Goal: Task Accomplishment & Management: Complete application form

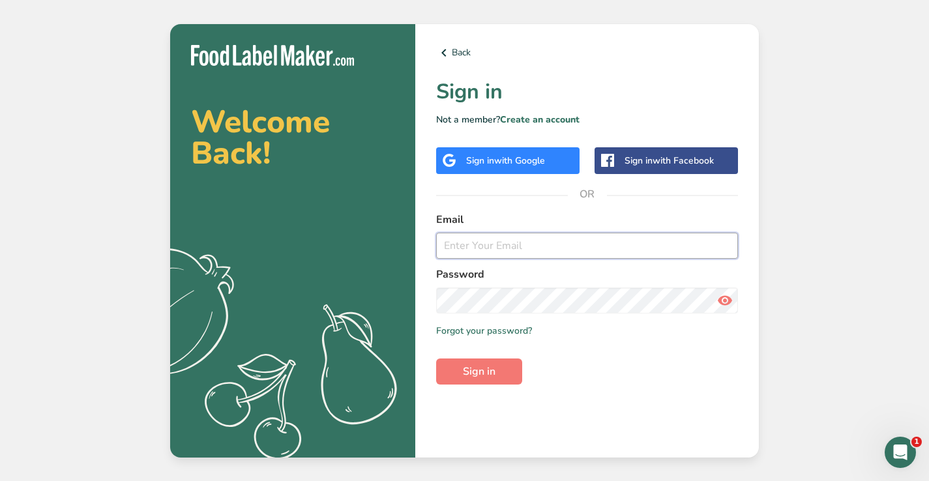
type input "[EMAIL_ADDRESS][DOMAIN_NAME]"
click at [479, 371] on button "Sign in" at bounding box center [479, 372] width 86 height 26
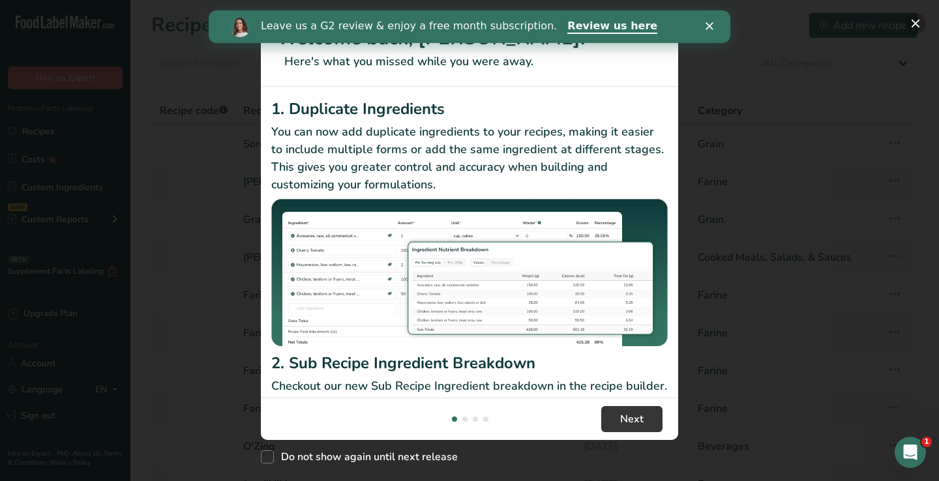
click at [919, 23] on button "New Features" at bounding box center [915, 23] width 21 height 21
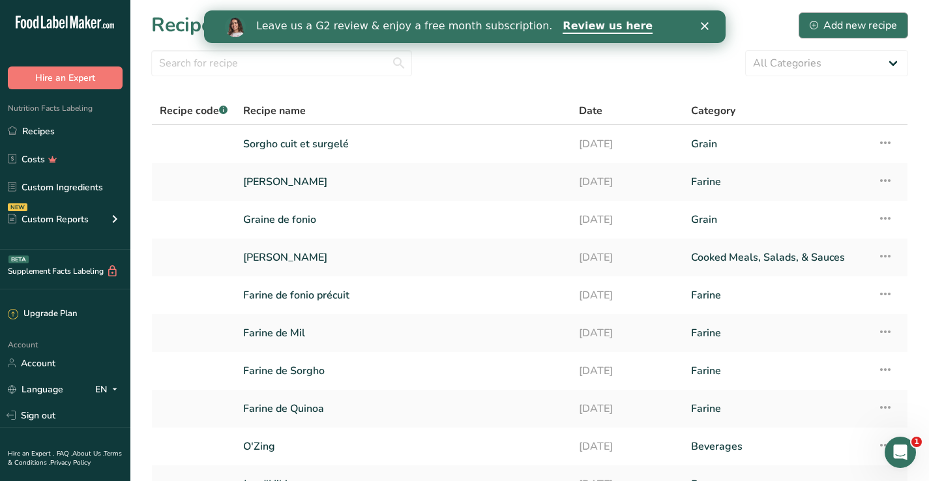
click at [847, 21] on div "Add new recipe" at bounding box center [853, 26] width 87 height 16
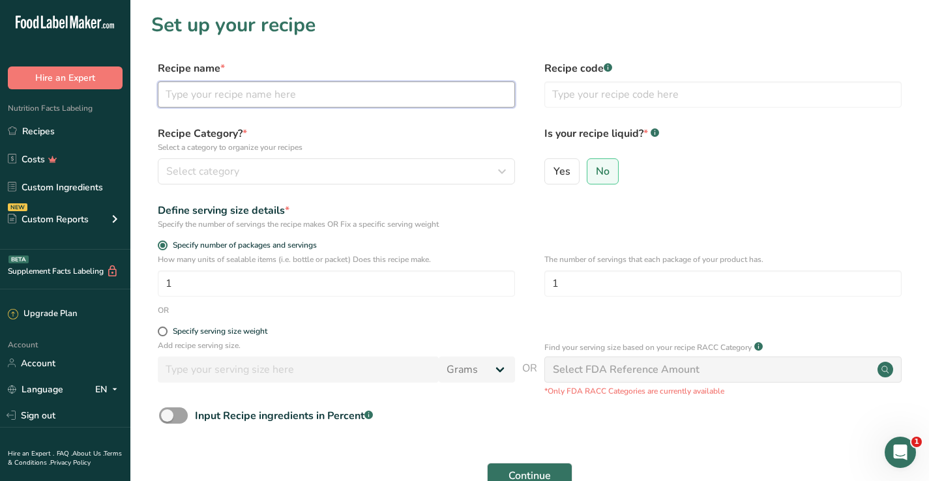
click at [258, 96] on input "text" at bounding box center [336, 95] width 357 height 26
type input "S"
type input "Vinaigrette_Fonio"
click at [565, 177] on span "Yes" at bounding box center [562, 171] width 17 height 13
click at [554, 175] on input "Yes" at bounding box center [549, 171] width 8 height 8
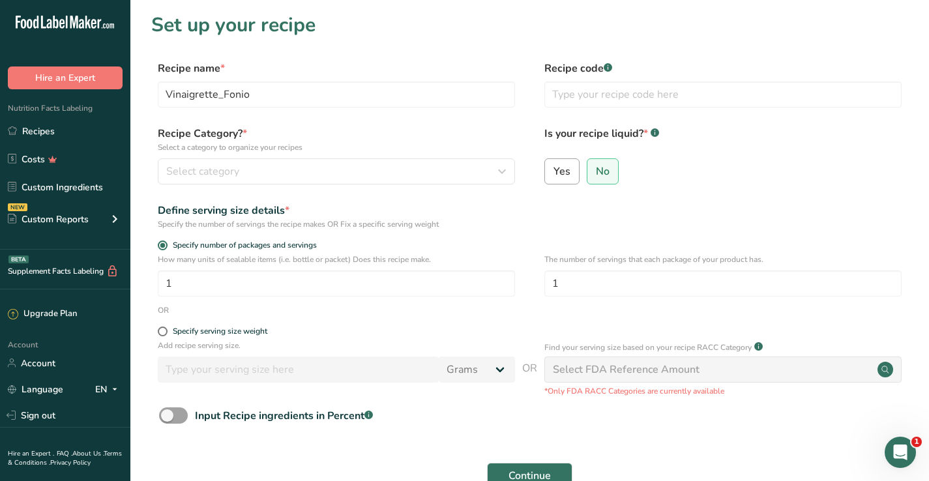
radio input "true"
radio input "false"
select select "22"
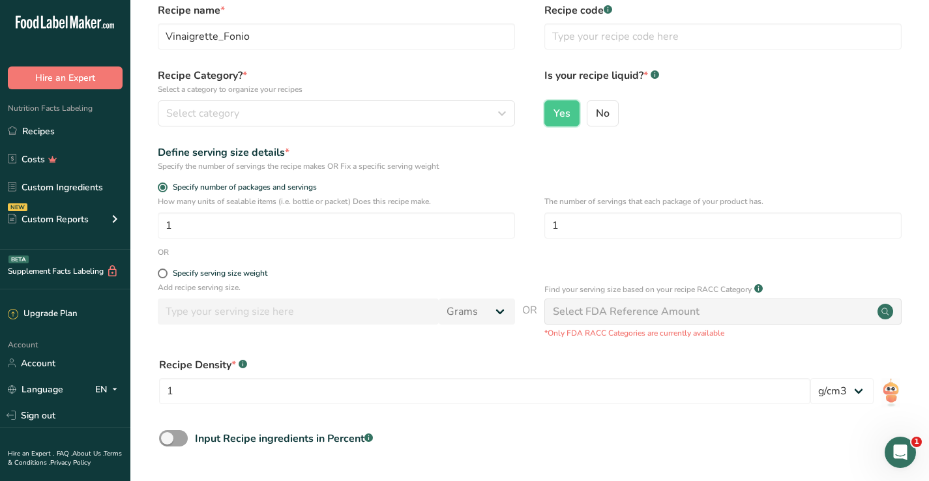
scroll to position [53, 0]
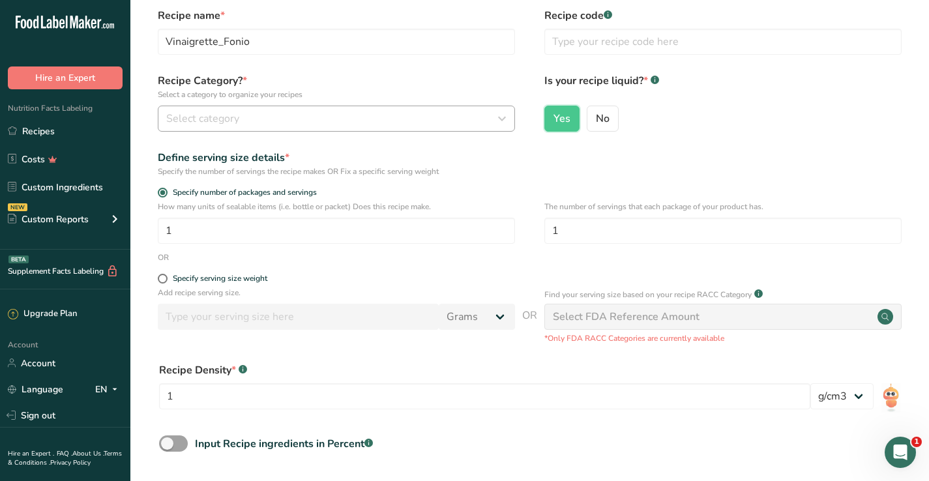
click at [492, 128] on button "Select category" at bounding box center [336, 119] width 357 height 26
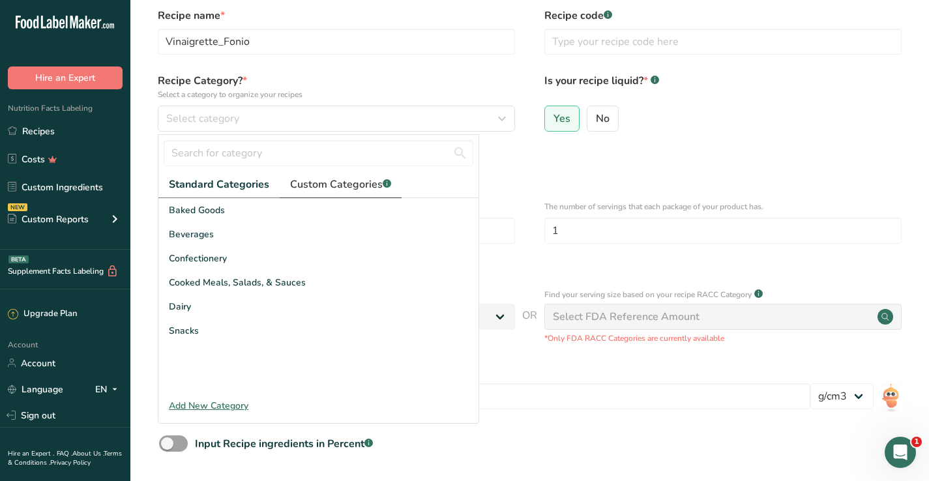
click at [323, 183] on span "Custom Categories .a-a{fill:#347362;}.b-a{fill:#fff;}" at bounding box center [340, 185] width 101 height 16
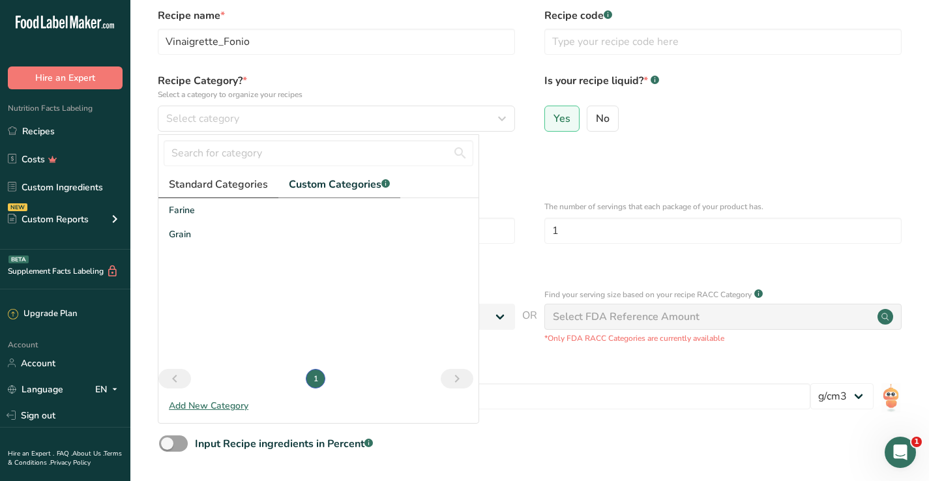
click at [224, 184] on span "Standard Categories" at bounding box center [218, 185] width 99 height 16
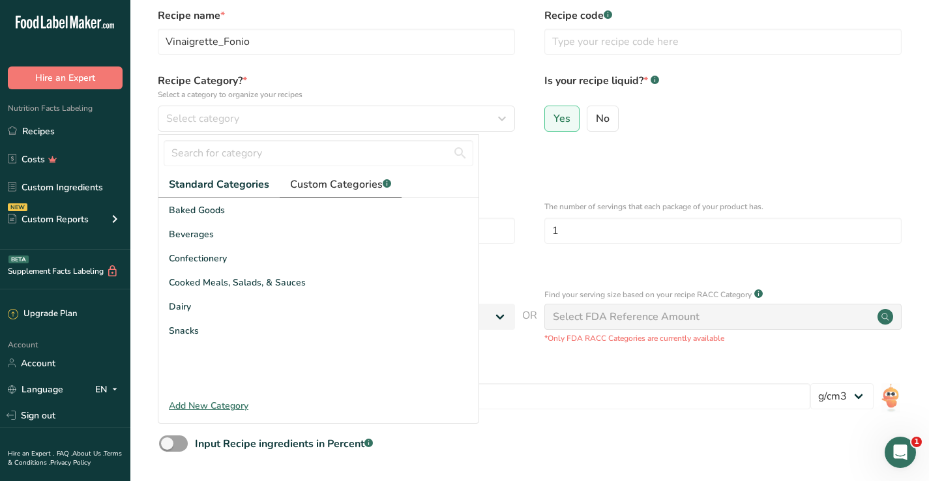
click at [325, 184] on span "Custom Categories .a-a{fill:#347362;}.b-a{fill:#fff;}" at bounding box center [340, 185] width 101 height 16
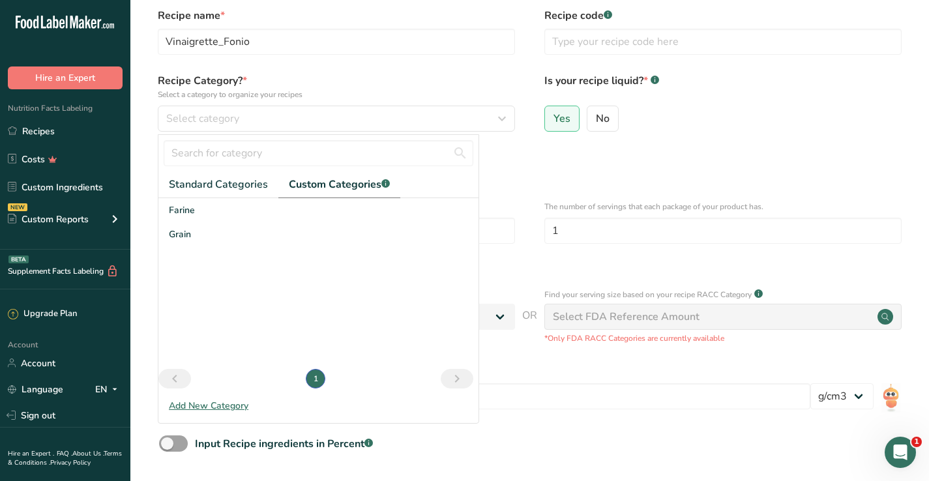
click at [237, 407] on div "Add New Category" at bounding box center [318, 406] width 320 height 14
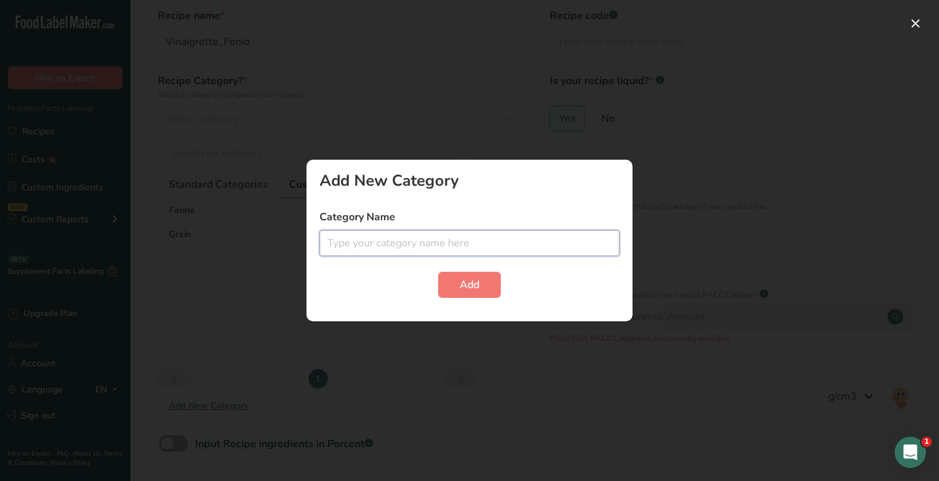
click at [381, 247] on input "text" at bounding box center [470, 243] width 300 height 26
type input "Vinaigrette"
click at [485, 280] on button "Add" at bounding box center [469, 285] width 63 height 26
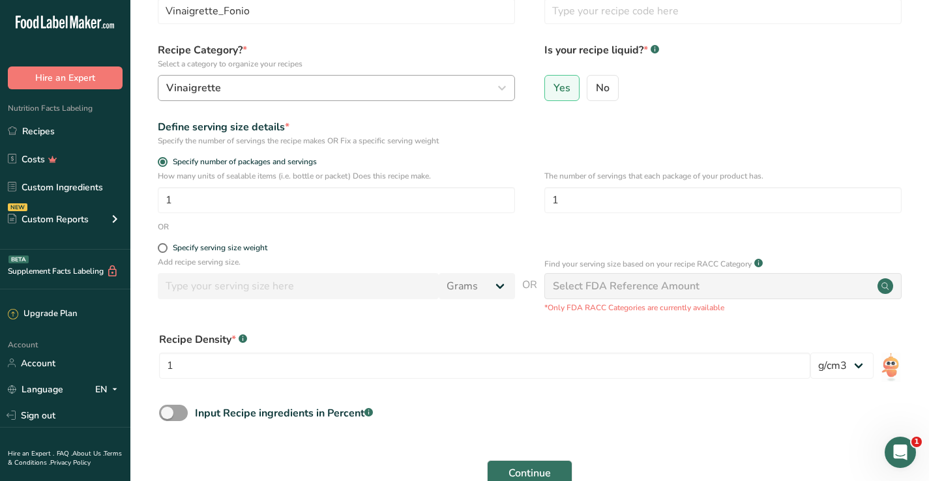
scroll to position [97, 0]
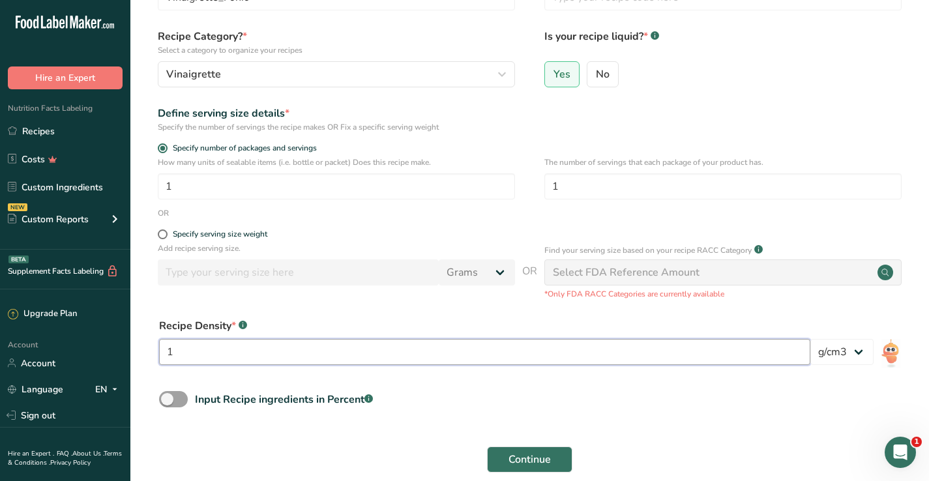
click at [683, 357] on input "1" at bounding box center [484, 352] width 651 height 26
click at [166, 235] on span at bounding box center [163, 235] width 10 height 10
click at [166, 235] on input "Specify serving size weight" at bounding box center [162, 234] width 8 height 8
radio input "true"
radio input "false"
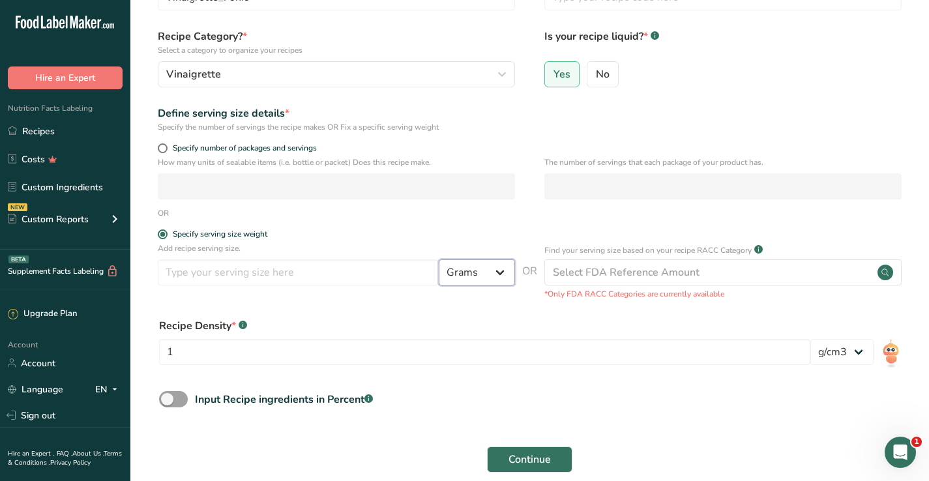
select select "19"
click at [541, 456] on span "Continue" at bounding box center [530, 460] width 42 height 16
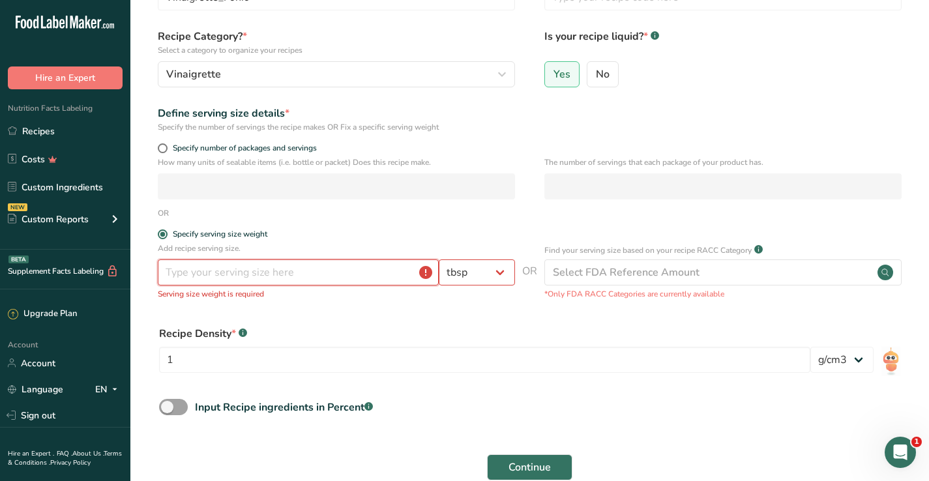
click at [395, 270] on input "number" at bounding box center [298, 273] width 281 height 26
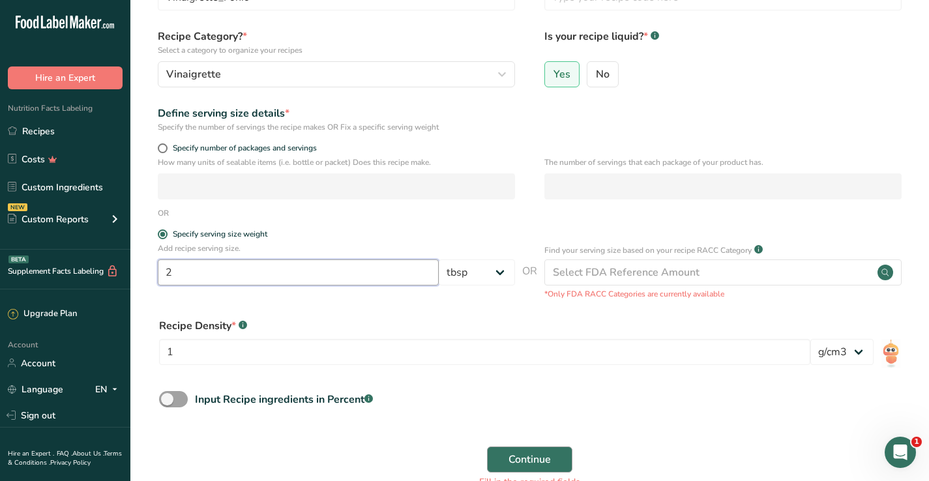
type input "2"
click at [534, 453] on span "Continue" at bounding box center [530, 460] width 42 height 16
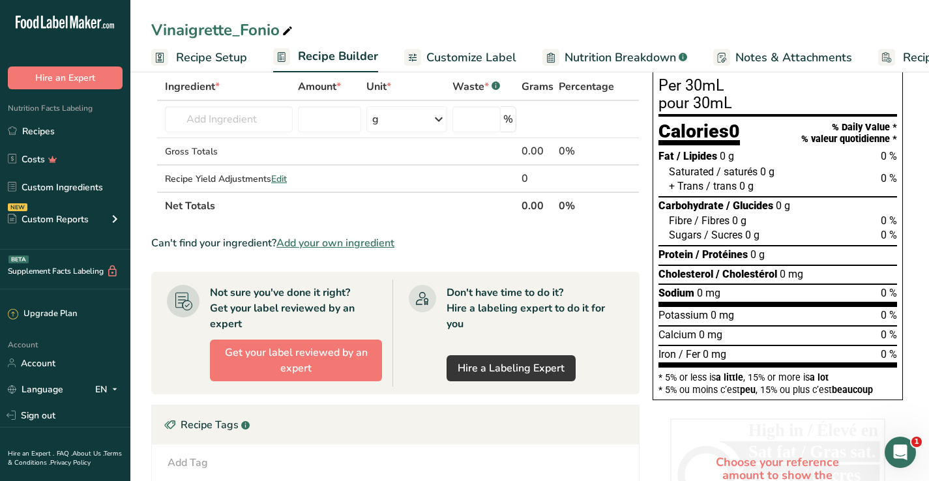
scroll to position [71, 0]
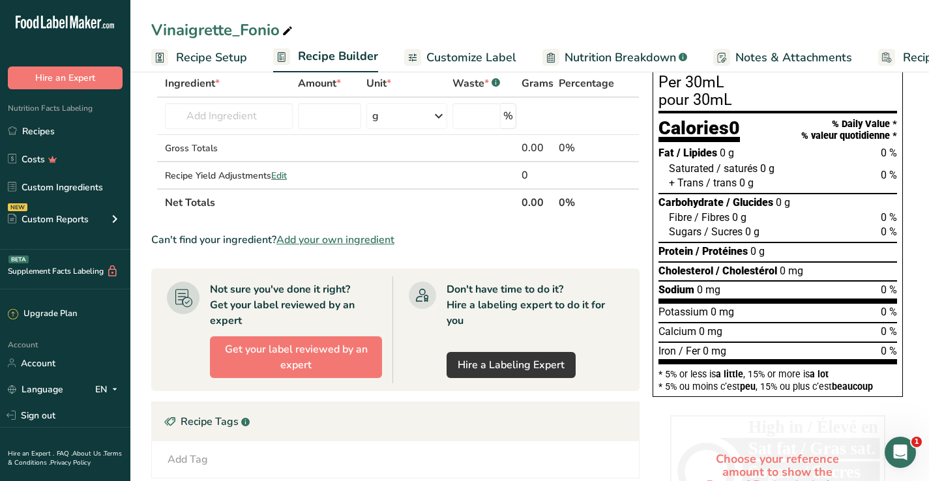
click at [365, 242] on span "Add your own ingredient" at bounding box center [335, 240] width 118 height 16
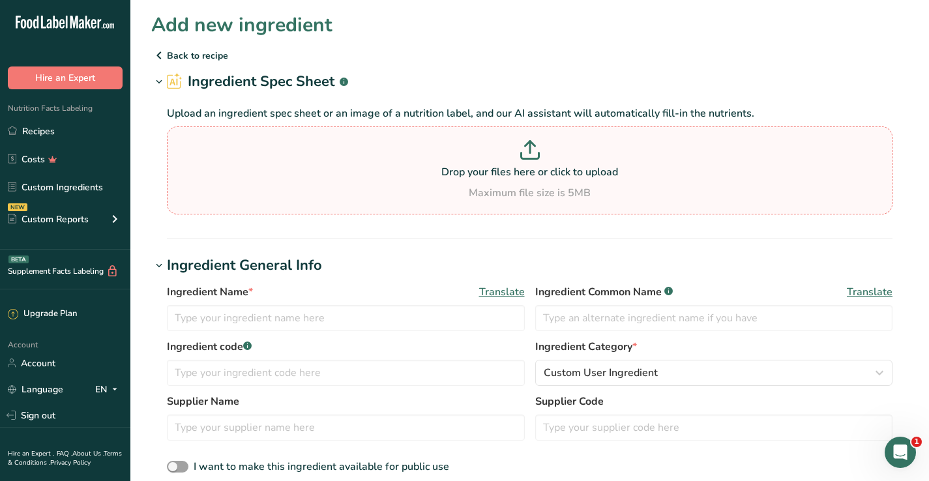
click at [533, 162] on p at bounding box center [529, 152] width 719 height 24
click at [533, 162] on input "Drop your files here or click to upload Maximum file size is 5MB" at bounding box center [530, 171] width 726 height 88
type input "C:\fakepath\vinaigrette_fonio_nutrition_facts.pdf"
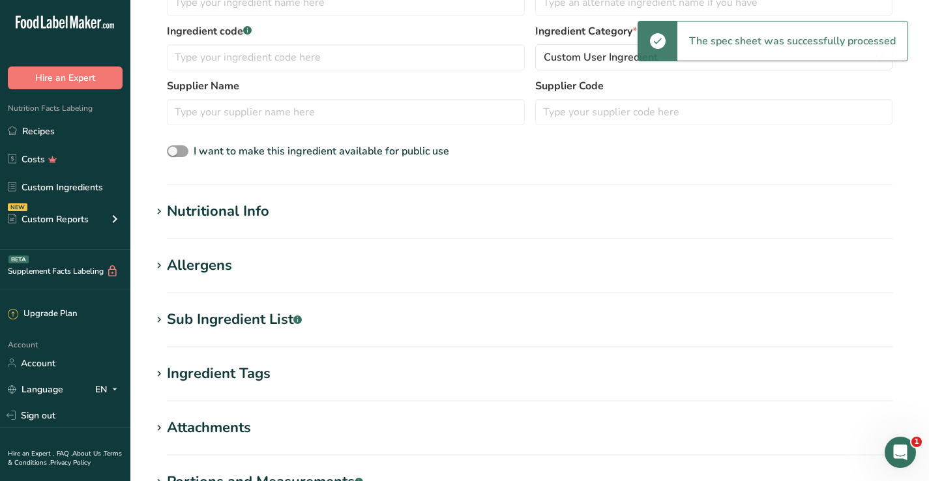
scroll to position [250, 0]
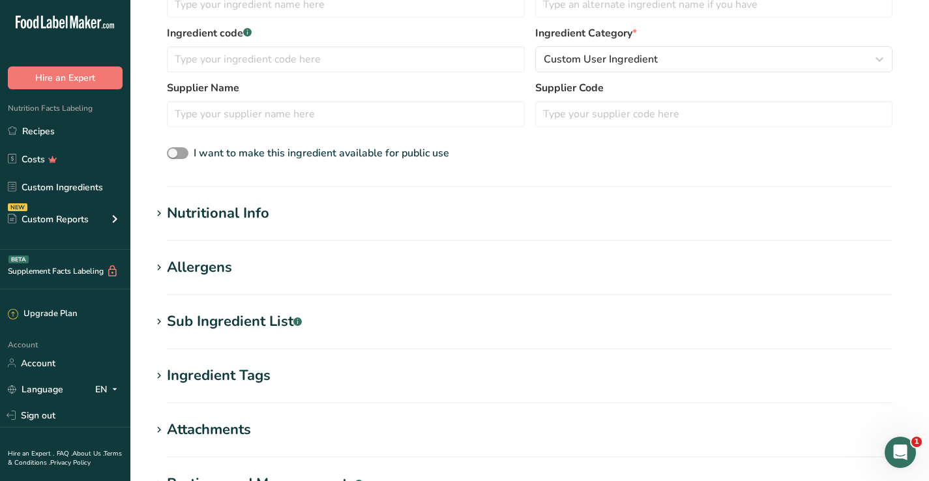
click at [164, 202] on section "Add new ingredient Back to recipe Ingredient Spec Sheet .a-a{fill:#347362;}.b-a…" at bounding box center [529, 189] width 799 height 878
click at [166, 213] on span at bounding box center [159, 214] width 16 height 16
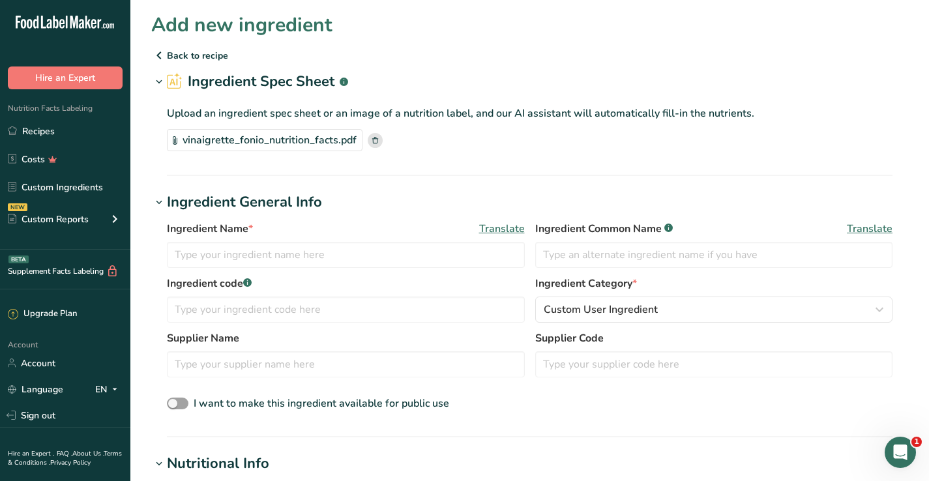
scroll to position [0, 0]
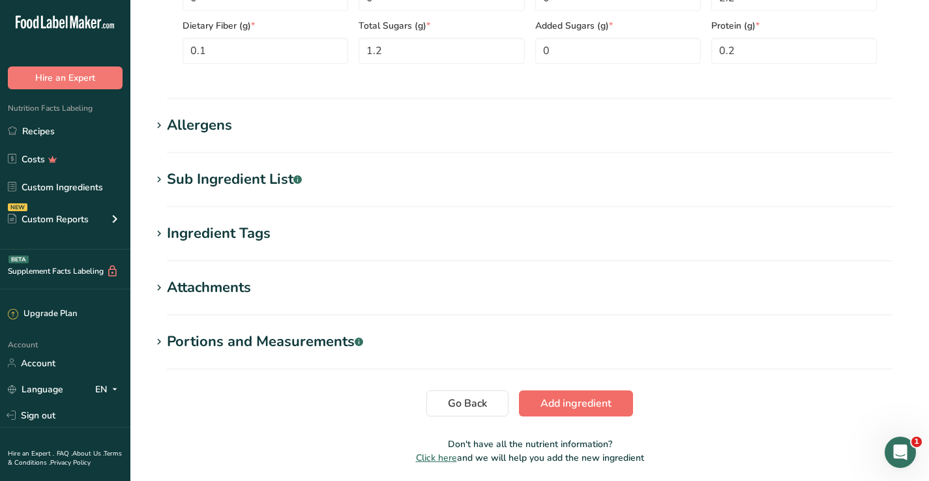
click at [601, 412] on button "Add ingredient" at bounding box center [576, 404] width 114 height 26
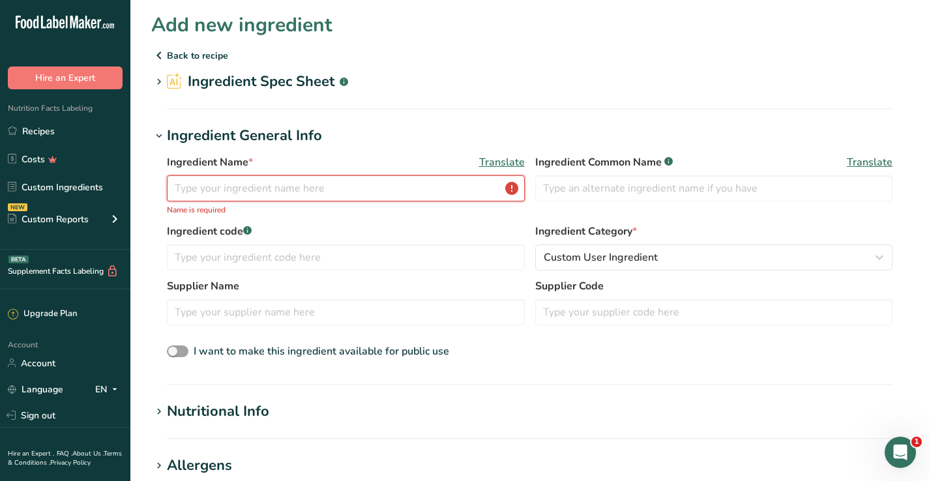
click at [415, 192] on input "text" at bounding box center [346, 188] width 358 height 26
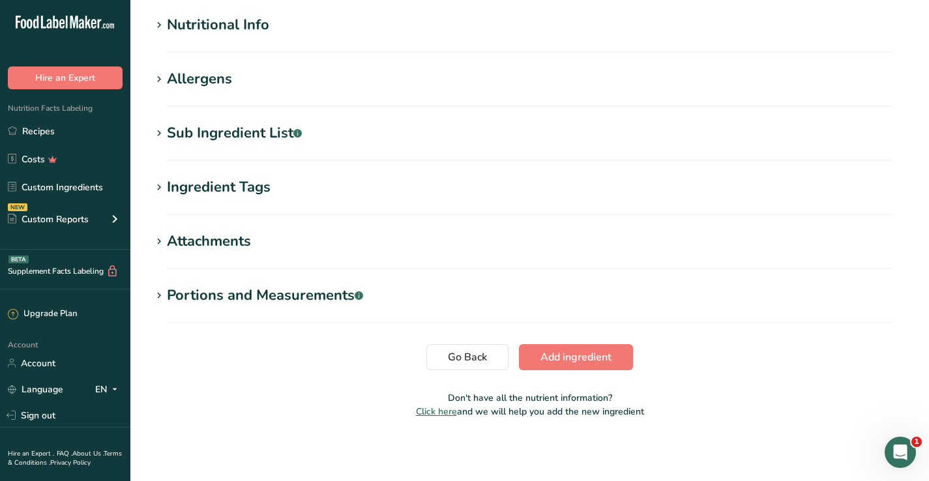
scroll to position [372, 0]
type input "Vinaigrette_Mako_Fonio"
click at [558, 355] on span "Add ingredient" at bounding box center [576, 358] width 71 height 16
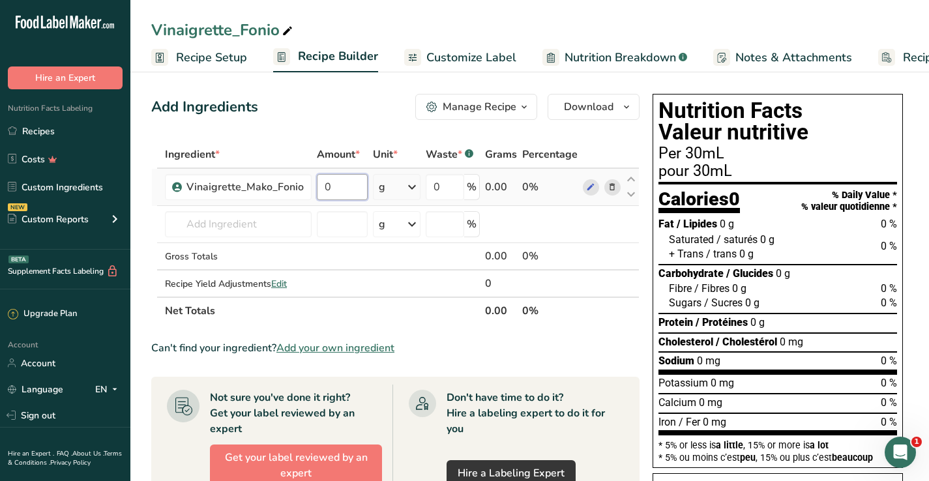
click at [356, 185] on input "0" at bounding box center [342, 187] width 51 height 26
click at [410, 192] on div "Ingredient * Amount * Unit * Waste * .a-a{fill:#347362;}.b-a{fill:#fff;} Grams …" at bounding box center [395, 233] width 488 height 184
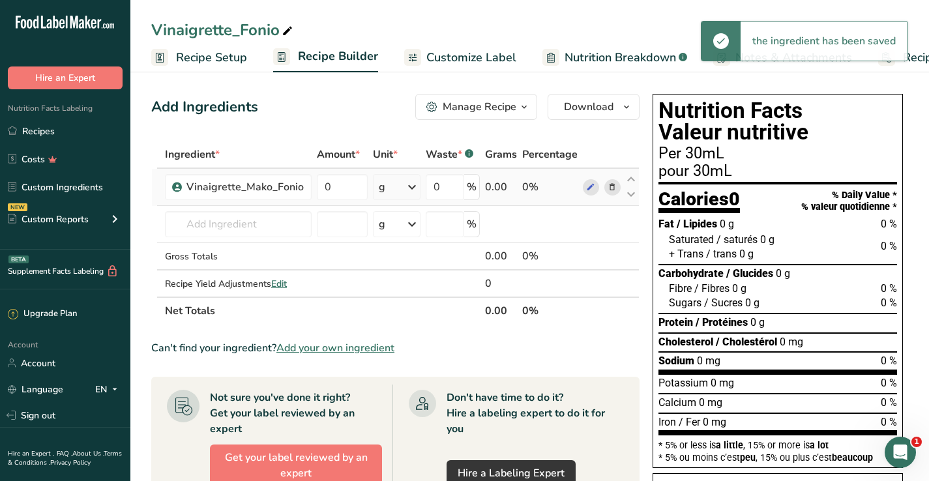
click at [410, 188] on icon at bounding box center [412, 186] width 16 height 23
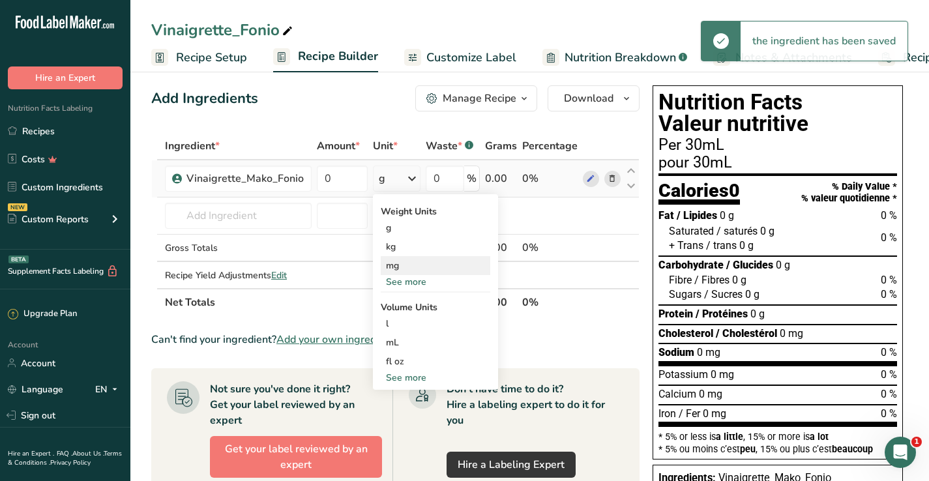
scroll to position [9, 0]
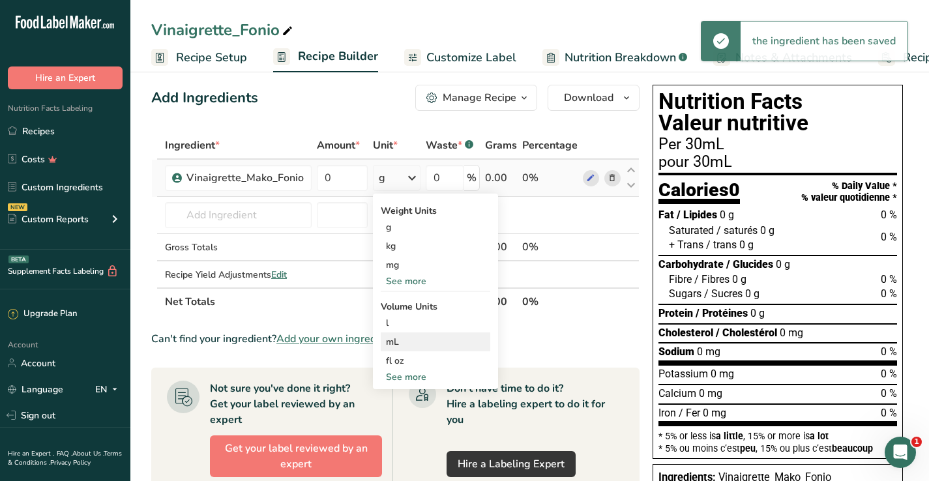
click at [404, 338] on div "mL" at bounding box center [435, 342] width 99 height 14
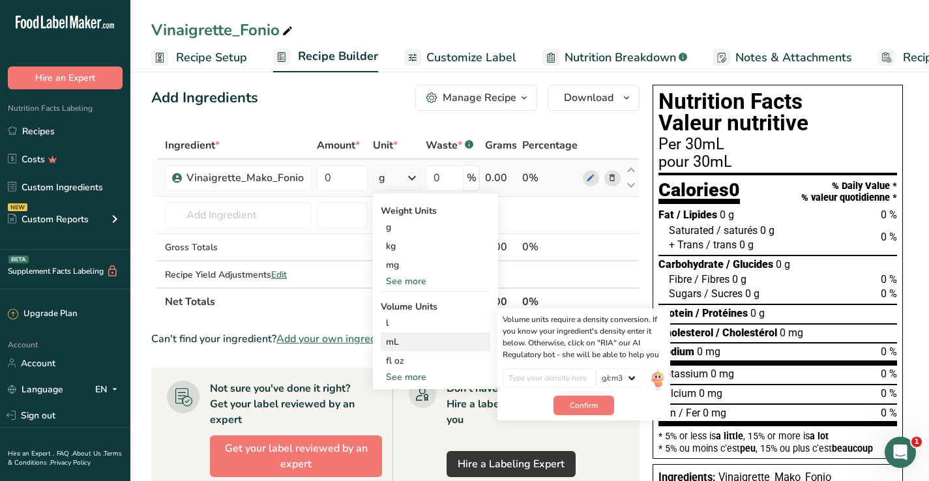
click at [398, 344] on div "mL" at bounding box center [435, 342] width 99 height 14
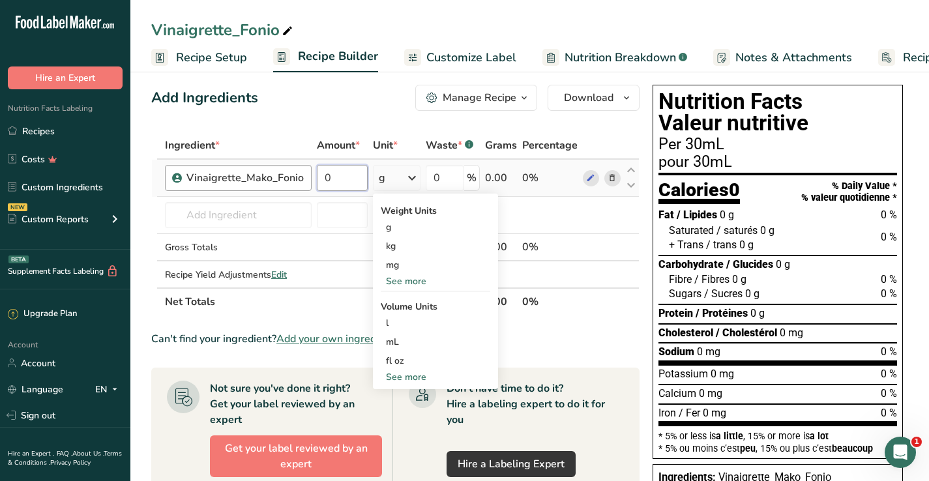
drag, startPoint x: 344, startPoint y: 183, endPoint x: 305, endPoint y: 170, distance: 41.5
click at [305, 170] on tr "Vinaigrette_Mako_Fonio 0 g Weight Units g kg mg See more Volume Units l Volume …" at bounding box center [395, 178] width 487 height 37
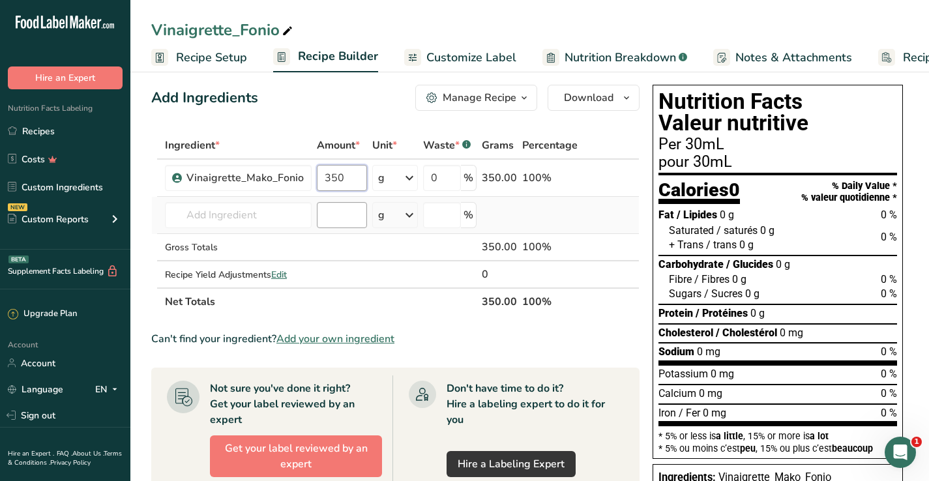
type input "350"
click at [331, 216] on div "Ingredient * Amount * Unit * Waste * .a-a{fill:#347362;}.b-a{fill:#fff;} Grams …" at bounding box center [395, 224] width 488 height 184
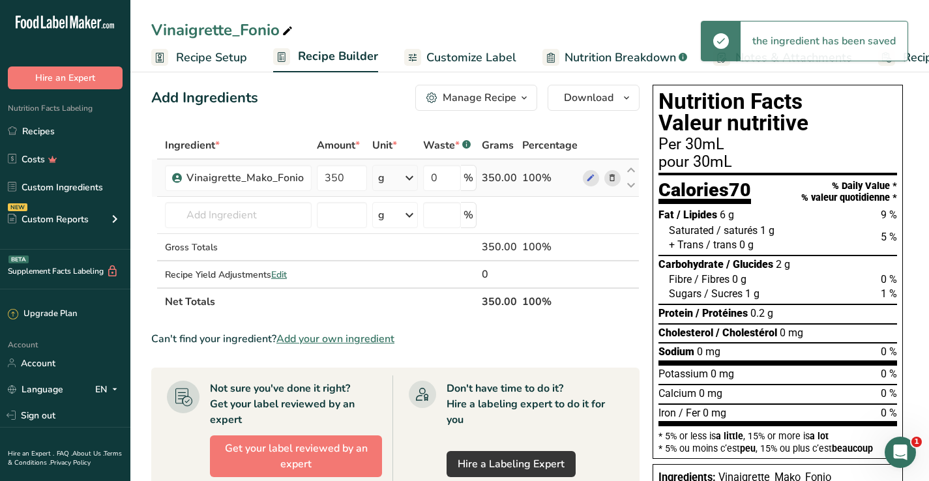
click at [413, 178] on icon at bounding box center [410, 177] width 16 height 23
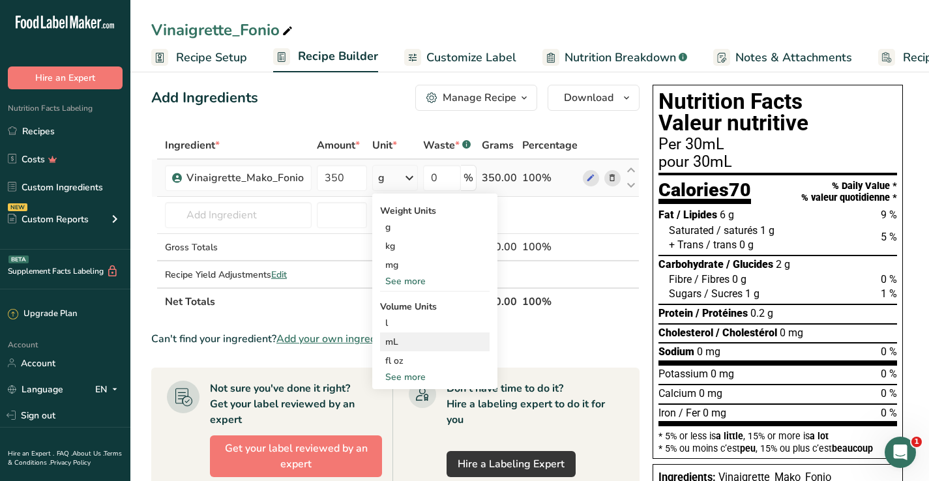
click at [397, 341] on div "mL" at bounding box center [434, 342] width 99 height 14
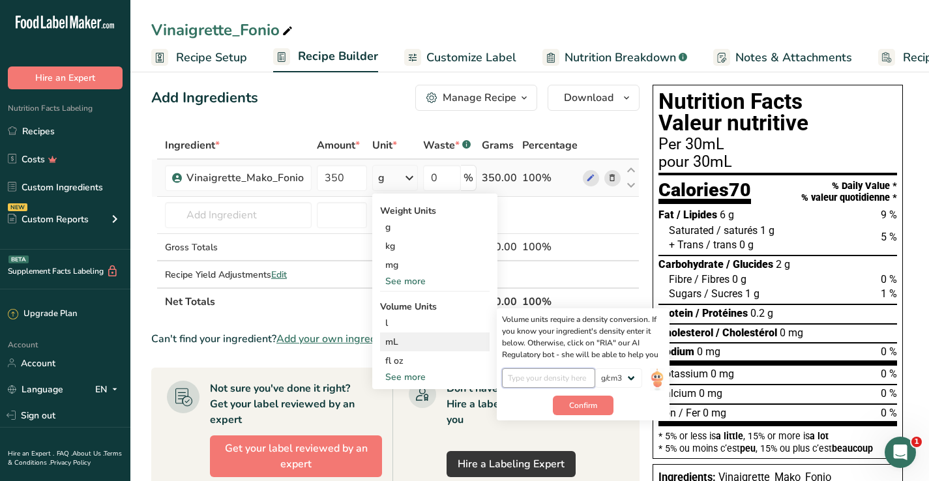
click at [586, 381] on input "number" at bounding box center [548, 378] width 93 height 20
type input "1.02"
click at [583, 404] on span "Confirm" at bounding box center [583, 406] width 28 height 12
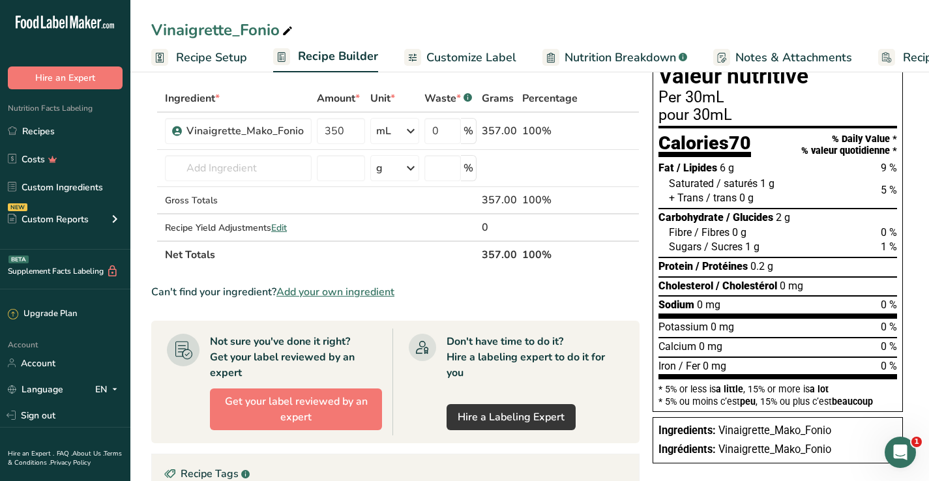
scroll to position [58, 0]
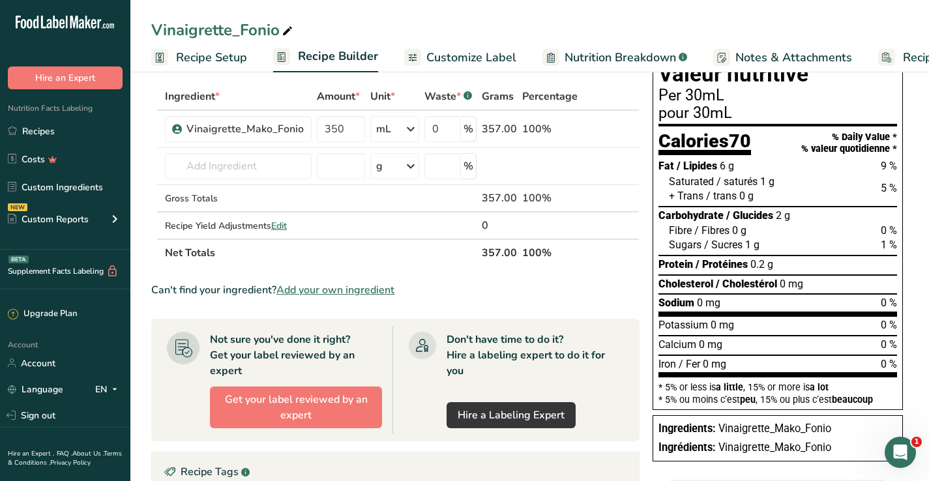
click at [732, 423] on span "Vinaigrette_Mako_Fonio" at bounding box center [775, 429] width 113 height 12
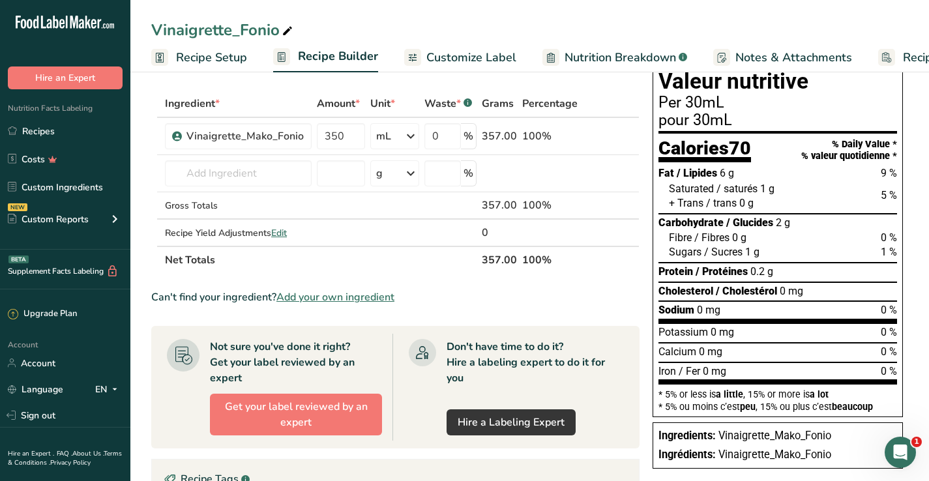
click at [820, 449] on span "Vinaigrette_Mako_Fonio" at bounding box center [775, 455] width 113 height 12
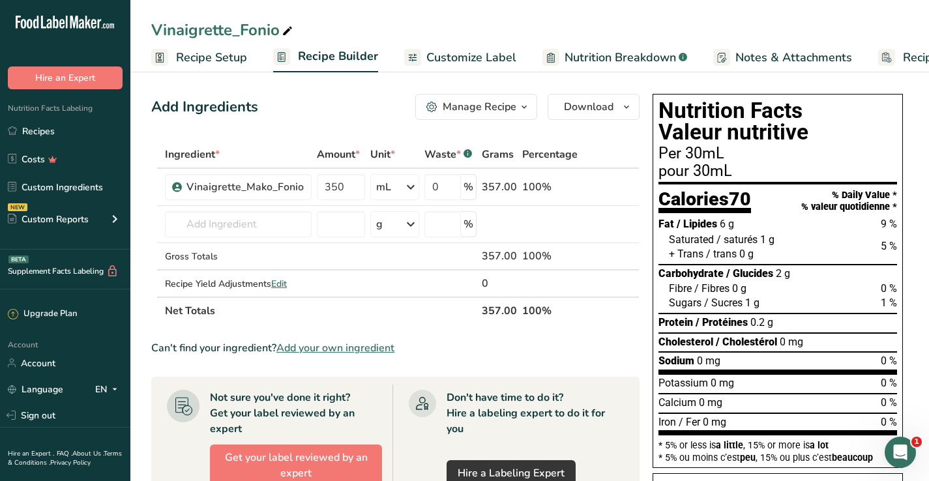
scroll to position [0, 0]
click at [453, 53] on span "Customize Label" at bounding box center [471, 58] width 90 height 18
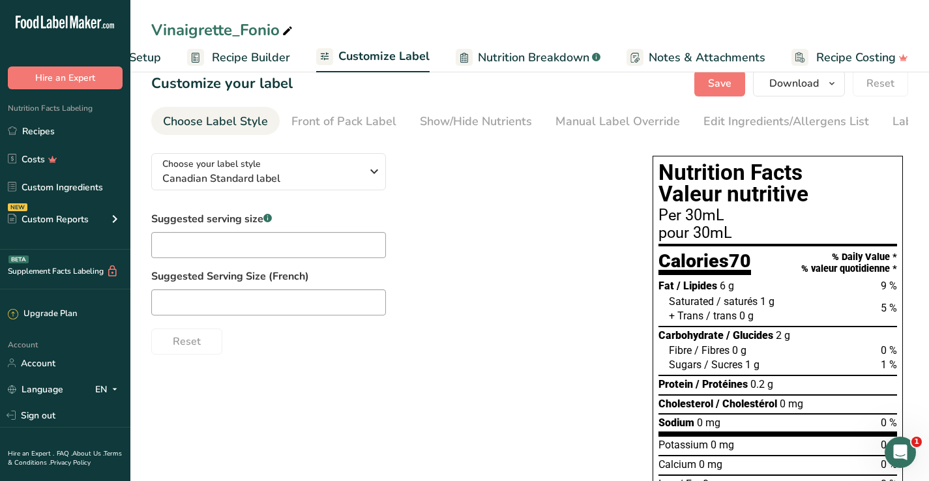
scroll to position [14, 0]
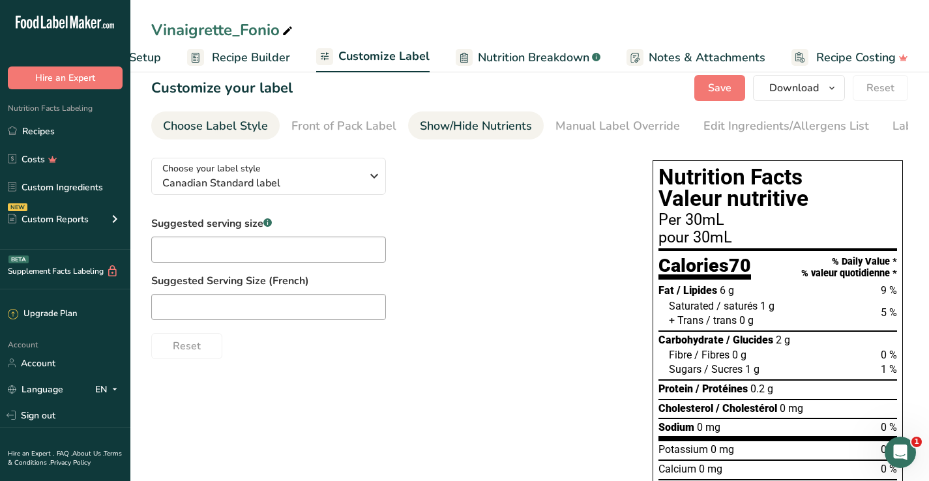
click at [454, 125] on div "Show/Hide Nutrients" at bounding box center [476, 126] width 112 height 18
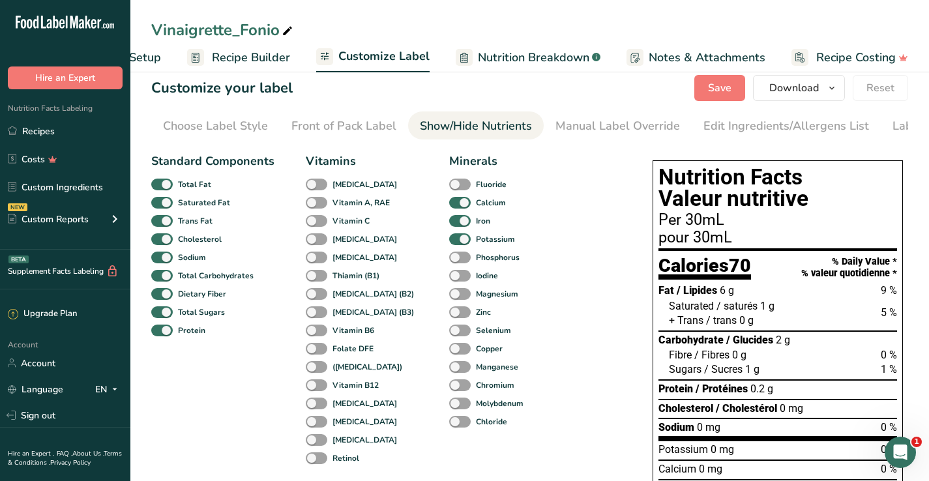
scroll to position [0, 70]
click at [321, 217] on span at bounding box center [317, 221] width 22 height 12
click at [314, 217] on input "Vitamin C" at bounding box center [310, 221] width 8 height 8
checkbox input "true"
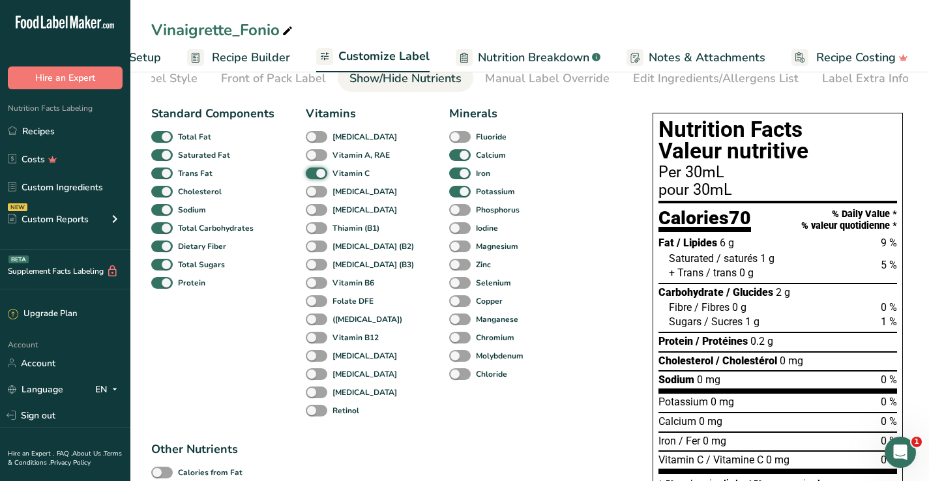
scroll to position [68, 0]
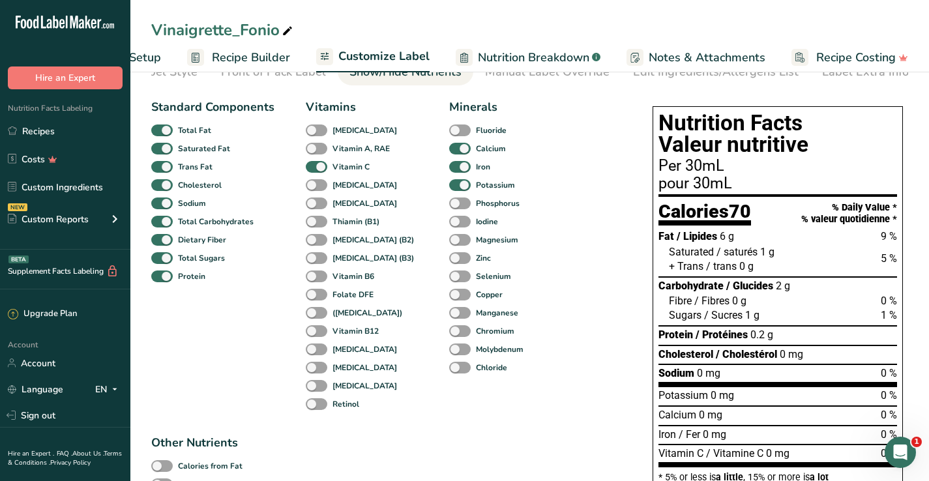
click at [449, 233] on div "Magnesium" at bounding box center [459, 240] width 20 height 18
click at [449, 237] on span at bounding box center [460, 240] width 22 height 12
click at [449, 237] on input "Magnesium" at bounding box center [453, 239] width 8 height 8
click at [449, 237] on span at bounding box center [460, 240] width 22 height 12
click at [449, 237] on input "Magnesium" at bounding box center [453, 239] width 8 height 8
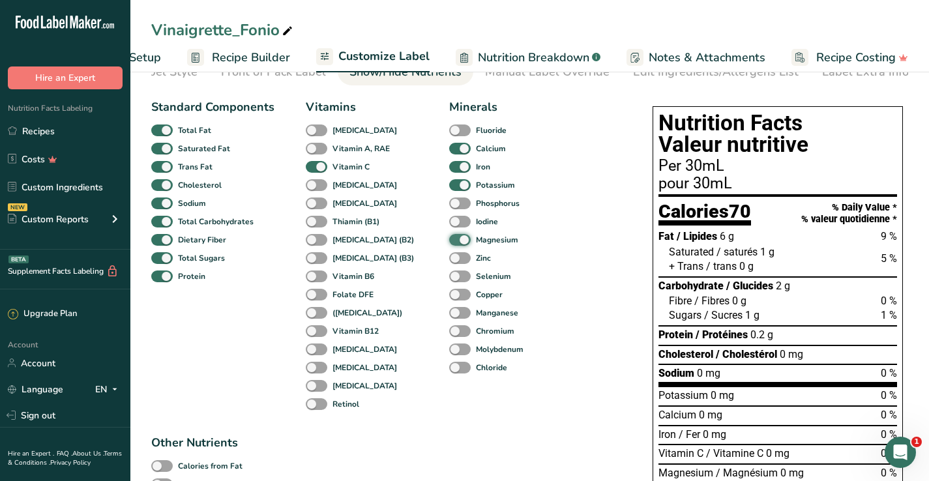
checkbox input "false"
click at [449, 306] on div "Manganese" at bounding box center [459, 313] width 20 height 18
click at [449, 312] on span at bounding box center [460, 313] width 22 height 12
click at [449, 312] on input "Manganese" at bounding box center [453, 312] width 8 height 8
click at [449, 312] on span at bounding box center [460, 313] width 22 height 12
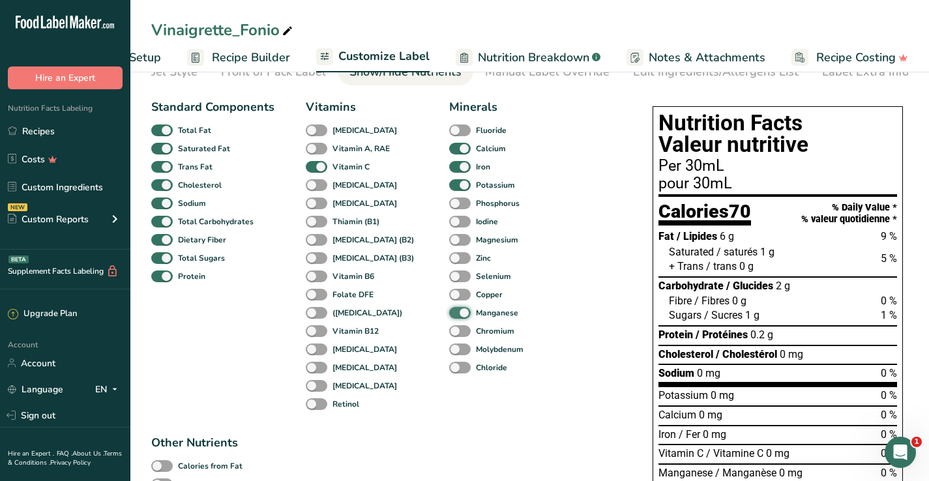
click at [449, 312] on input "Manganese" at bounding box center [453, 312] width 8 height 8
checkbox input "false"
click at [321, 276] on span at bounding box center [317, 277] width 22 height 12
click at [314, 276] on input "Vitamin B6" at bounding box center [310, 276] width 8 height 8
click at [321, 276] on span at bounding box center [317, 277] width 22 height 12
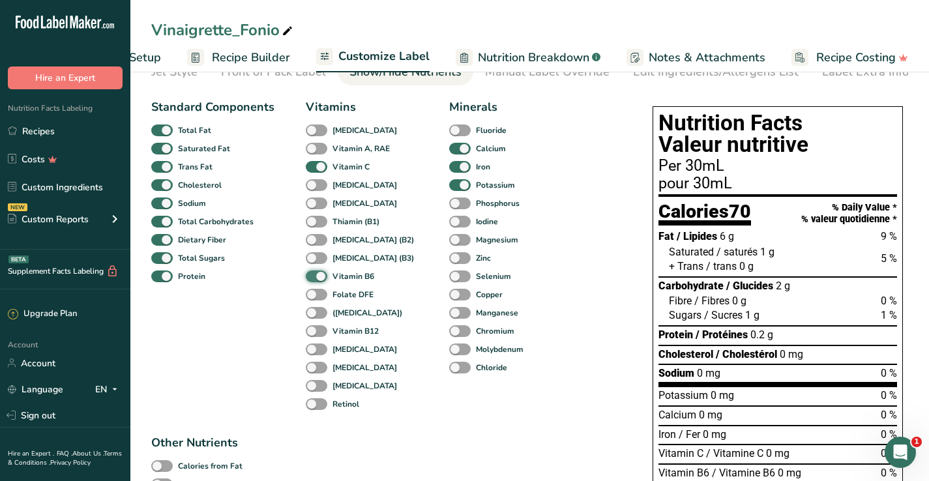
click at [314, 276] on input "Vitamin B6" at bounding box center [310, 276] width 8 height 8
checkbox input "false"
click at [322, 327] on span at bounding box center [317, 331] width 22 height 12
click at [314, 327] on input "Vitamin B12" at bounding box center [310, 331] width 8 height 8
click at [321, 330] on span at bounding box center [317, 331] width 22 height 12
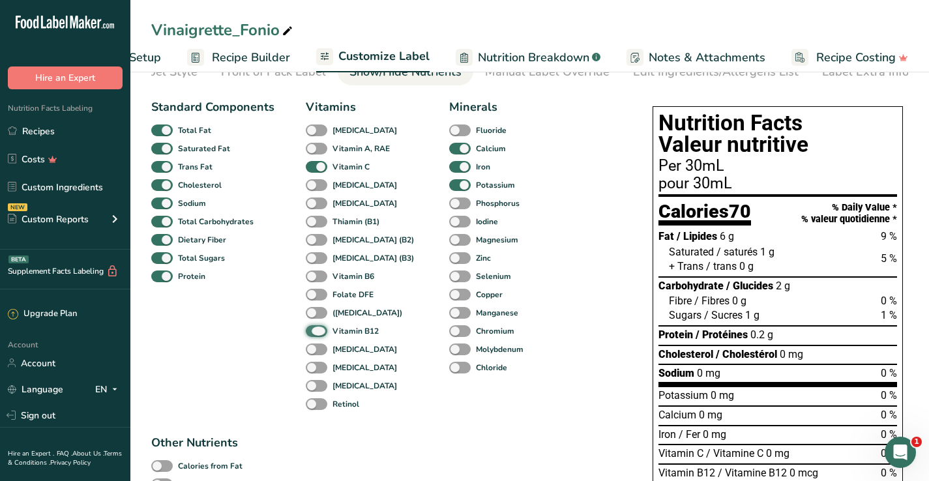
click at [314, 330] on input "Vitamin B12" at bounding box center [310, 331] width 8 height 8
checkbox input "false"
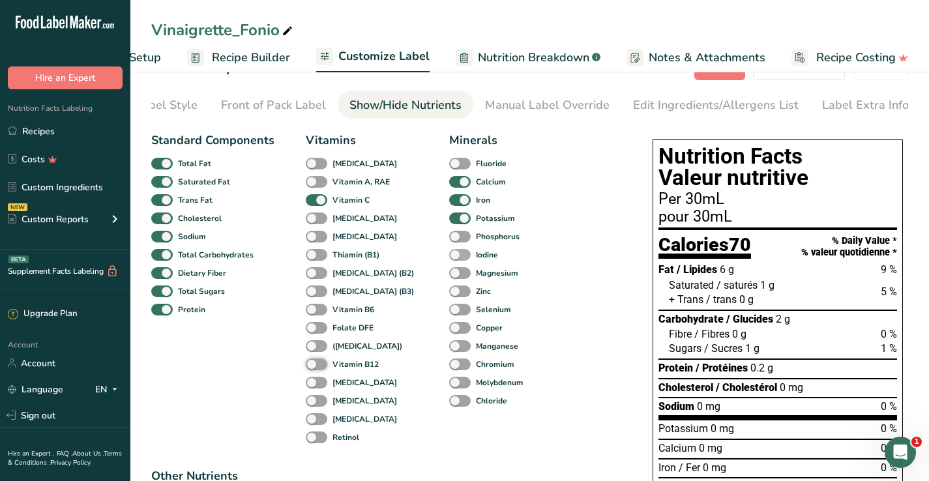
scroll to position [22, 0]
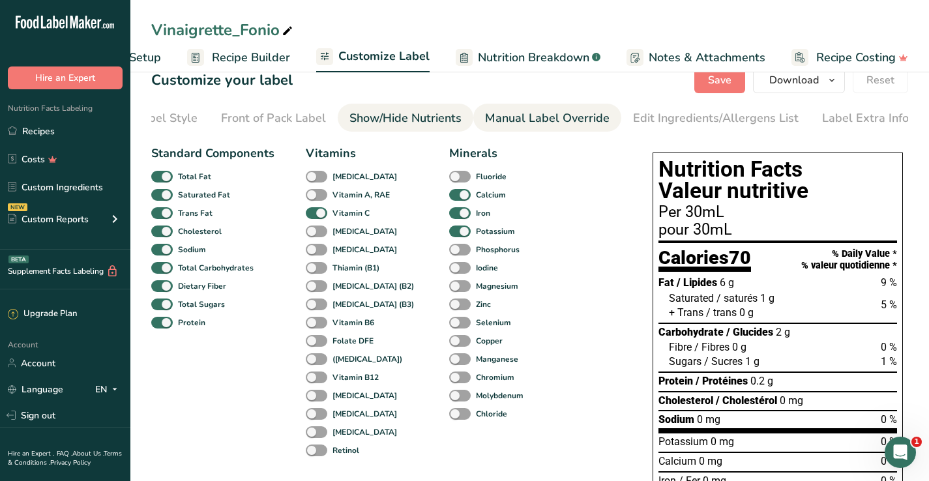
click at [539, 125] on div "Manual Label Override" at bounding box center [547, 119] width 125 height 18
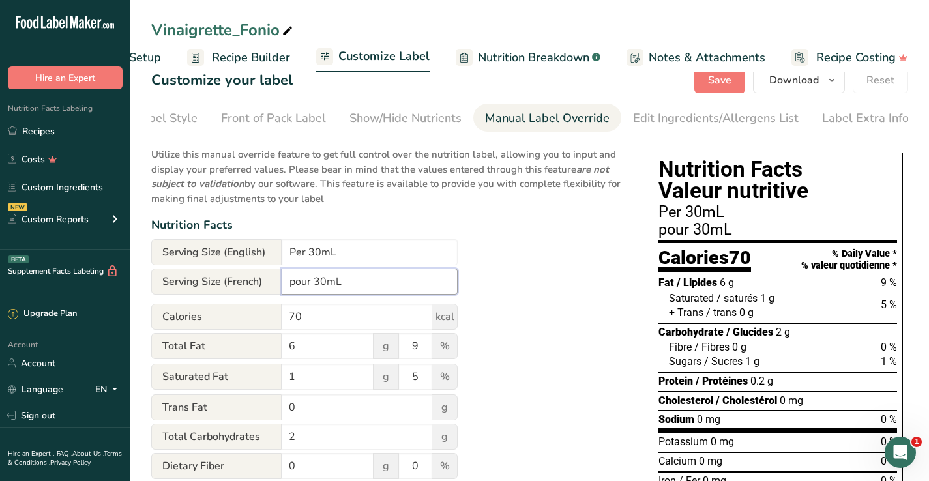
click at [293, 282] on input "pour 30mL" at bounding box center [370, 282] width 176 height 26
click at [309, 255] on input "Per 30mL" at bounding box center [370, 252] width 176 height 26
click at [382, 244] on input "Per 2 tbsp (30mL" at bounding box center [370, 252] width 176 height 26
type input "Per 2 tbsp (30mL)"
drag, startPoint x: 311, startPoint y: 281, endPoint x: 274, endPoint y: 280, distance: 37.2
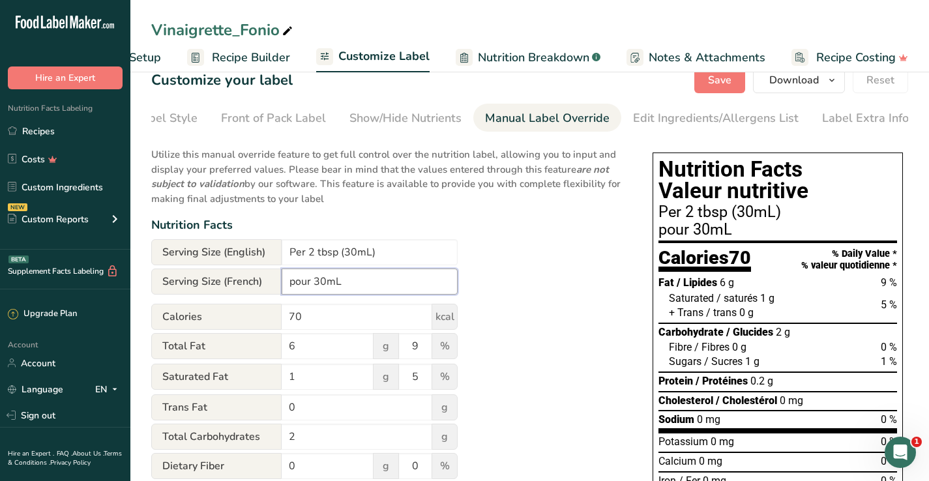
click at [274, 281] on div "Serving Size (French) pour 30mL" at bounding box center [304, 282] width 306 height 26
click at [375, 280] on input "Pour 2 c. à soupe 30mL" at bounding box center [370, 282] width 176 height 26
click at [418, 280] on input "Pour 2 c. à soupe (30mL" at bounding box center [370, 282] width 176 height 26
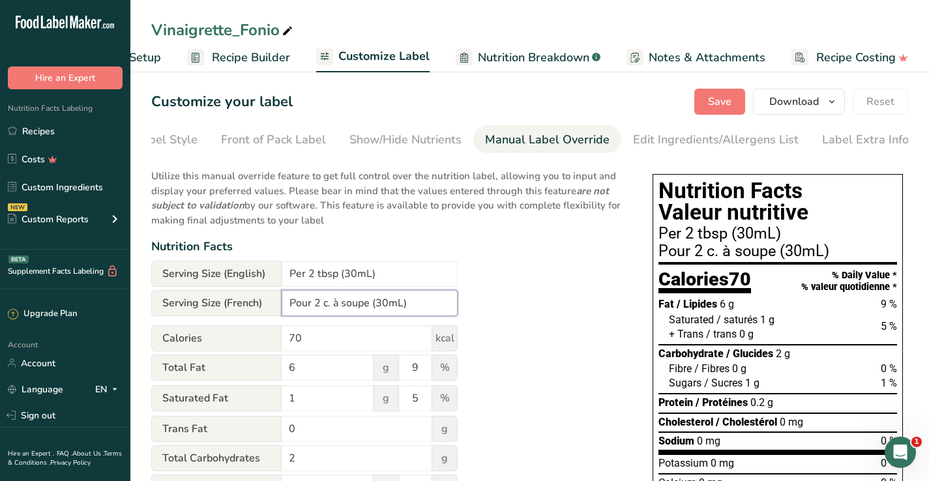
scroll to position [0, 0]
type input "Pour 2 c. à soupe (30mL)"
click at [726, 97] on span "Save" at bounding box center [719, 102] width 23 height 16
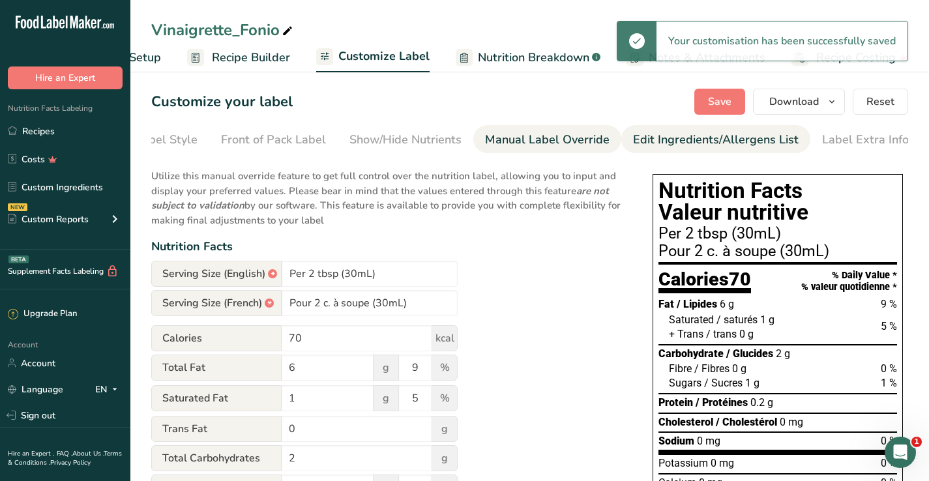
click at [685, 136] on div "Edit Ingredients/Allergens List" at bounding box center [716, 140] width 166 height 18
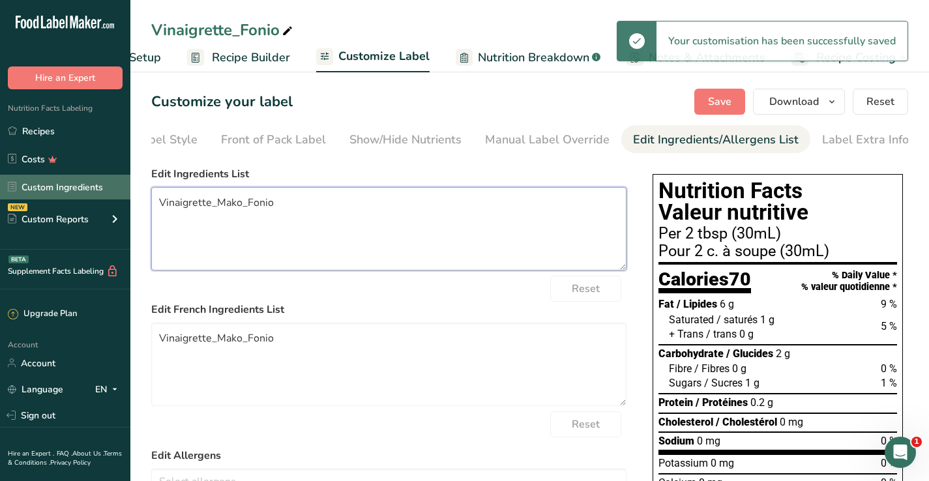
drag, startPoint x: 502, startPoint y: 218, endPoint x: 120, endPoint y: 192, distance: 383.0
click at [120, 192] on div ".a-20{fill:#fff;} Hire an Expert Nutrition Facts Labeling Recipes Costs Custom …" at bounding box center [464, 375] width 929 height 751
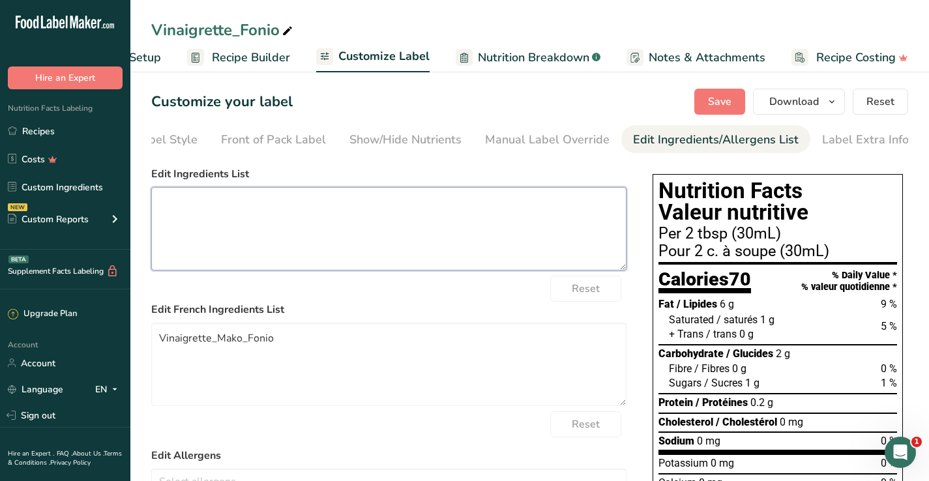
click at [389, 224] on textarea at bounding box center [388, 228] width 475 height 83
paste textarea "Huile d’olive extra vierge, fonio cuit (eau, fonio), jus de citron frais, mouta…"
type textarea "Huile d’olive extra vierge, fonio cuit (eau, fonio), jus de citron frais, mouta…"
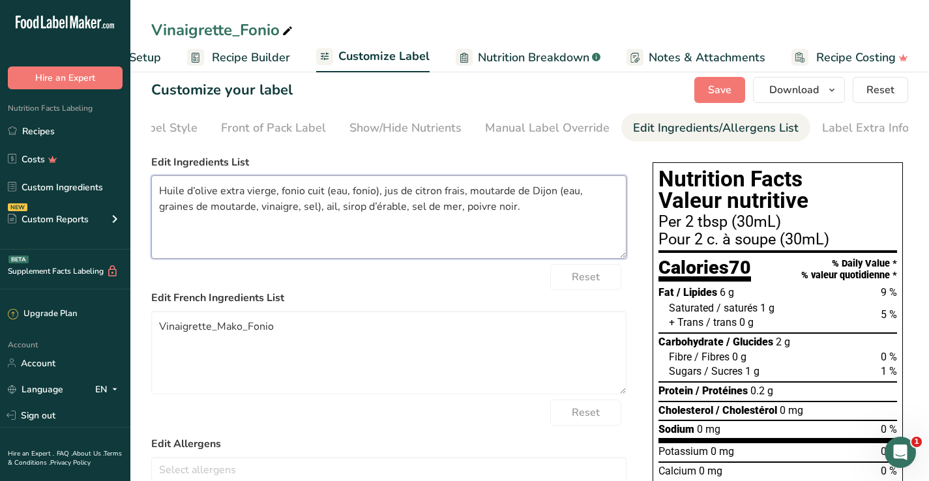
scroll to position [14, 0]
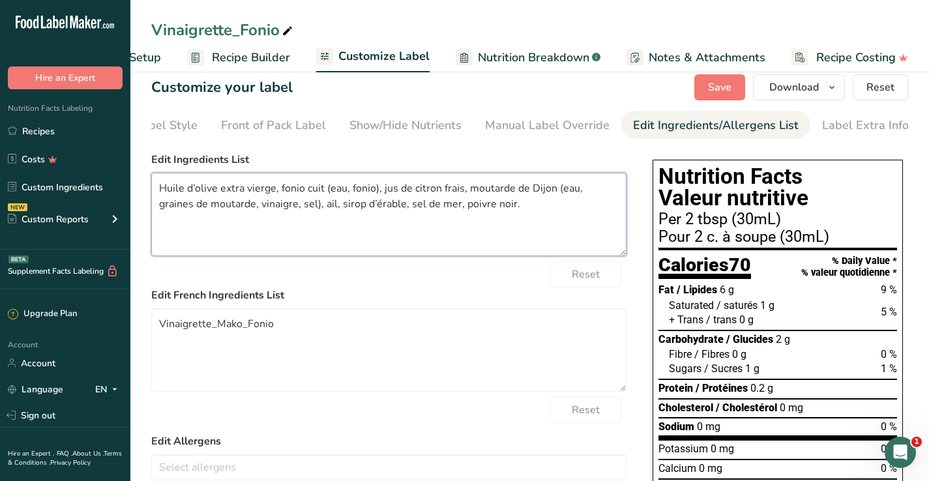
click at [569, 211] on textarea "Huile d’olive extra vierge, fonio cuit (eau, fonio), jus de citron frais, mouta…" at bounding box center [388, 214] width 475 height 83
drag, startPoint x: 520, startPoint y: 211, endPoint x: 154, endPoint y: 177, distance: 368.1
click at [154, 177] on textarea "Huile d’olive extra vierge, fonio cuit (eau, fonio), jus de citron frais, mouta…" at bounding box center [388, 214] width 475 height 83
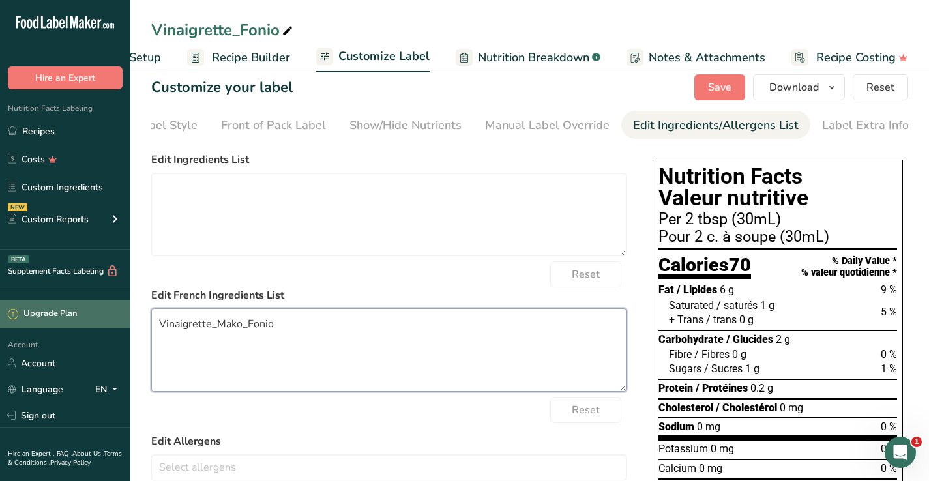
drag, startPoint x: 311, startPoint y: 344, endPoint x: 96, endPoint y: 320, distance: 216.5
click at [96, 320] on div ".a-20{fill:#fff;} Hire an Expert Nutrition Facts Labeling Recipes Costs Custom …" at bounding box center [464, 361] width 929 height 751
paste textarea "Huile d’olive extra vierge, fonio cuit (eau, fonio), jus de citron frais, mouta…"
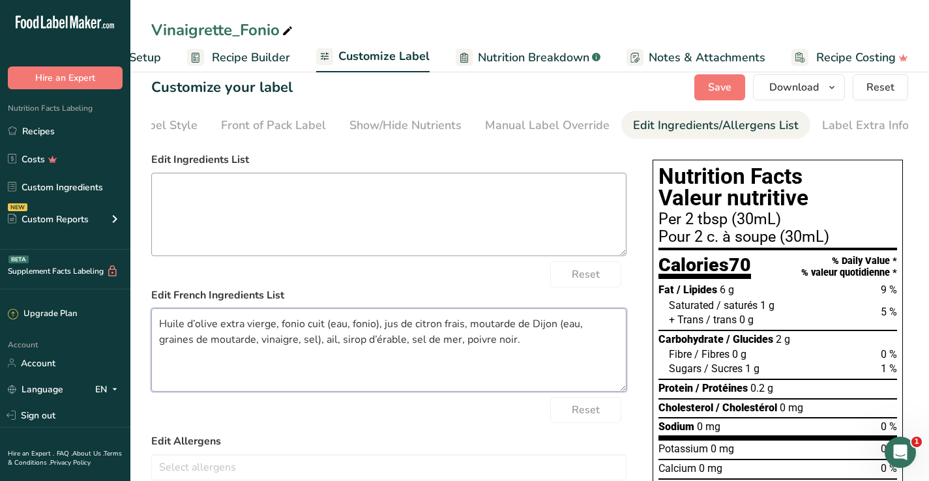
type textarea "Huile d’olive extra vierge, fonio cuit (eau, fonio), jus de citron frais, mouta…"
click at [381, 202] on textarea at bounding box center [388, 214] width 475 height 83
paste textarea "Extra virgin olive oil, cooked fonio (water, fonio), fresh lemon juice, Dijon m…"
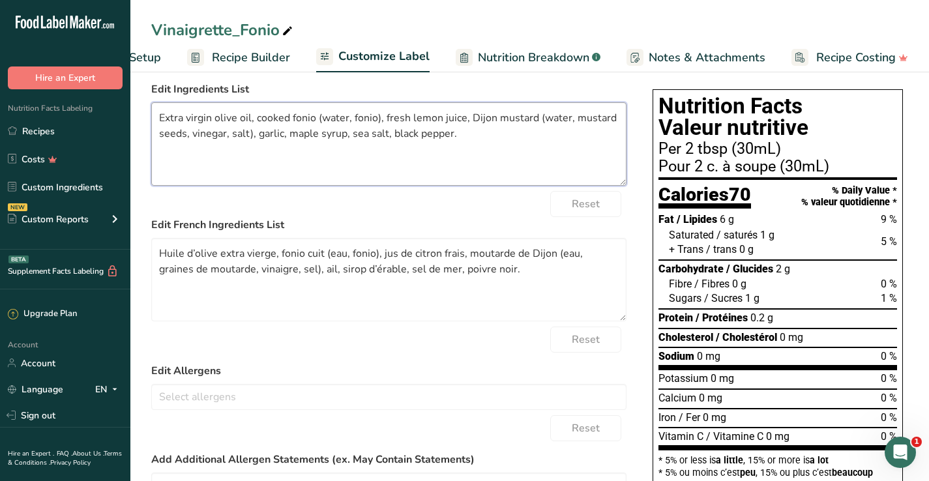
scroll to position [18, 0]
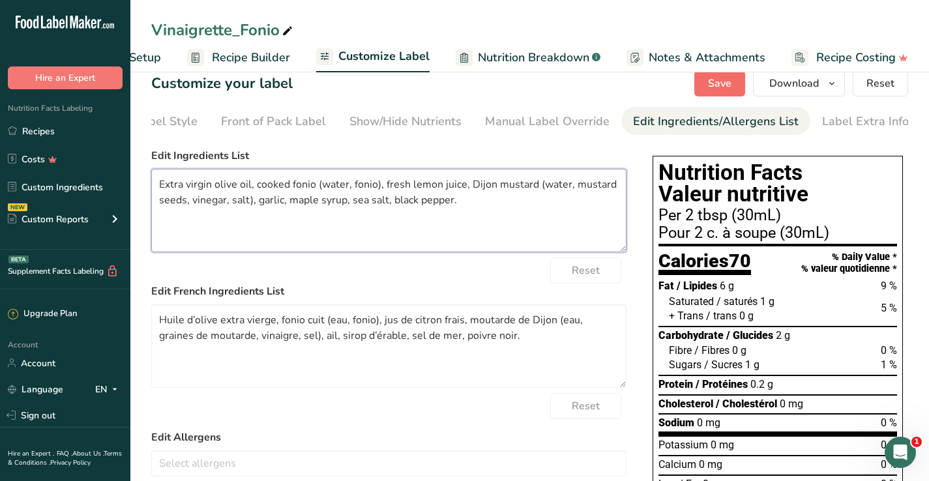
type textarea "Extra virgin olive oil, cooked fonio (water, fonio), fresh lemon juice, Dijon m…"
click at [726, 96] on button "Save" at bounding box center [720, 83] width 51 height 26
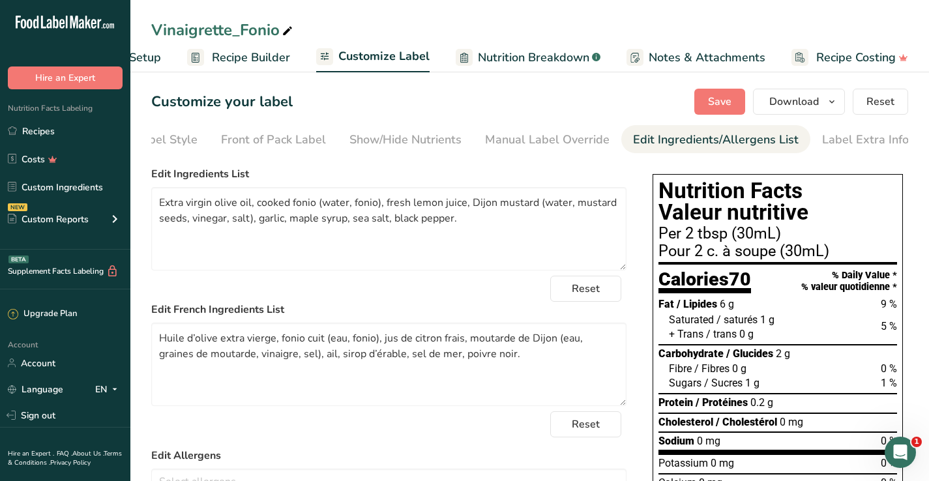
scroll to position [0, 0]
click at [723, 100] on span "Save" at bounding box center [719, 102] width 23 height 16
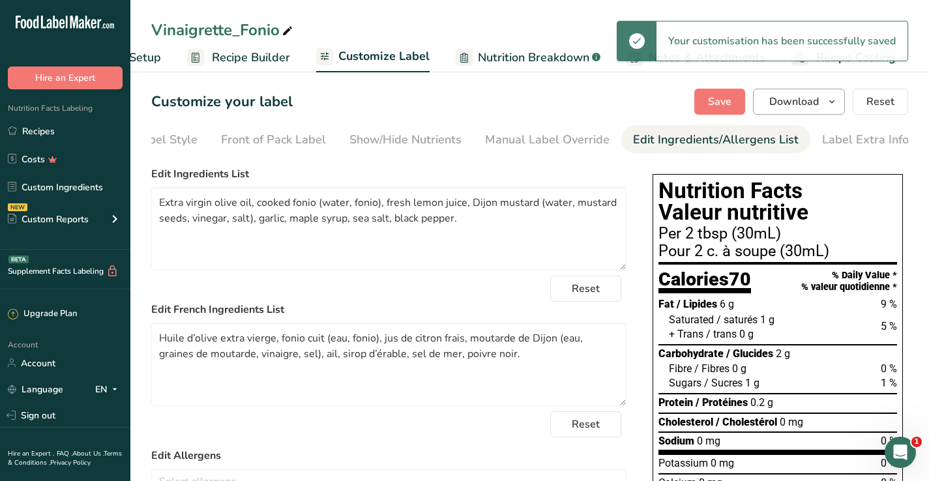
click at [837, 103] on icon "button" at bounding box center [832, 102] width 10 height 16
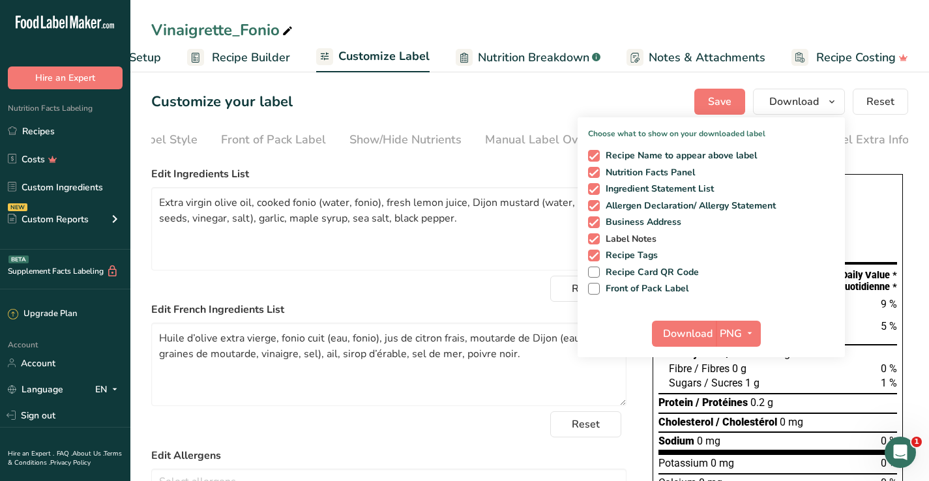
click at [600, 237] on span at bounding box center [594, 239] width 12 height 12
click at [597, 237] on input "Label Notes" at bounding box center [592, 239] width 8 height 8
checkbox input "false"
click at [597, 255] on span at bounding box center [594, 256] width 12 height 12
click at [597, 255] on input "Recipe Tags" at bounding box center [592, 255] width 8 height 8
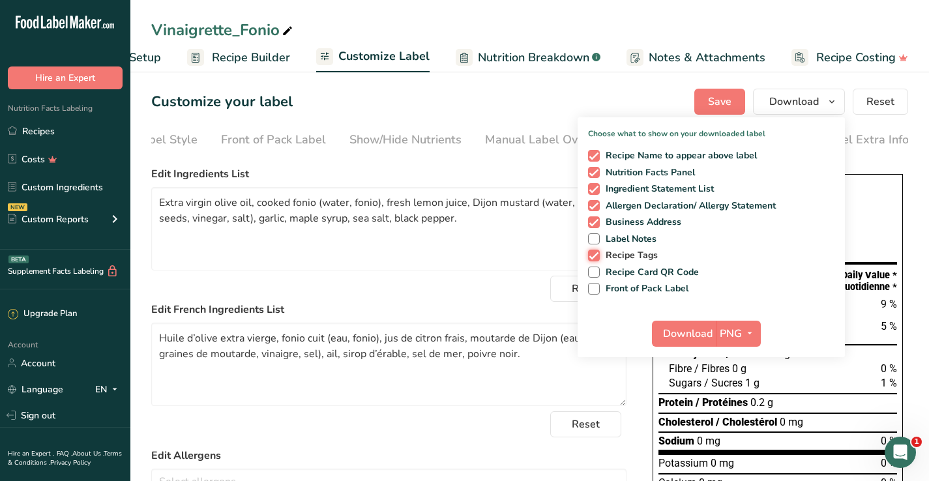
checkbox input "false"
click at [598, 157] on span at bounding box center [594, 156] width 12 height 12
click at [597, 157] on input "Recipe Name to appear above label" at bounding box center [592, 155] width 8 height 8
checkbox input "false"
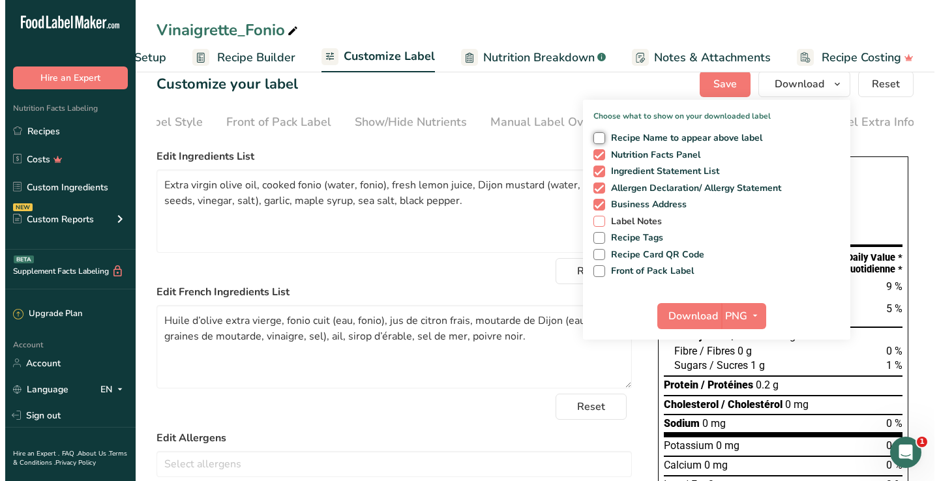
scroll to position [20, 0]
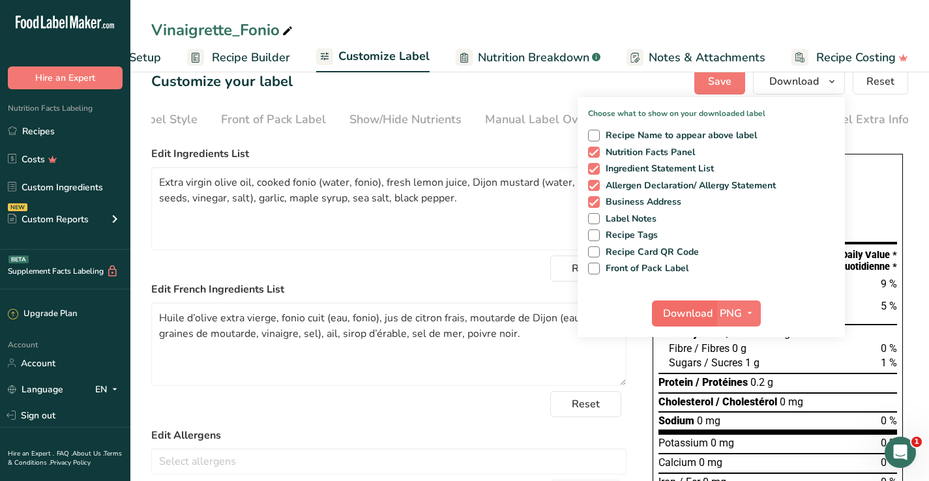
click at [704, 311] on span "Download" at bounding box center [688, 314] width 50 height 16
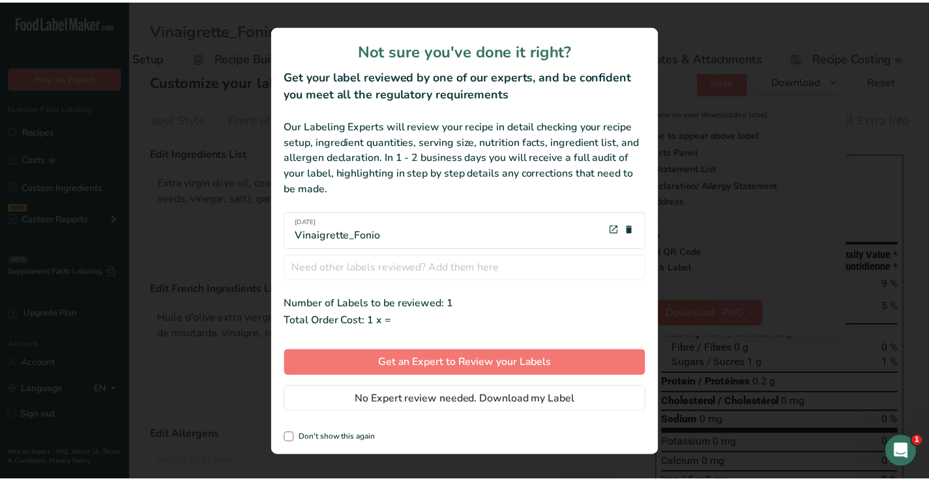
scroll to position [0, 76]
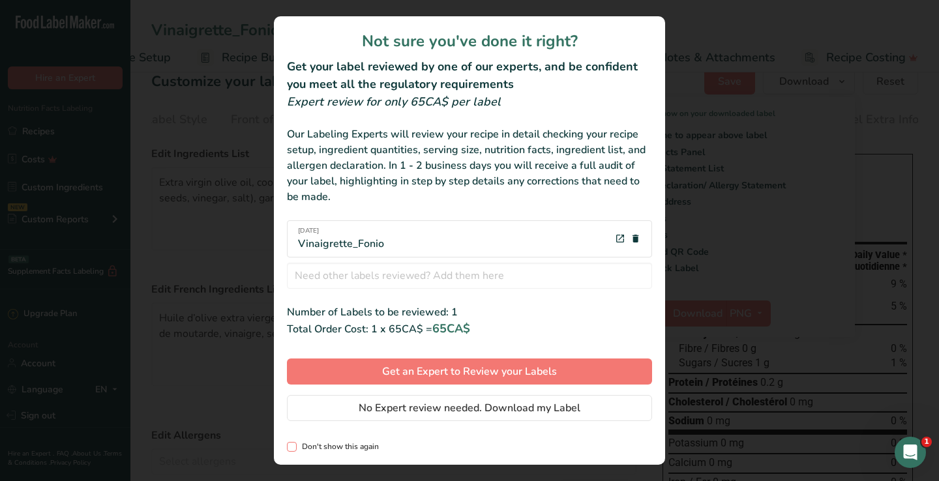
click at [299, 450] on span "Don't show this again" at bounding box center [338, 447] width 82 height 10
click at [295, 450] on input "Don't show this again" at bounding box center [291, 447] width 8 height 8
checkbox input "true"
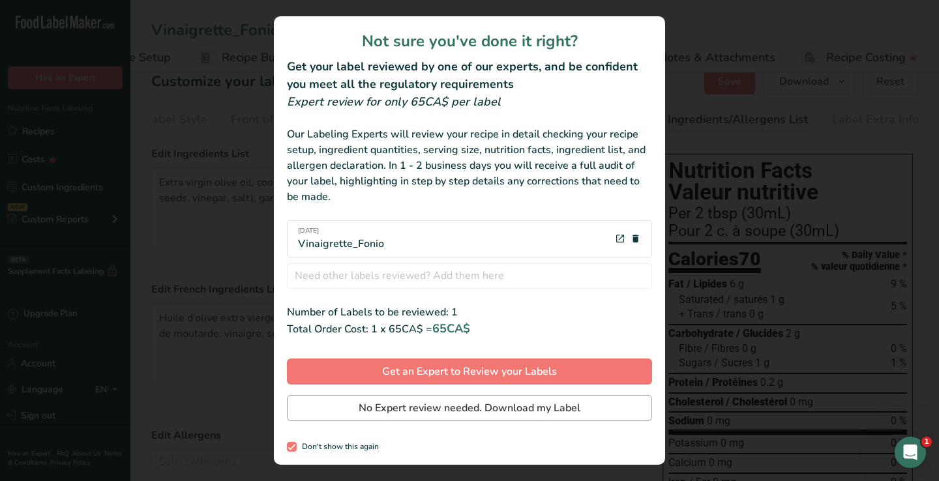
click at [396, 409] on span "No Expert review needed. Download my Label" at bounding box center [470, 408] width 222 height 16
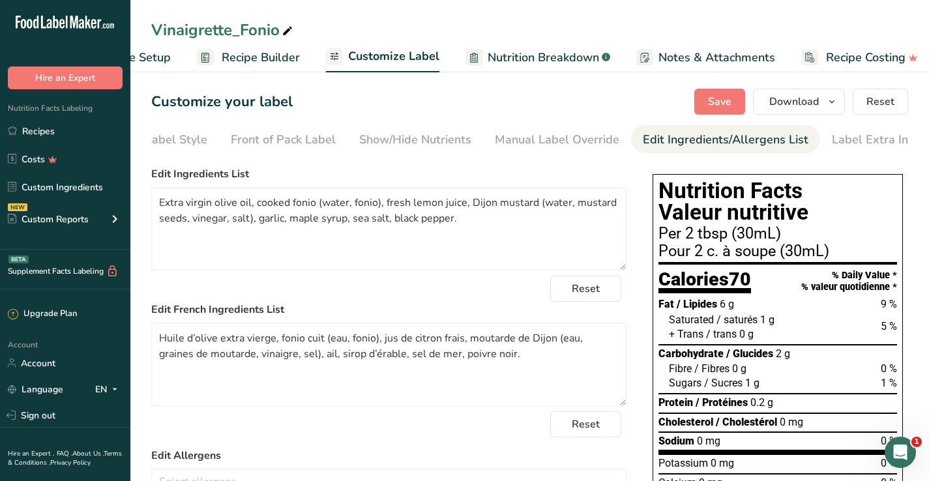
scroll to position [0, 0]
click at [831, 103] on icon "button" at bounding box center [832, 102] width 10 height 16
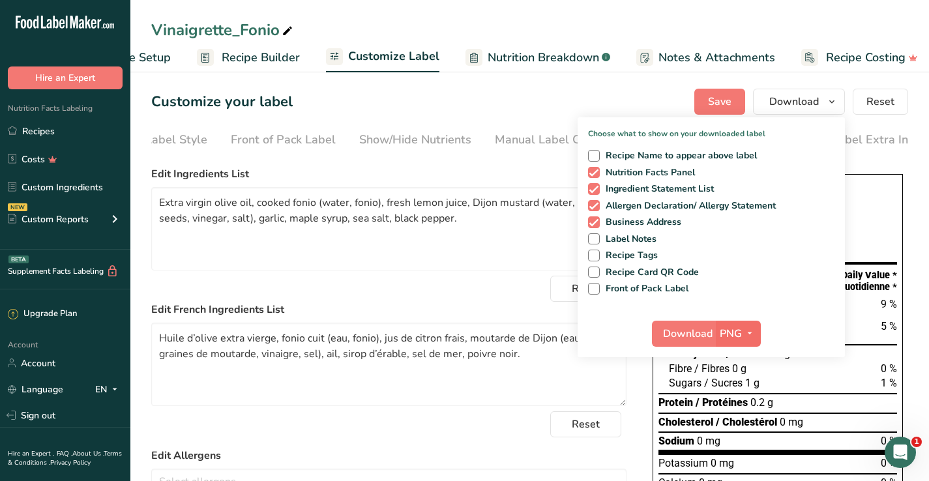
click at [750, 333] on icon "button" at bounding box center [750, 333] width 10 height 16
click at [739, 359] on link "PNG" at bounding box center [740, 361] width 42 height 22
click at [701, 336] on span "Download" at bounding box center [688, 334] width 50 height 16
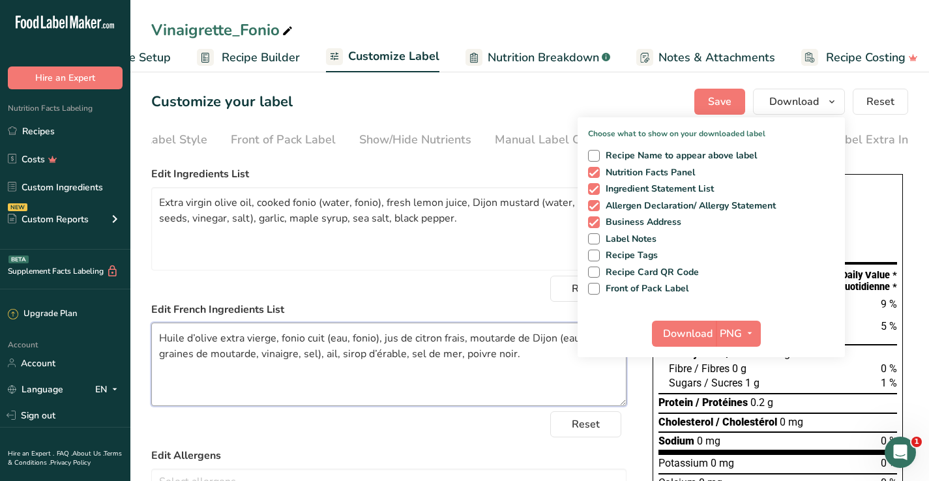
click at [561, 380] on textarea "Huile d’olive extra vierge, fonio cuit (eau, fonio), jus de citron frais, mouta…" at bounding box center [388, 364] width 475 height 83
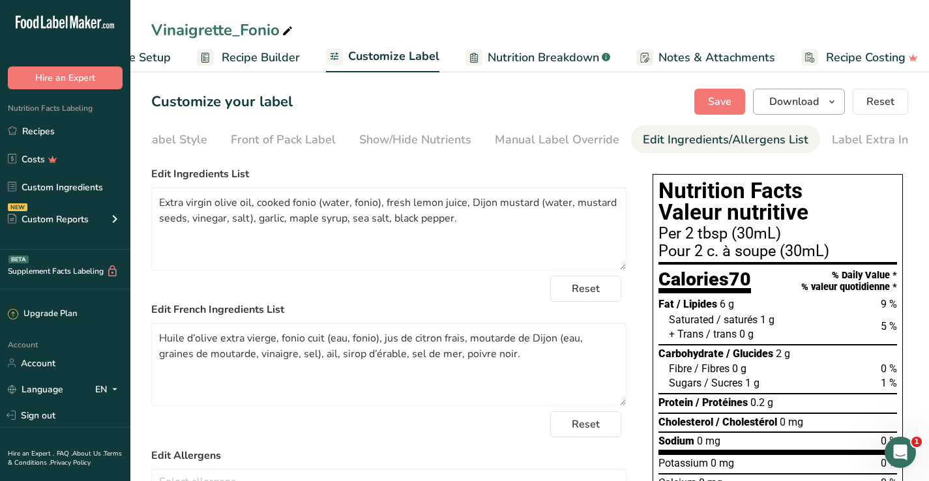
click at [835, 100] on icon "button" at bounding box center [832, 102] width 10 height 16
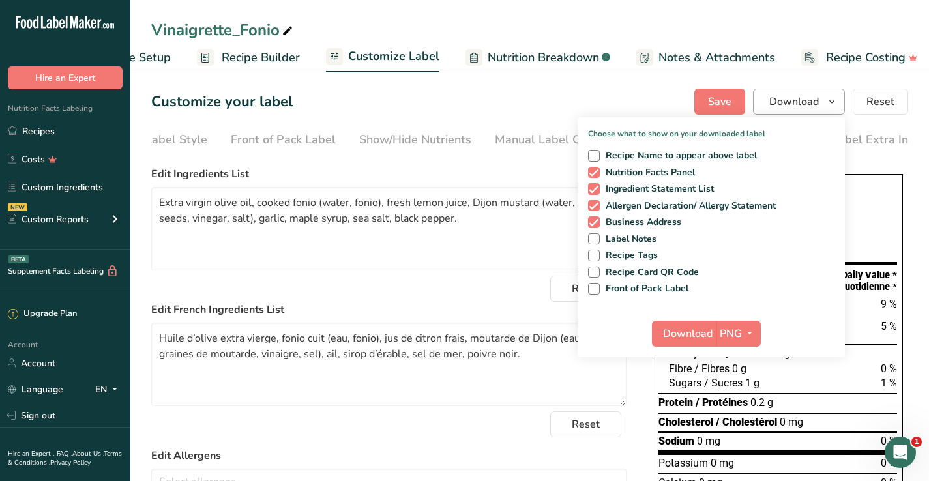
click at [801, 94] on span "Download" at bounding box center [794, 102] width 50 height 16
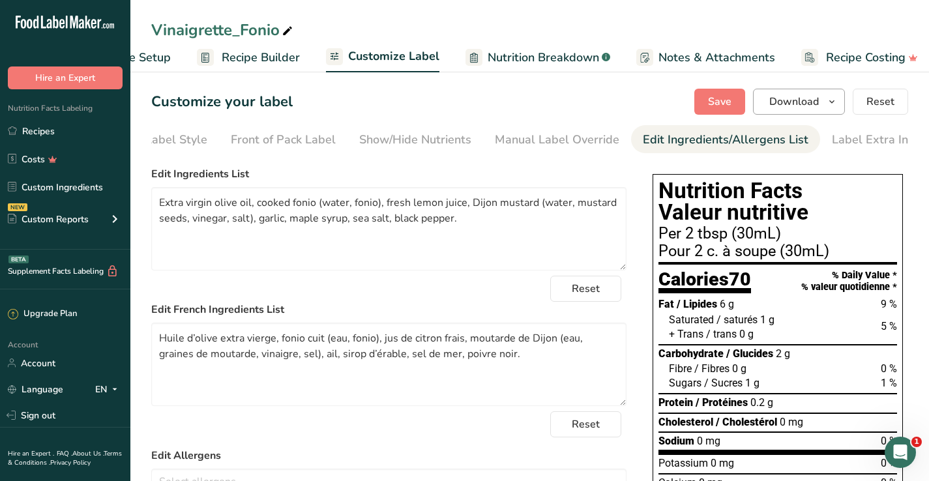
click at [790, 100] on span "Download" at bounding box center [794, 102] width 50 height 16
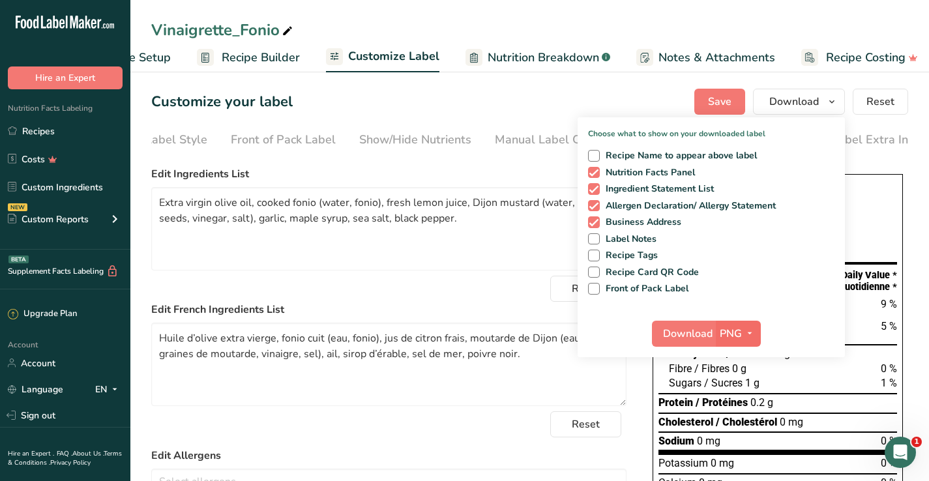
click at [734, 334] on span "PNG" at bounding box center [731, 334] width 22 height 16
click at [706, 333] on span "Download" at bounding box center [688, 334] width 50 height 16
click at [644, 102] on div "Customize your label Save Download Choose what to show on your downloaded label…" at bounding box center [529, 102] width 757 height 26
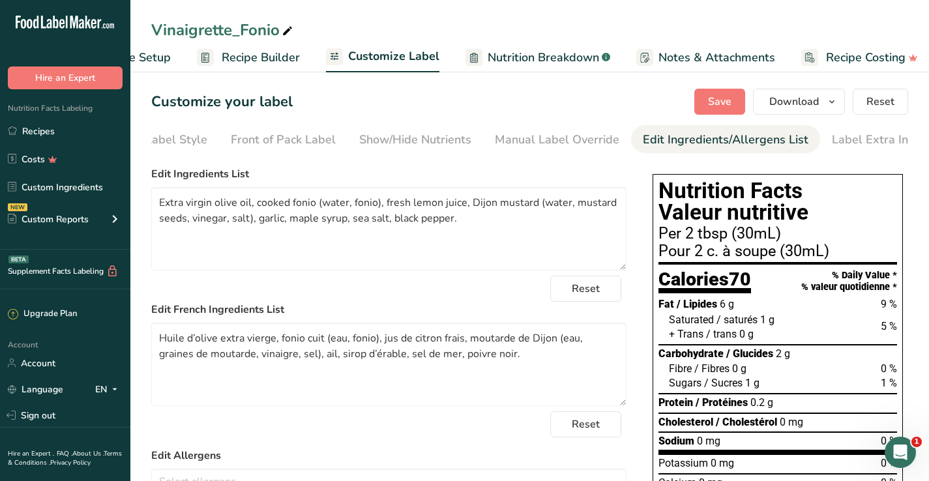
click at [701, 140] on div "Edit Ingredients/Allergens List" at bounding box center [726, 140] width 166 height 18
click at [836, 134] on div "Label Extra Info" at bounding box center [865, 140] width 87 height 18
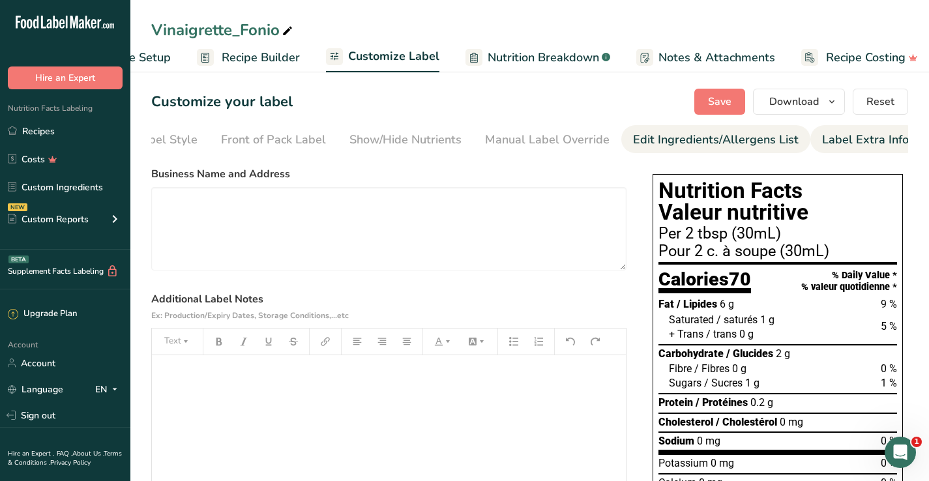
click at [738, 140] on div "Edit Ingredients/Allergens List" at bounding box center [716, 140] width 166 height 18
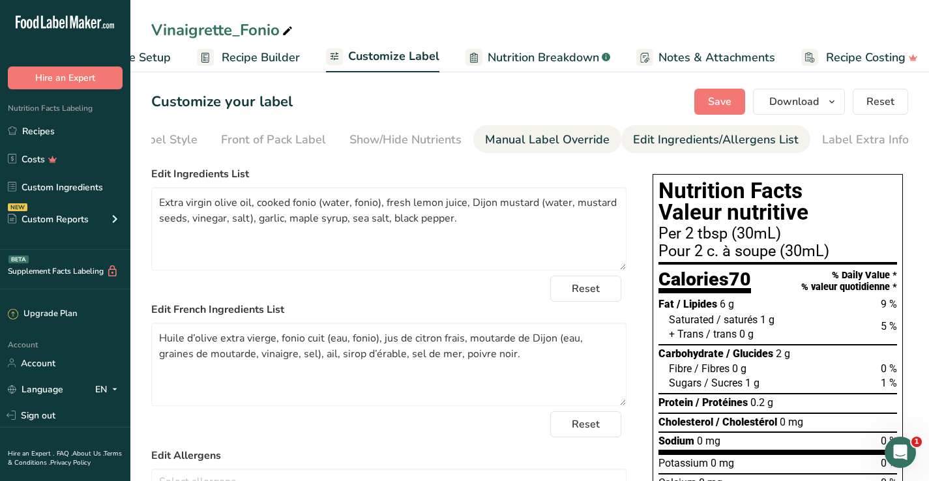
click at [569, 141] on div "Manual Label Override" at bounding box center [547, 140] width 125 height 18
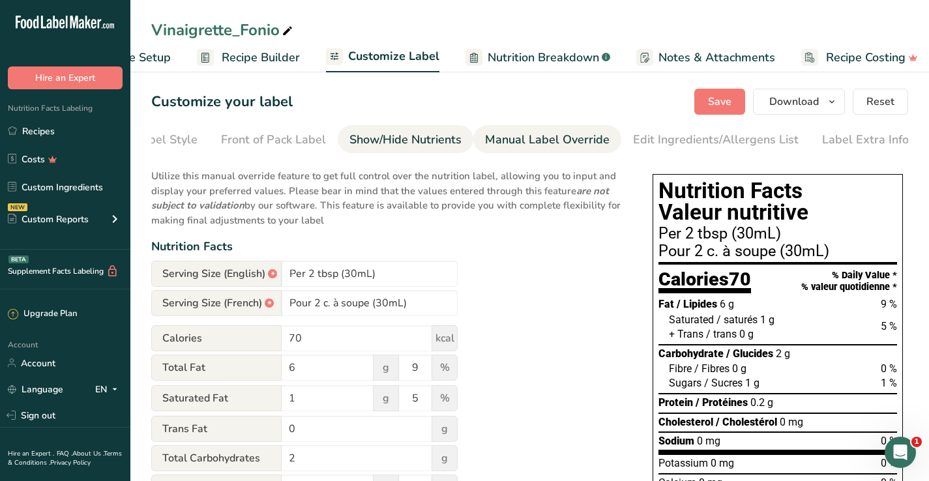
click at [438, 139] on div "Show/Hide Nutrients" at bounding box center [406, 140] width 112 height 18
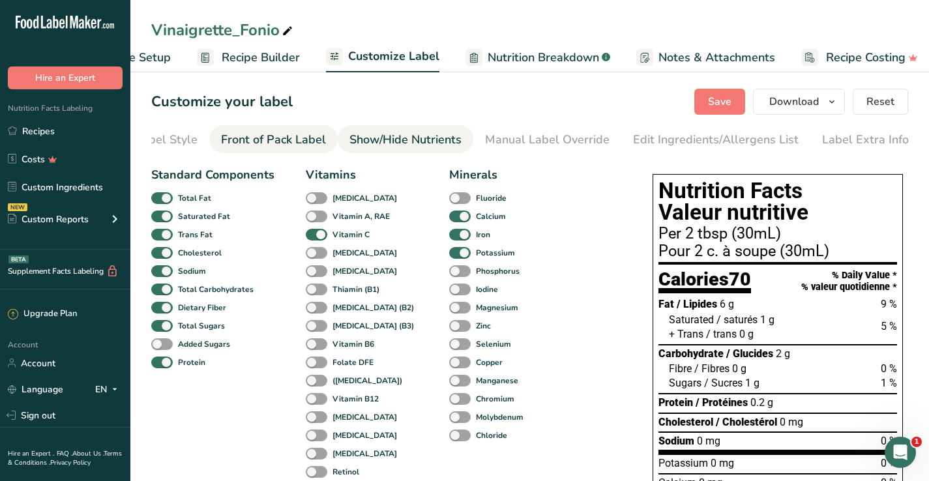
click at [291, 138] on div "Front of Pack Label" at bounding box center [273, 140] width 105 height 18
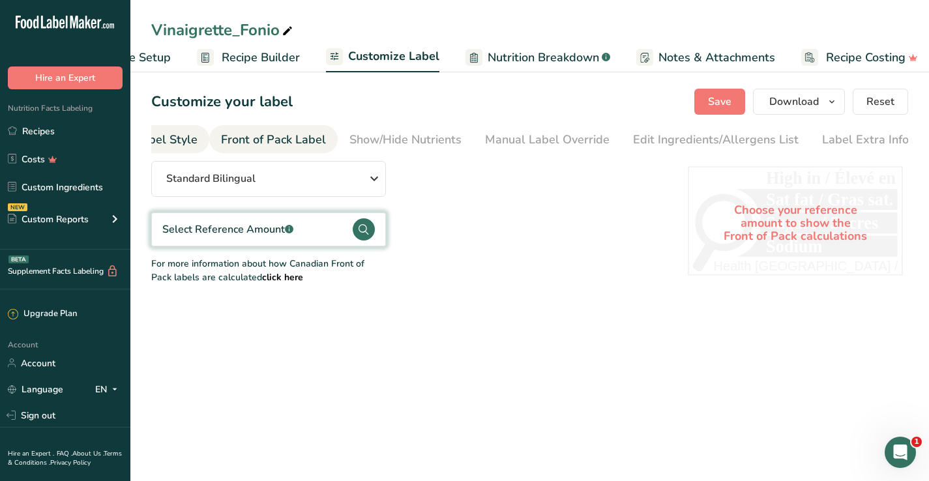
click at [190, 138] on div "Choose Label Style" at bounding box center [145, 140] width 105 height 18
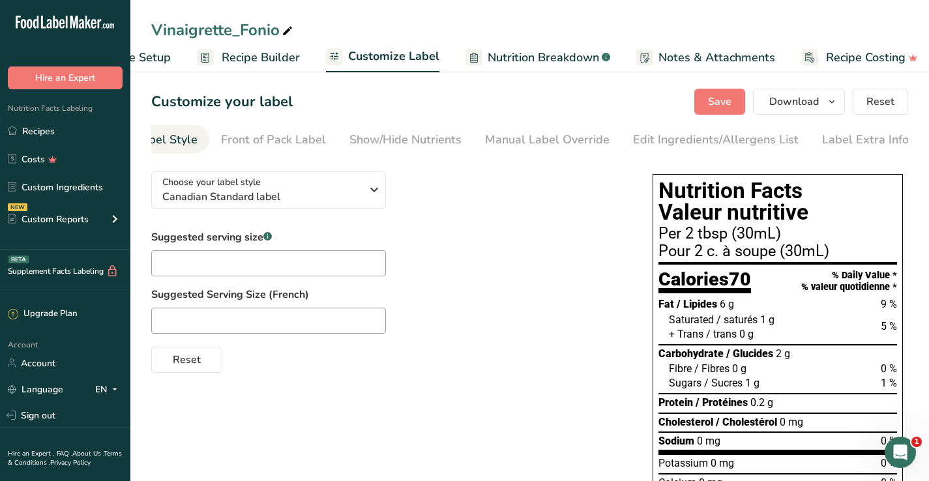
scroll to position [0, 0]
click at [273, 63] on span "Recipe Builder" at bounding box center [261, 58] width 78 height 18
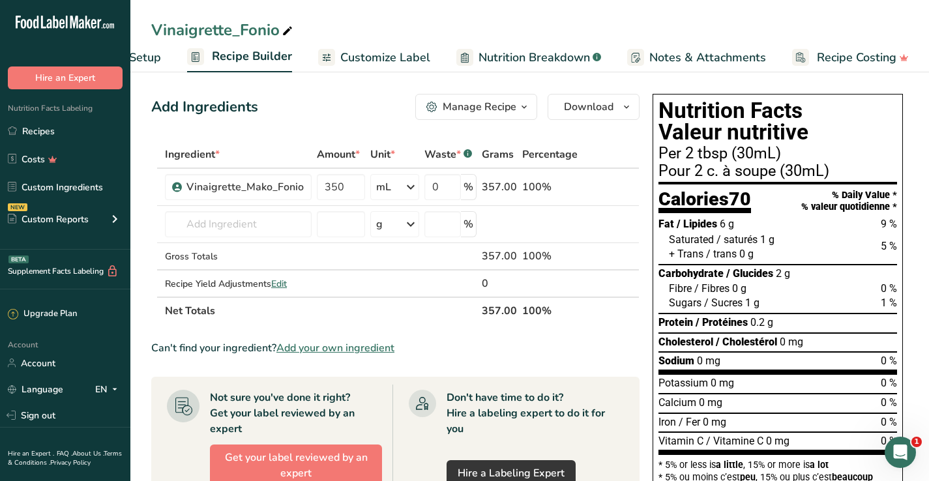
click at [761, 206] on section "Calories 70 % Daily Value * % valeur quotidienne *" at bounding box center [778, 199] width 239 height 29
click at [606, 109] on span "Download" at bounding box center [589, 107] width 50 height 16
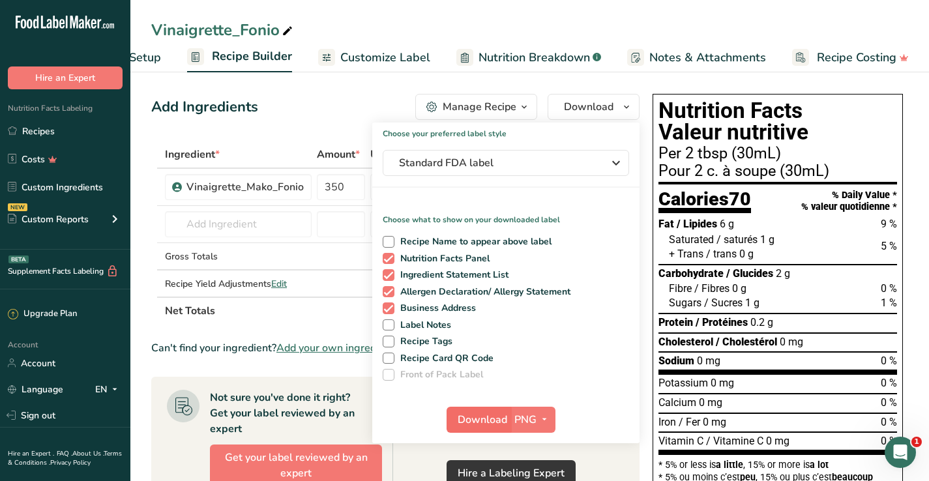
click at [477, 417] on span "Download" at bounding box center [483, 420] width 50 height 16
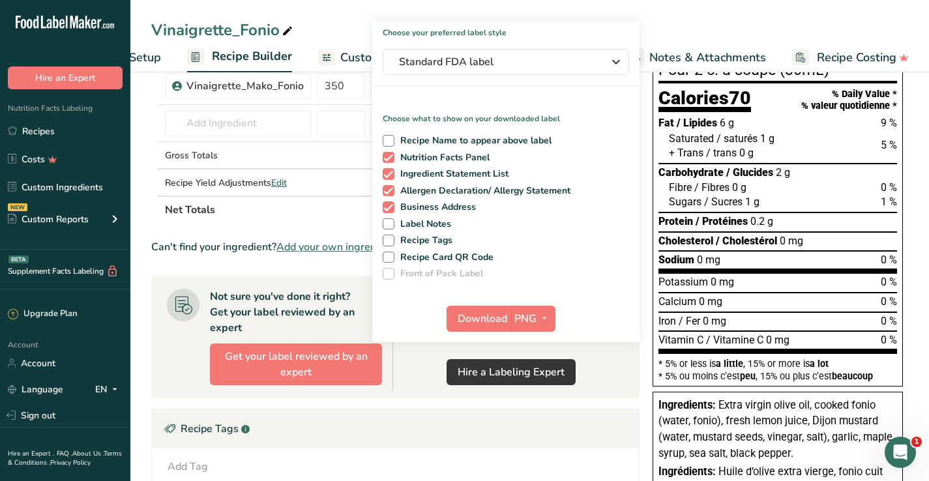
scroll to position [104, 0]
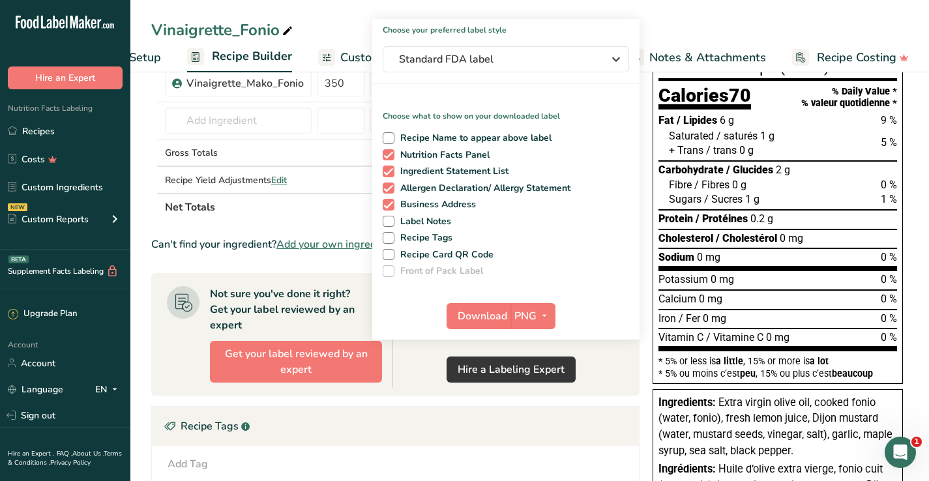
click at [837, 7] on div "Vinaigrette_Fonio Recipe Setup Recipe Builder Customize Label Nutrition Breakdo…" at bounding box center [529, 36] width 799 height 72
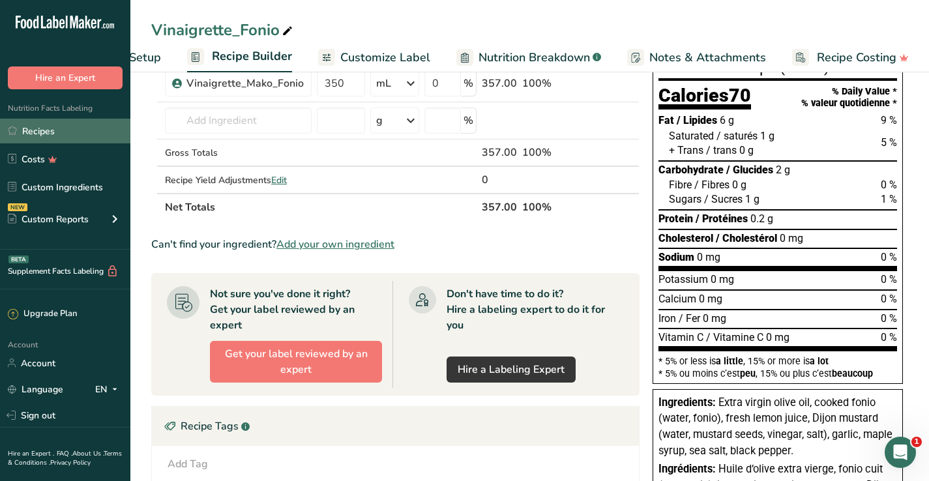
click at [36, 139] on link "Recipes" at bounding box center [65, 131] width 130 height 25
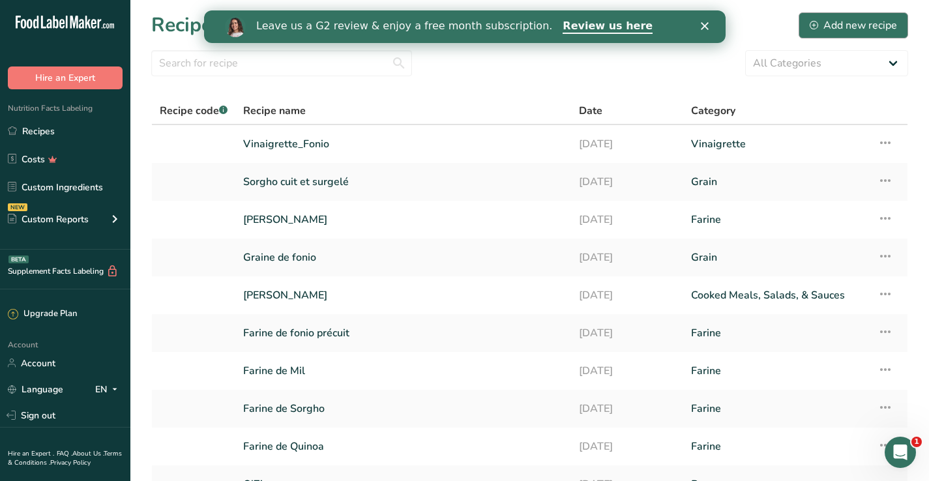
click at [852, 26] on div "Add new recipe" at bounding box center [853, 26] width 87 height 16
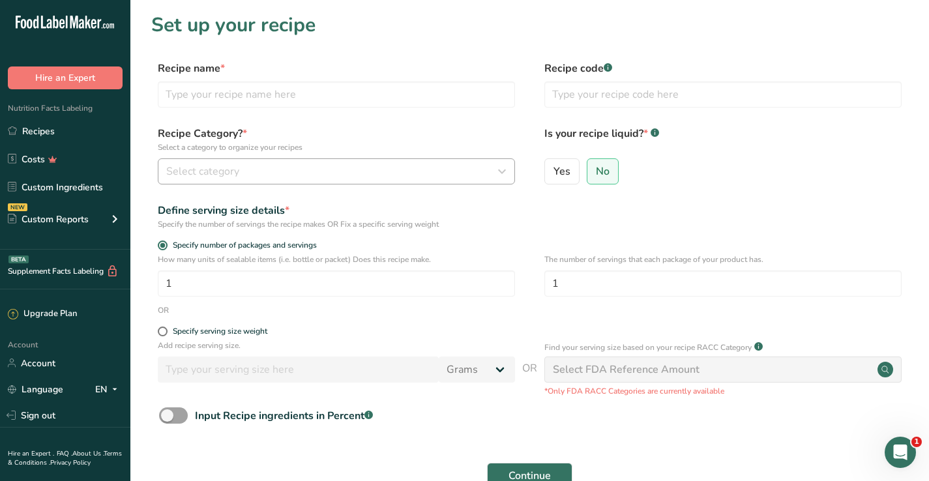
click at [302, 178] on div "Select category" at bounding box center [332, 172] width 333 height 16
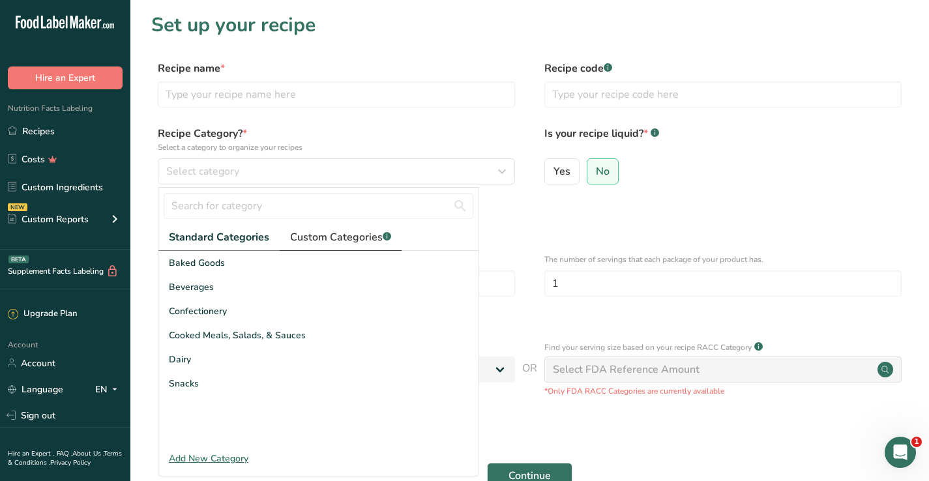
click at [316, 239] on span "Custom Categories .a-a{fill:#347362;}.b-a{fill:#fff;}" at bounding box center [340, 238] width 101 height 16
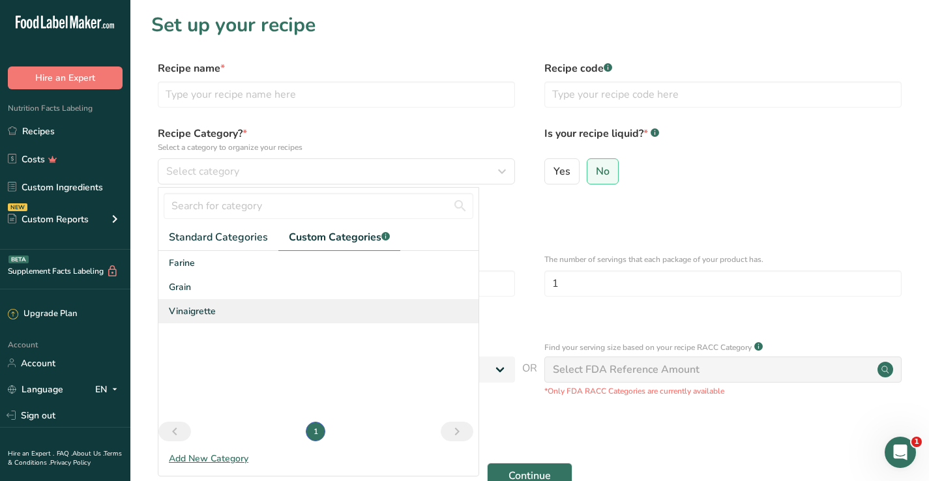
click at [197, 309] on span "Vinaigrette" at bounding box center [192, 312] width 47 height 14
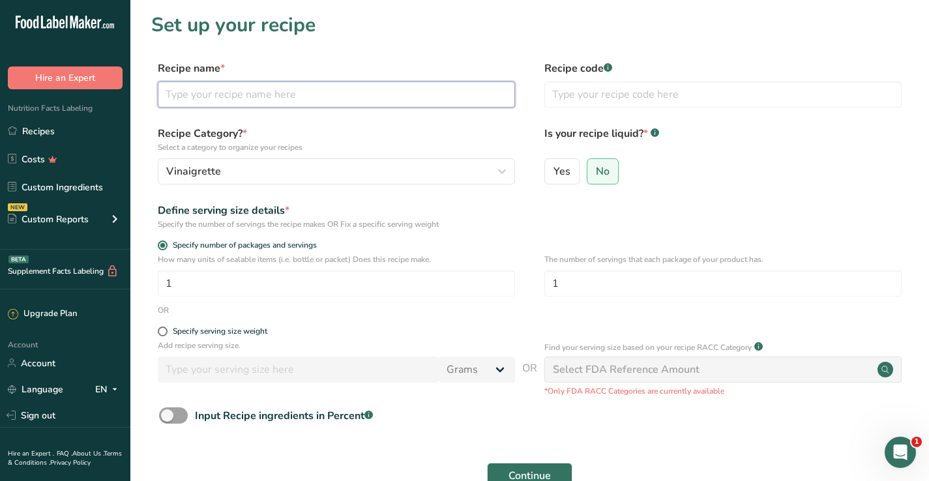
click at [253, 82] on input "text" at bounding box center [336, 95] width 357 height 26
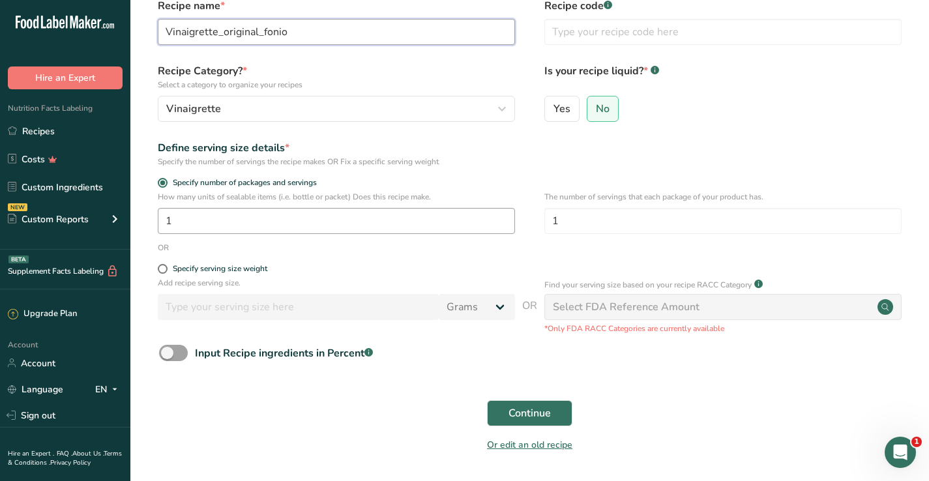
scroll to position [67, 0]
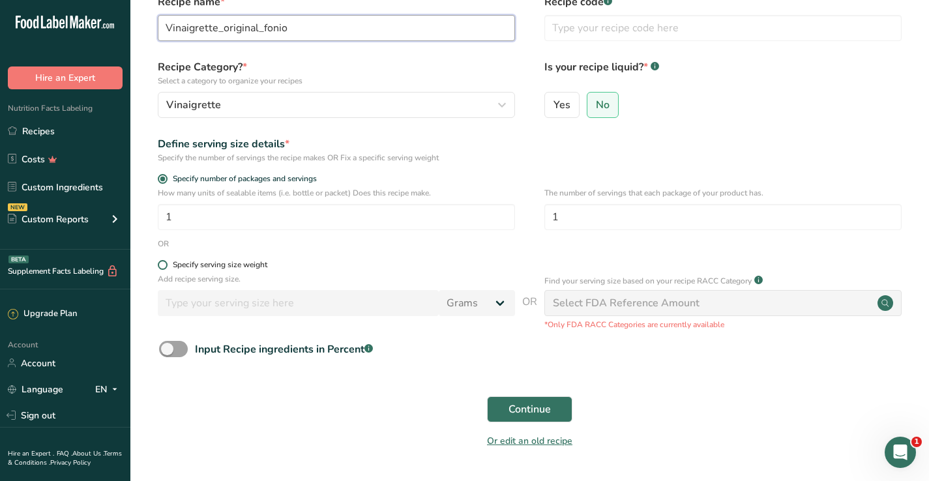
type input "Vinaigrette_original_fonio"
click at [162, 265] on span at bounding box center [163, 265] width 10 height 10
click at [162, 265] on input "Specify serving size weight" at bounding box center [162, 265] width 8 height 8
radio input "true"
radio input "false"
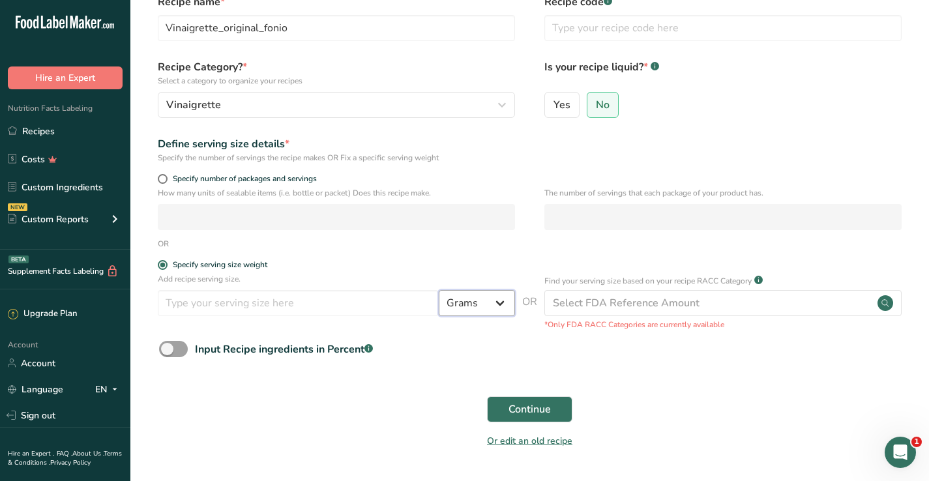
select select "19"
select select "22"
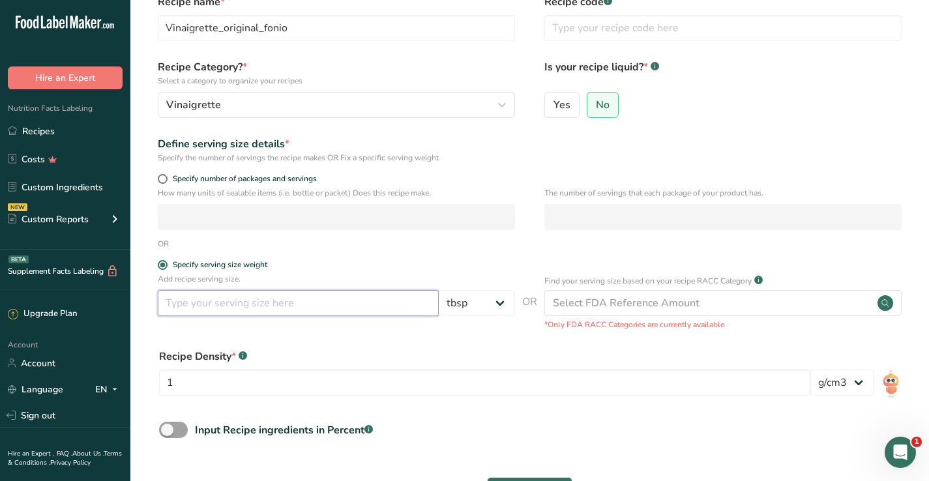
click at [370, 306] on input "number" at bounding box center [298, 303] width 281 height 26
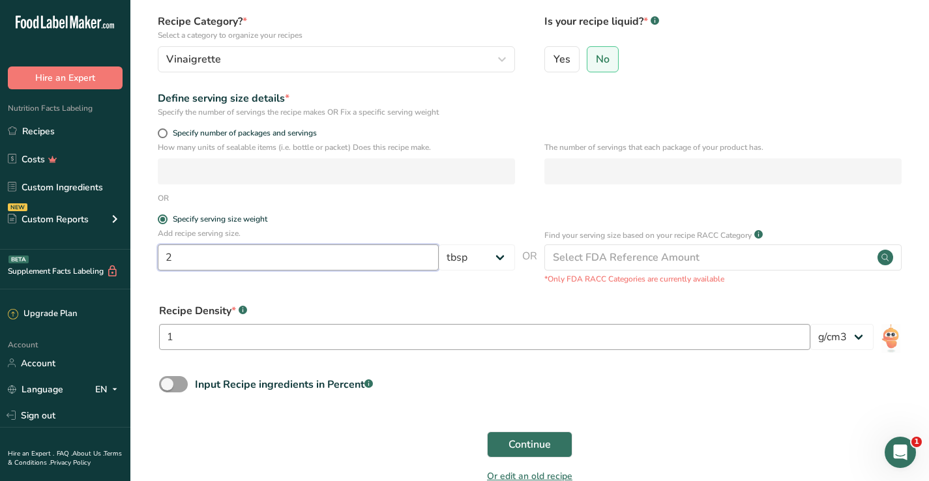
scroll to position [121, 0]
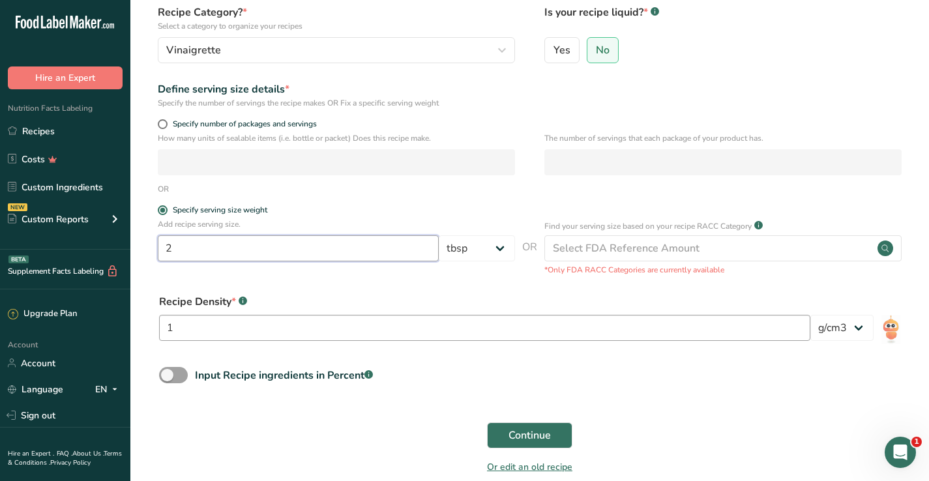
type input "2"
click at [421, 333] on input "1" at bounding box center [484, 328] width 651 height 26
type input "1.02"
click at [538, 432] on span "Continue" at bounding box center [530, 436] width 42 height 16
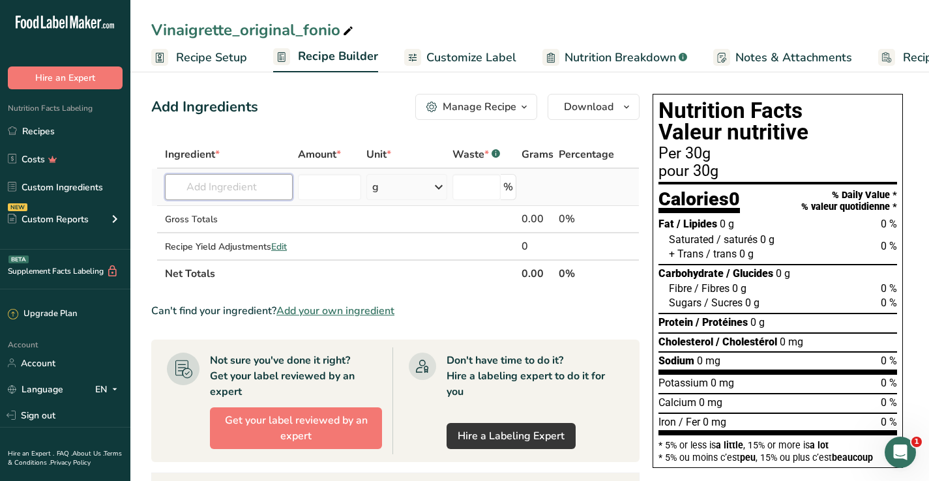
click at [272, 194] on input "text" at bounding box center [229, 187] width 128 height 26
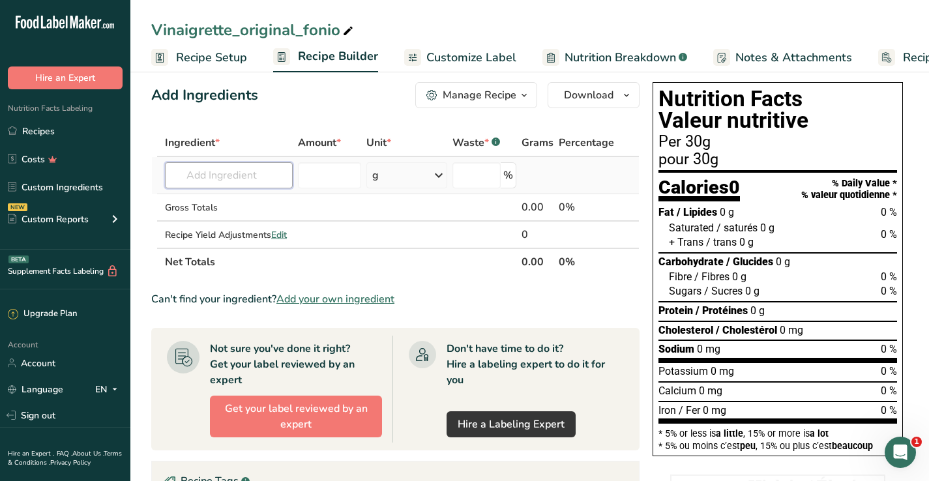
scroll to position [14, 0]
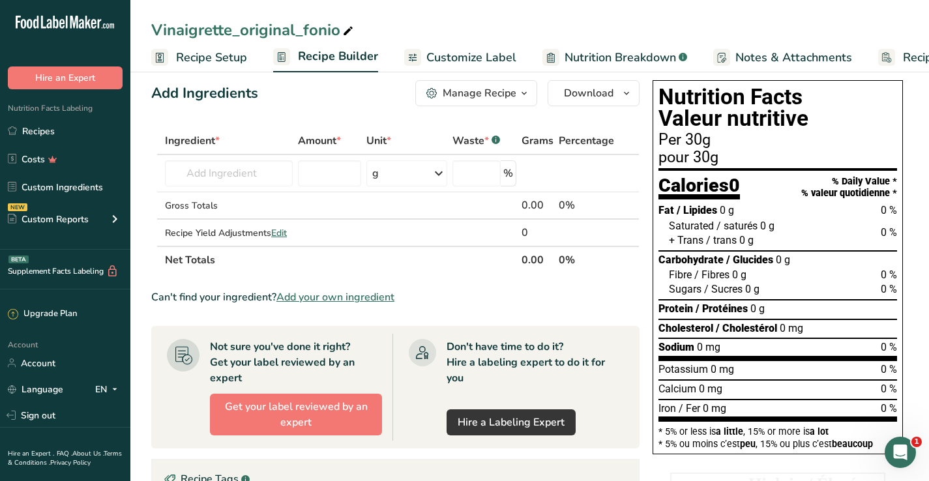
click at [350, 297] on span "Add your own ingredient" at bounding box center [335, 298] width 118 height 16
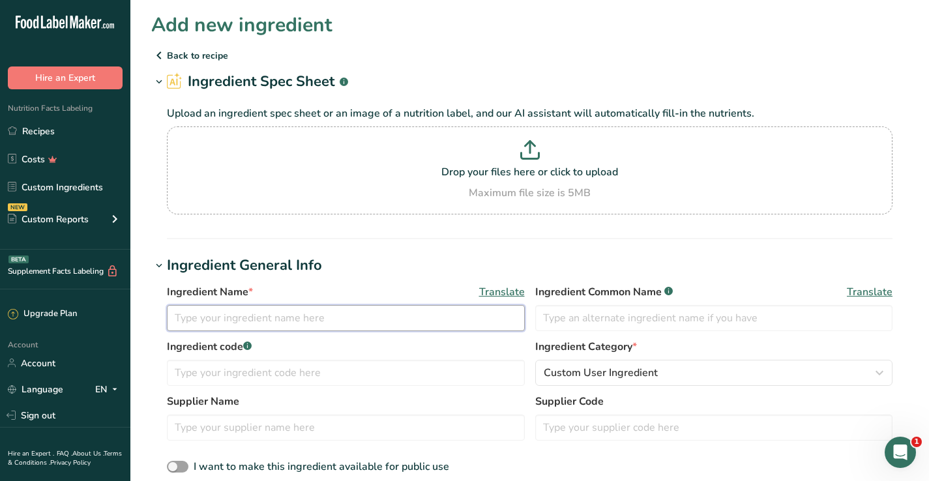
click at [350, 320] on input "text" at bounding box center [346, 318] width 358 height 26
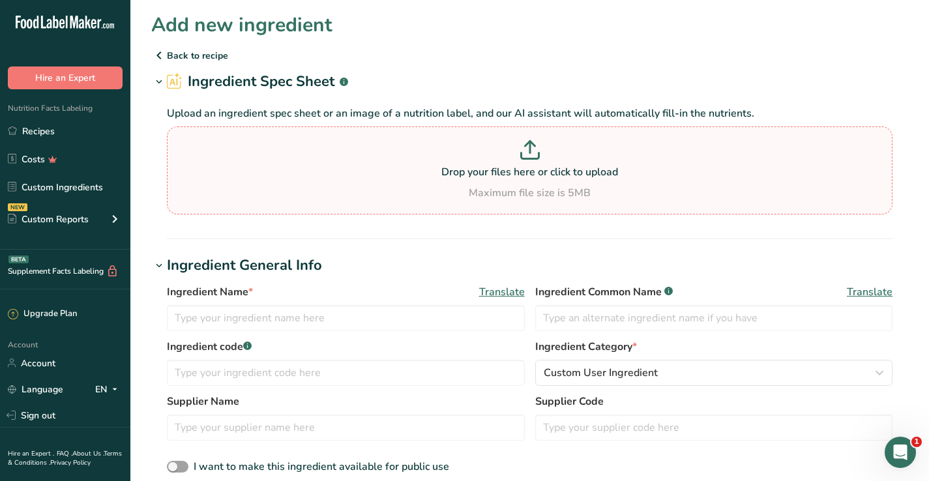
click at [530, 177] on p "Drop your files here or click to upload" at bounding box center [529, 172] width 719 height 16
click at [530, 177] on input "Drop your files here or click to upload Maximum file size is 5MB" at bounding box center [530, 171] width 726 height 88
type input "C:\fakepath\mako_original_vinaigrette_fonio.jpg"
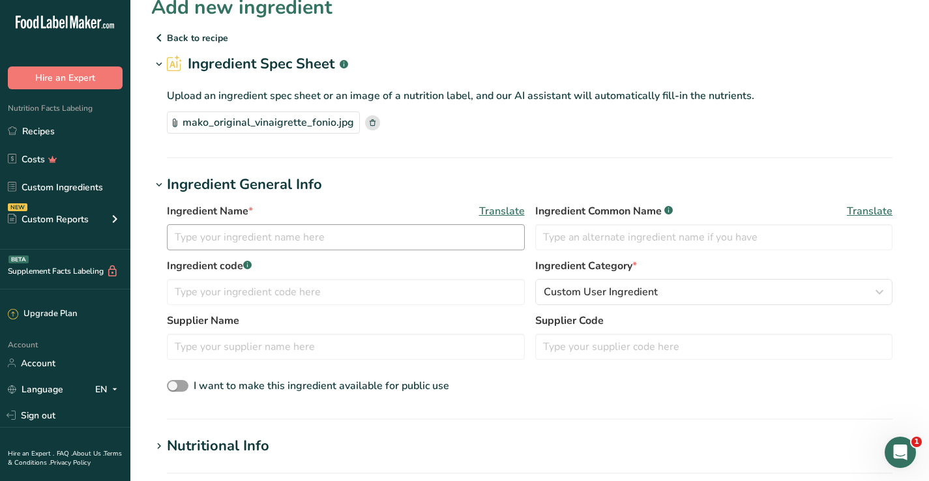
scroll to position [19, 0]
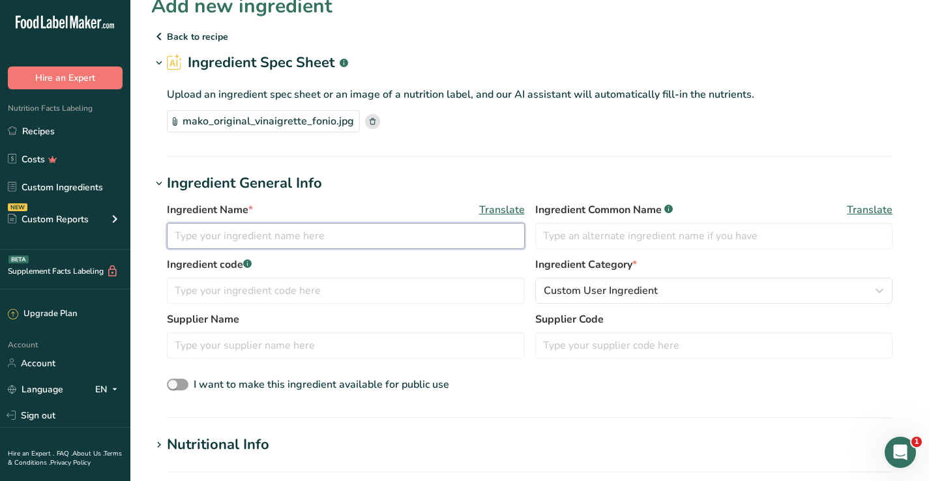
click at [323, 235] on input "text" at bounding box center [346, 236] width 358 height 26
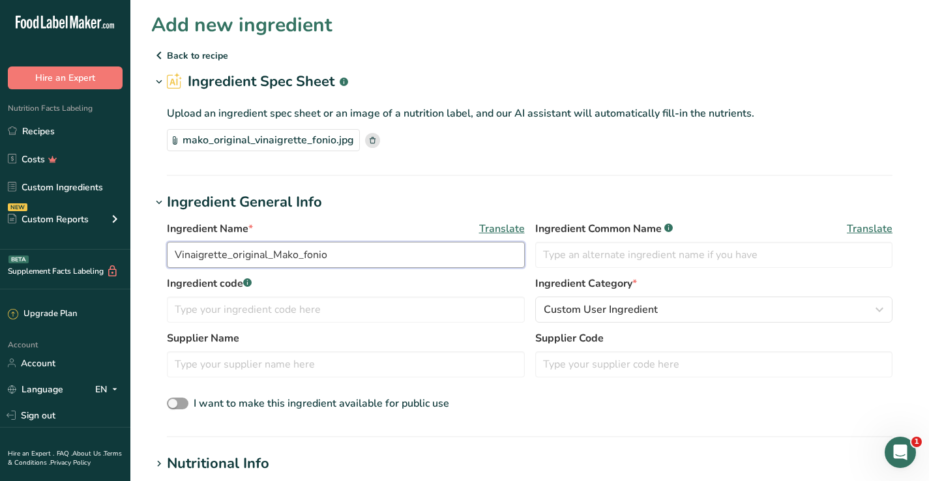
scroll to position [0, 0]
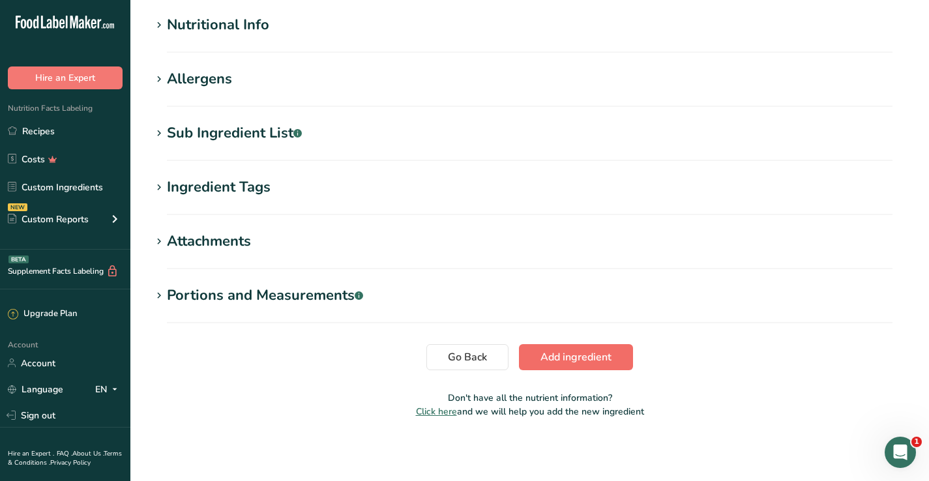
type input "Vinaigrette_original_Mako_fonio"
click at [575, 359] on span "Add ingredient" at bounding box center [576, 358] width 71 height 16
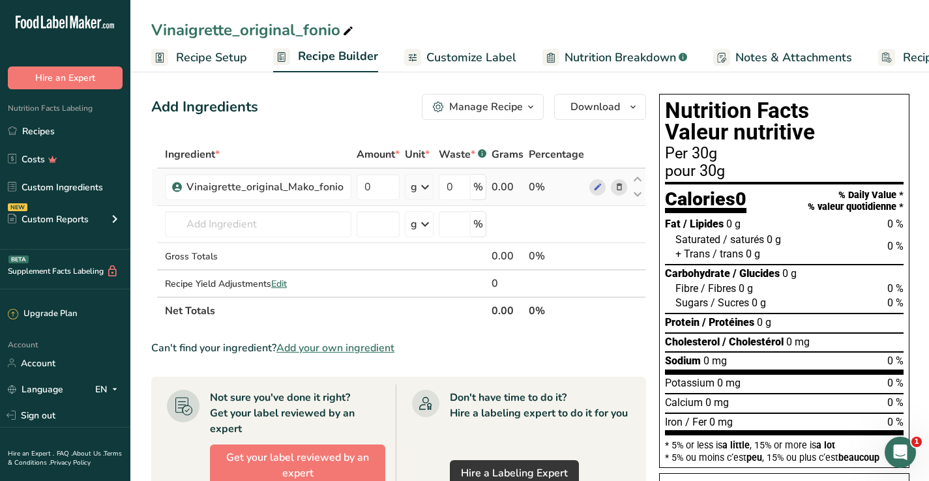
click at [417, 183] on icon at bounding box center [425, 186] width 16 height 23
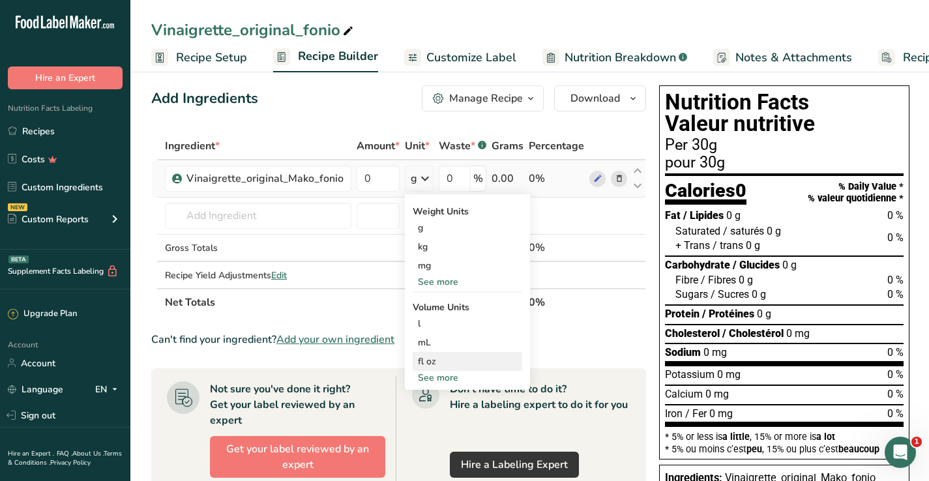
scroll to position [22, 0]
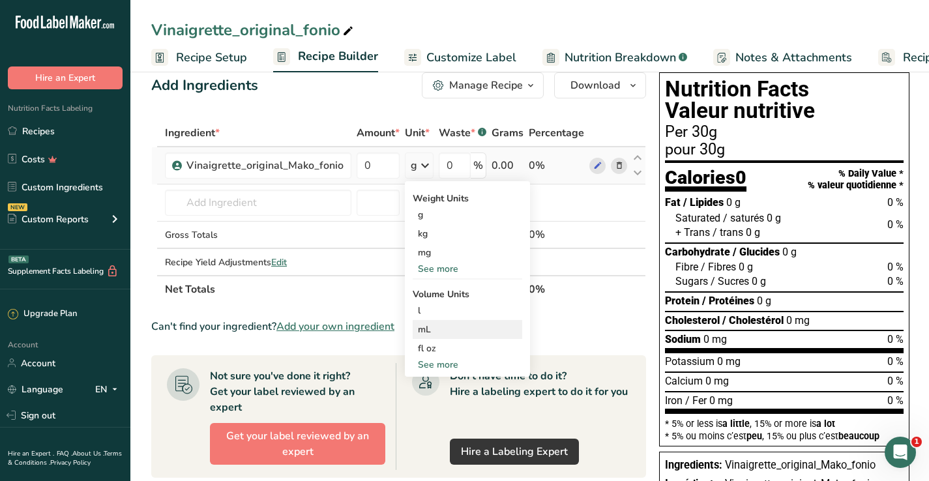
click at [430, 332] on div "mL" at bounding box center [467, 330] width 99 height 14
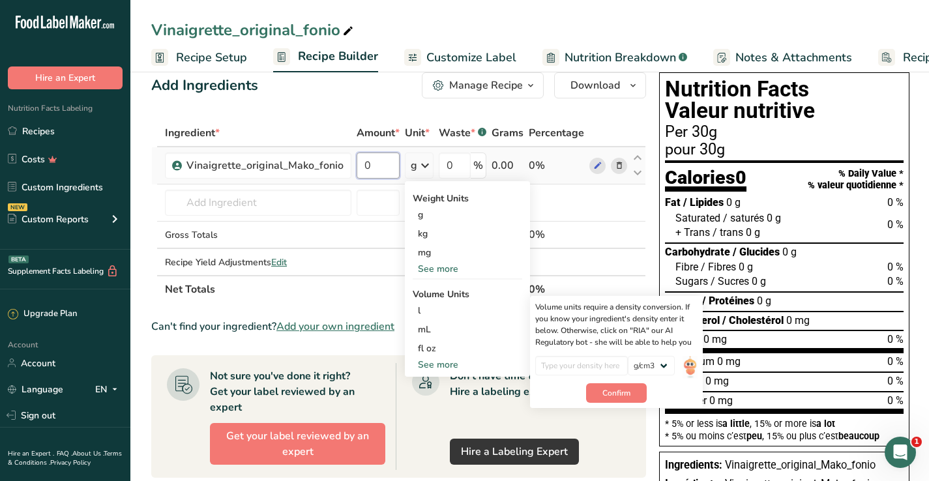
click at [367, 168] on input "0" at bounding box center [378, 166] width 43 height 26
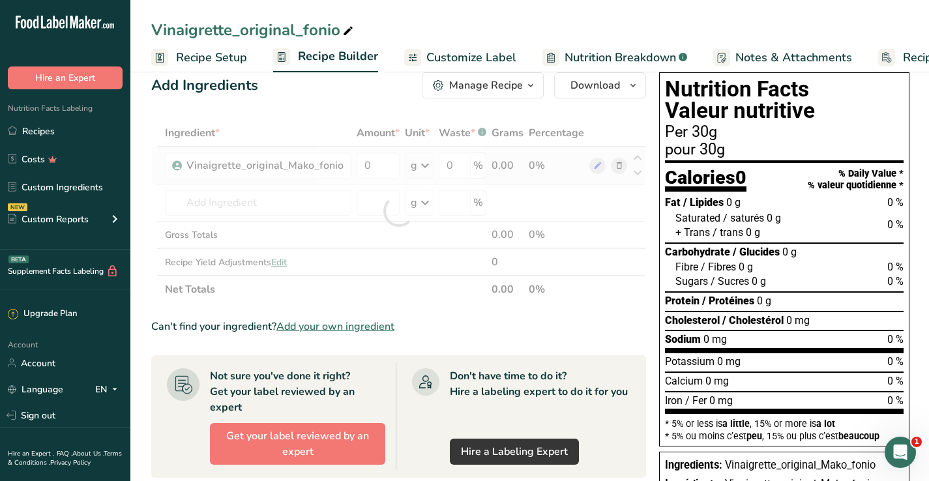
click at [419, 165] on div "Ingredient * Amount * Unit * Waste * .a-a{fill:#347362;}.b-a{fill:#fff;} Grams …" at bounding box center [398, 211] width 495 height 184
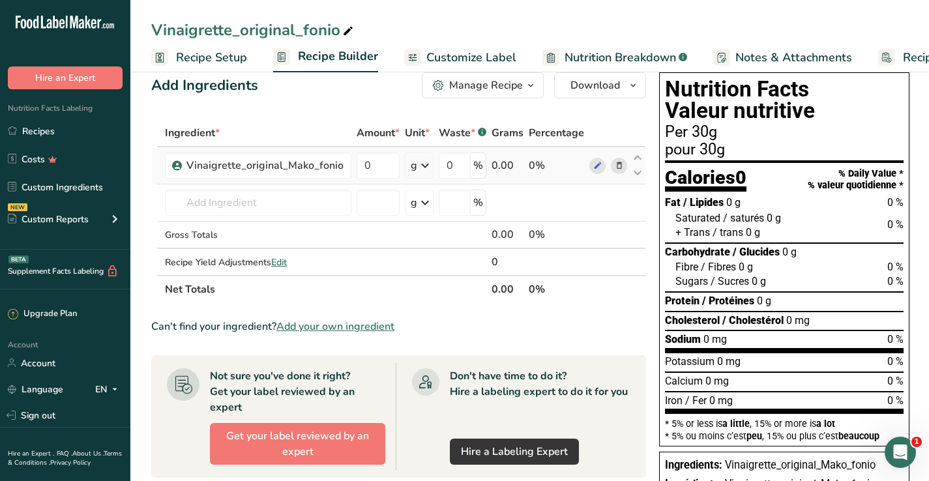
click at [419, 155] on icon at bounding box center [425, 165] width 16 height 23
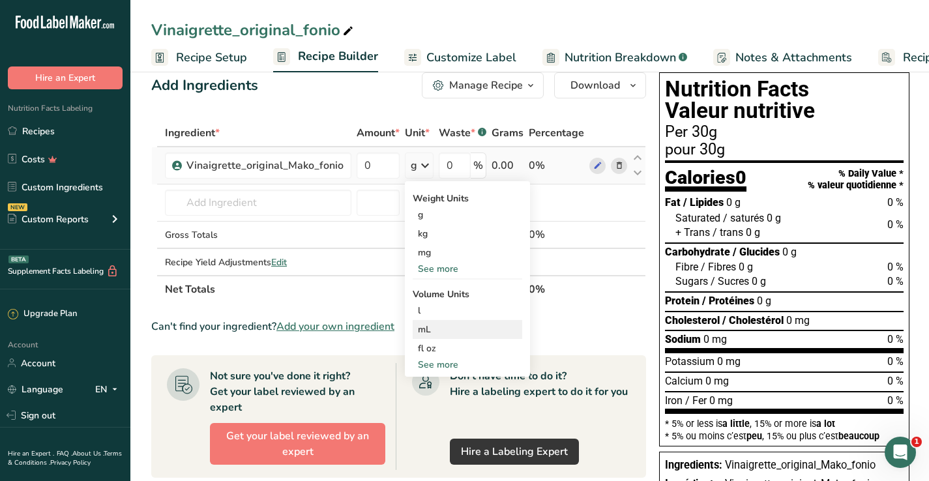
click at [438, 327] on div "mL" at bounding box center [467, 330] width 99 height 14
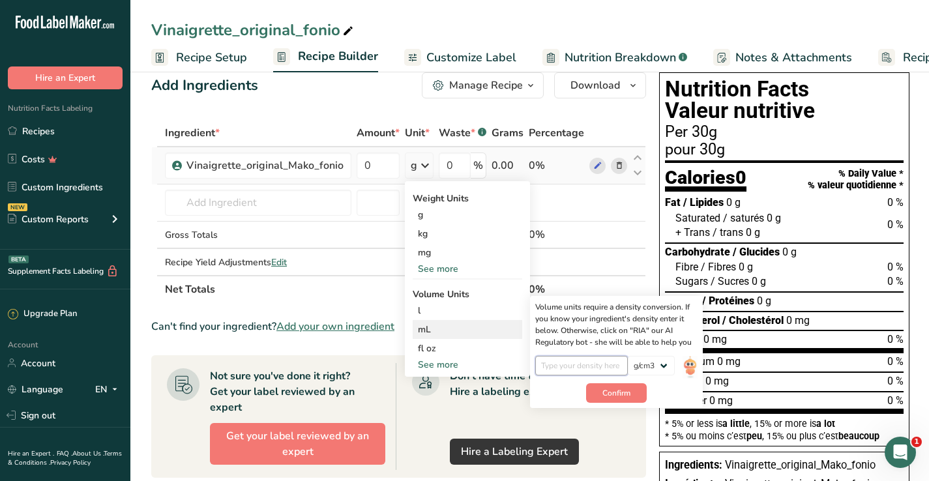
click at [569, 362] on input "number" at bounding box center [581, 366] width 93 height 20
type input "1"
click at [617, 391] on span "Confirm" at bounding box center [617, 393] width 28 height 12
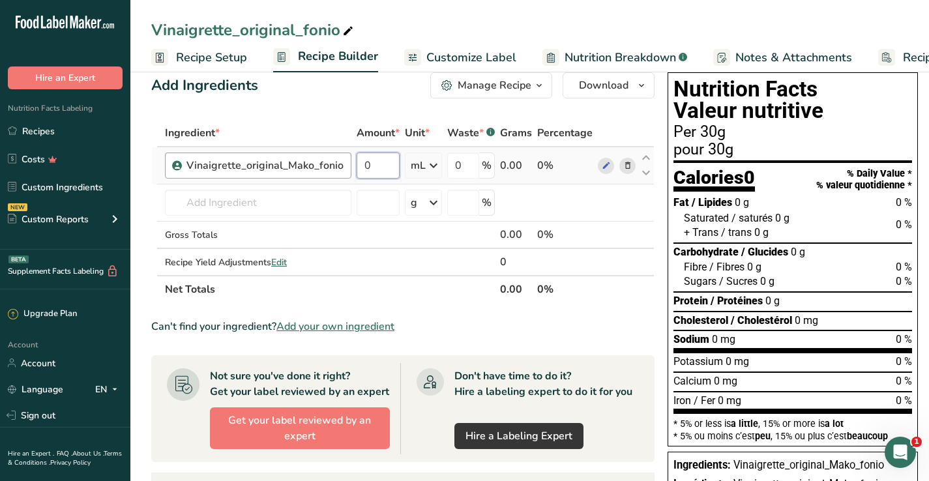
drag, startPoint x: 381, startPoint y: 168, endPoint x: 303, endPoint y: 166, distance: 77.6
click at [303, 166] on tr "Vinaigrette_original_Mako_fonio 0 mL Weight Units g kg mg See more Volume Units…" at bounding box center [403, 165] width 502 height 37
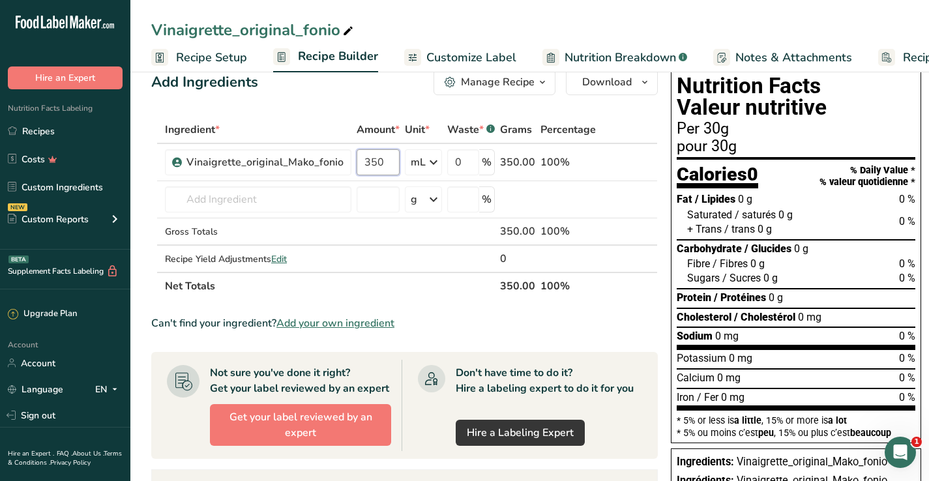
scroll to position [25, 0]
type input "350"
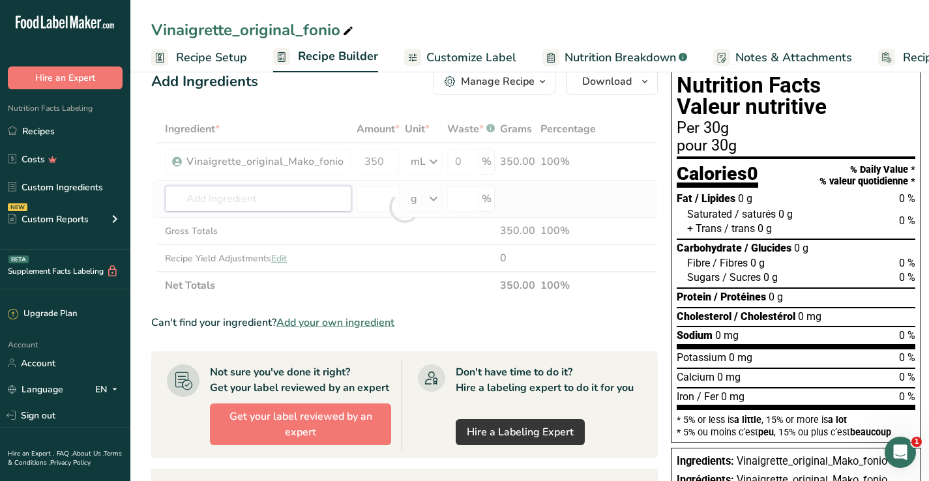
click at [299, 203] on div "Ingredient * Amount * Unit * Waste * .a-a{fill:#347362;}.b-a{fill:#fff;} Grams …" at bounding box center [404, 207] width 507 height 184
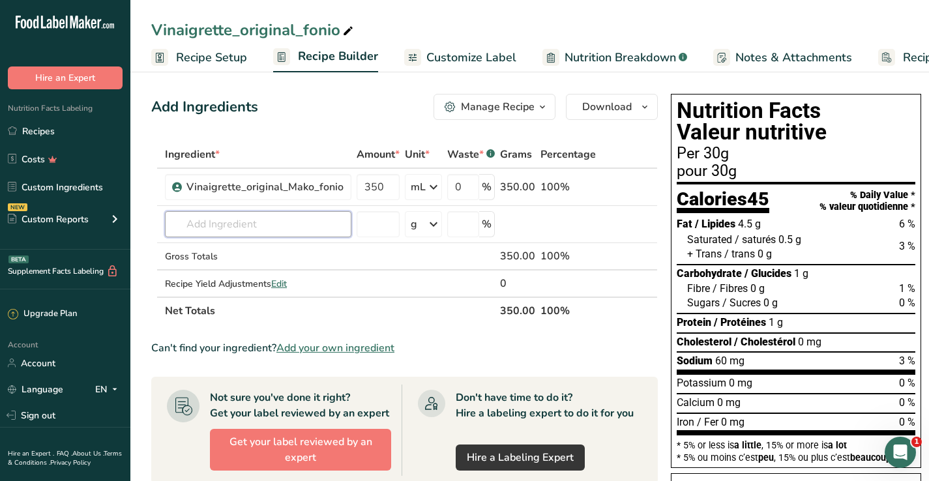
scroll to position [0, 0]
click at [453, 59] on span "Customize Label" at bounding box center [471, 58] width 90 height 18
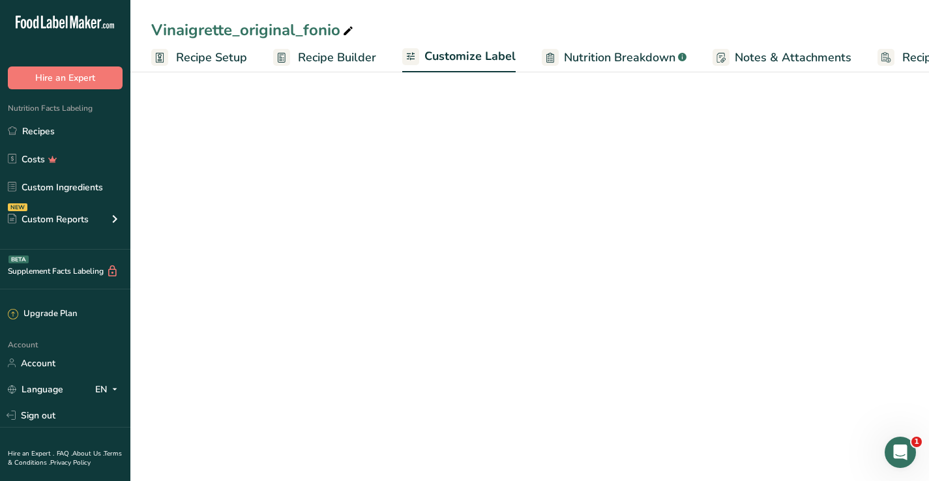
scroll to position [0, 86]
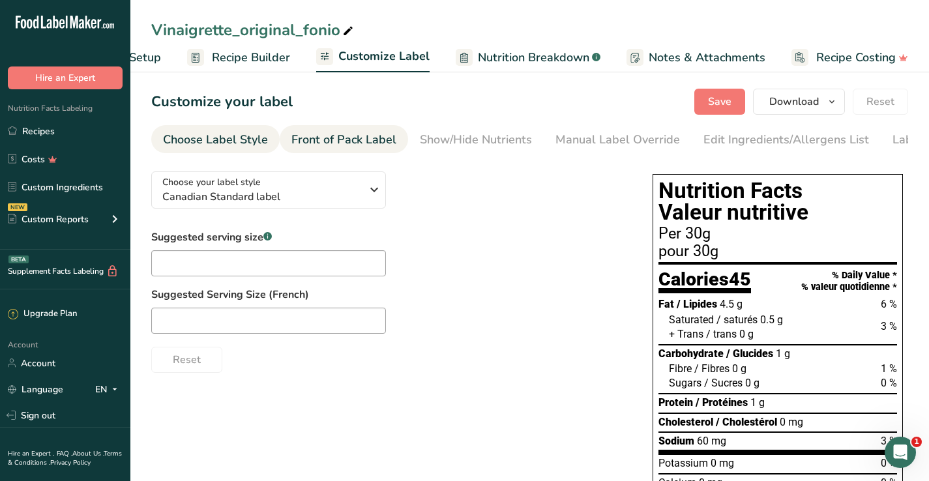
click at [353, 149] on link "Front of Pack Label" at bounding box center [343, 139] width 105 height 29
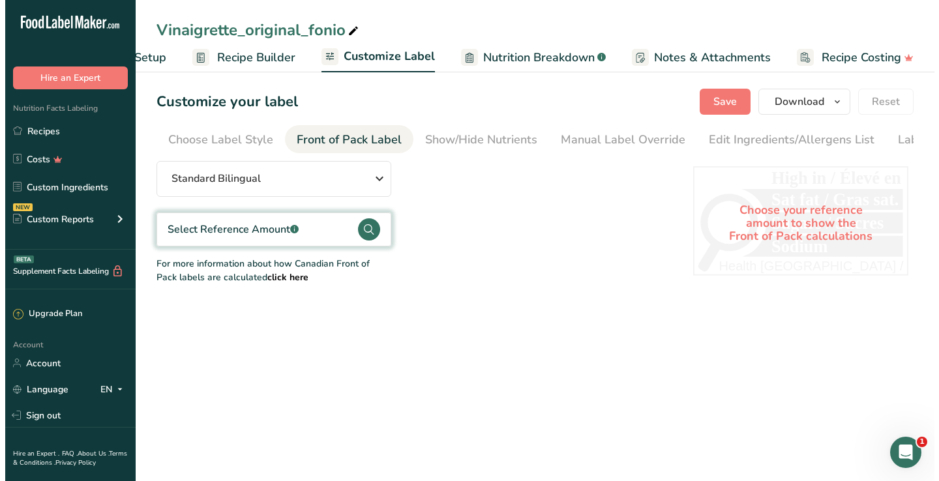
scroll to position [0, 70]
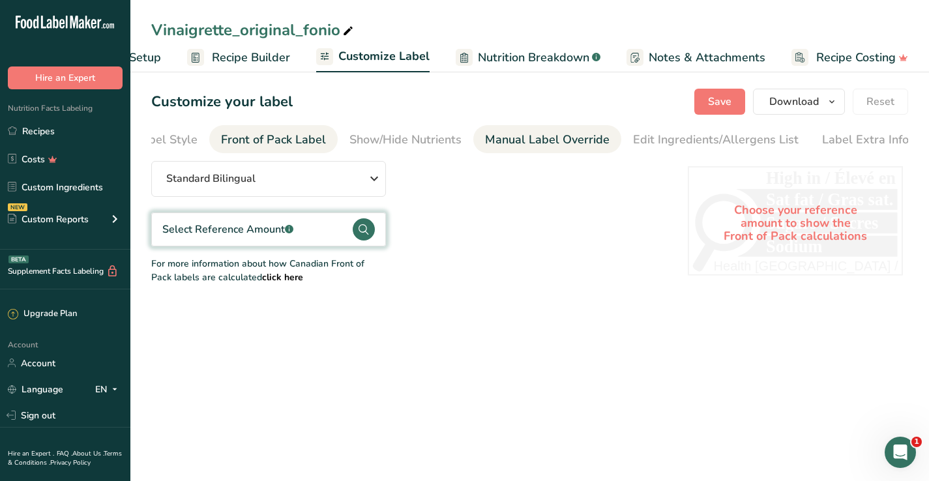
click at [498, 144] on div "Manual Label Override" at bounding box center [547, 140] width 125 height 18
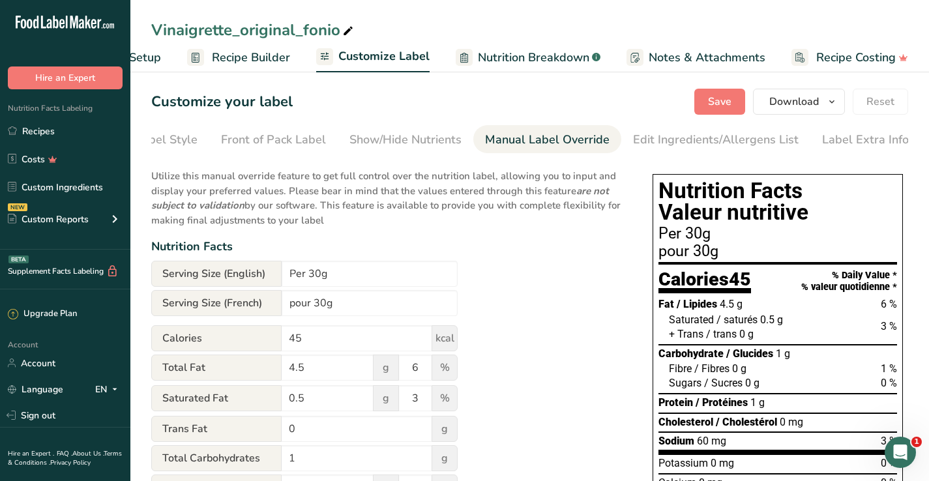
click at [516, 68] on link "Nutrition Breakdown .a-a{fill:#347362;}.b-a{fill:#fff;}" at bounding box center [528, 57] width 145 height 29
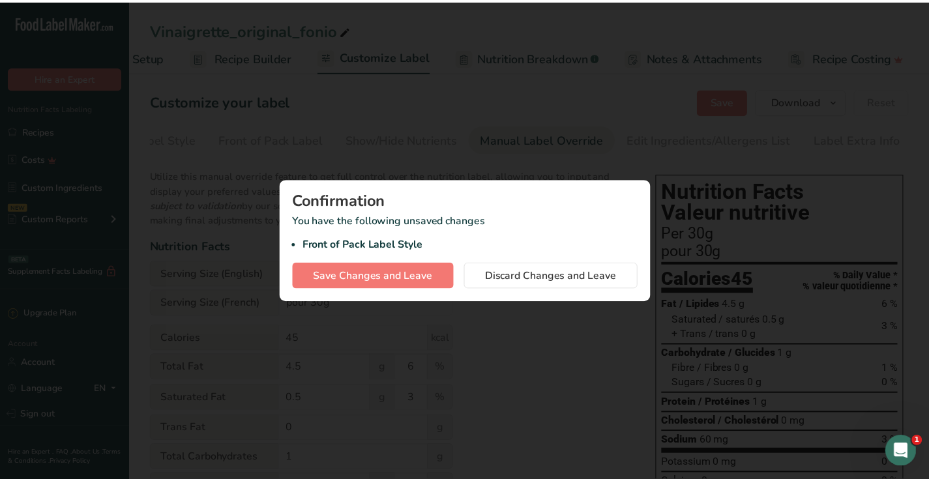
scroll to position [0, 76]
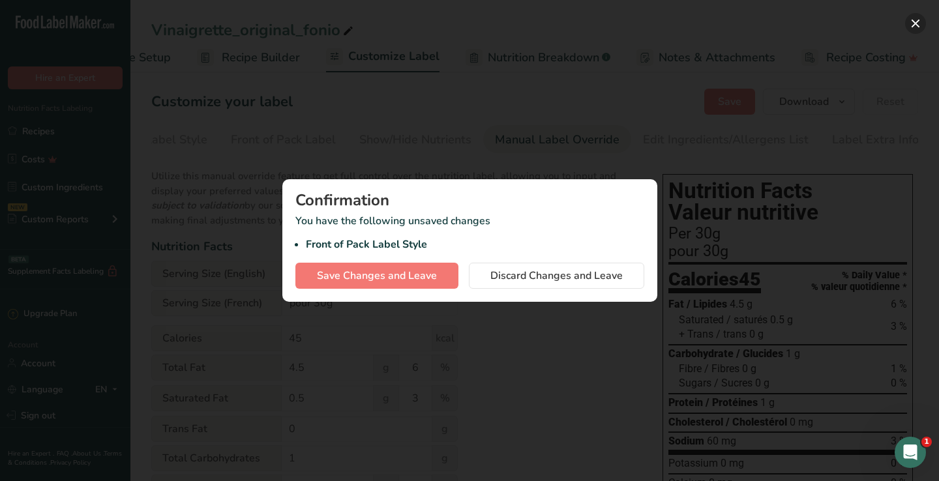
click at [912, 19] on button "button" at bounding box center [915, 23] width 21 height 21
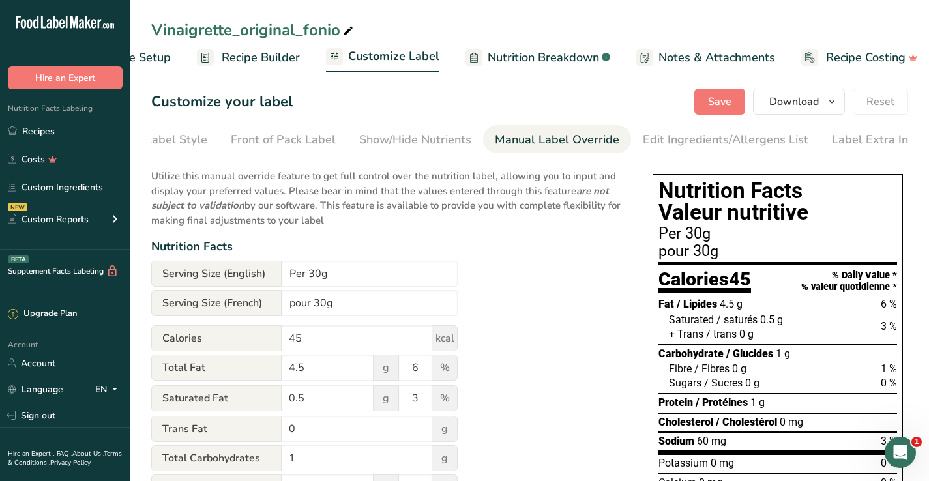
click at [267, 59] on span "Recipe Builder" at bounding box center [261, 58] width 78 height 18
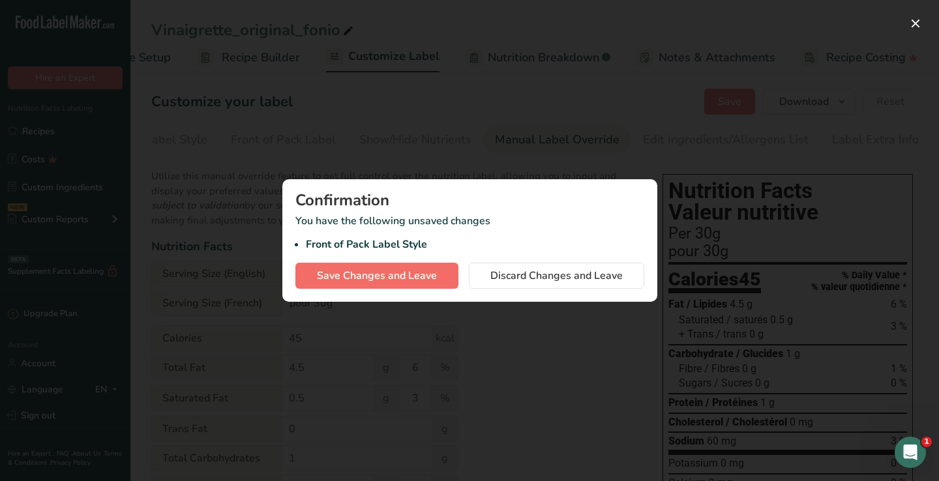
click at [404, 277] on span "Save Changes and Leave" at bounding box center [377, 276] width 120 height 16
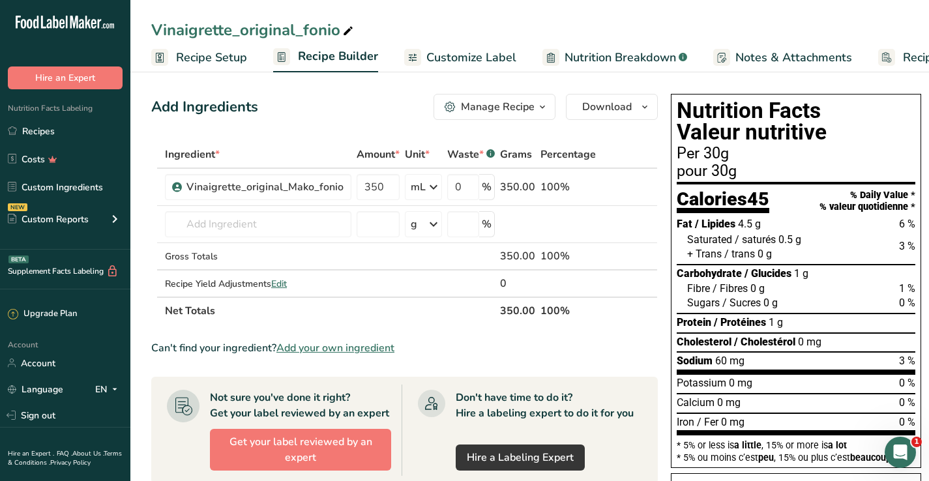
click at [239, 55] on span "Recipe Setup" at bounding box center [211, 58] width 71 height 18
select select "19"
select select "22"
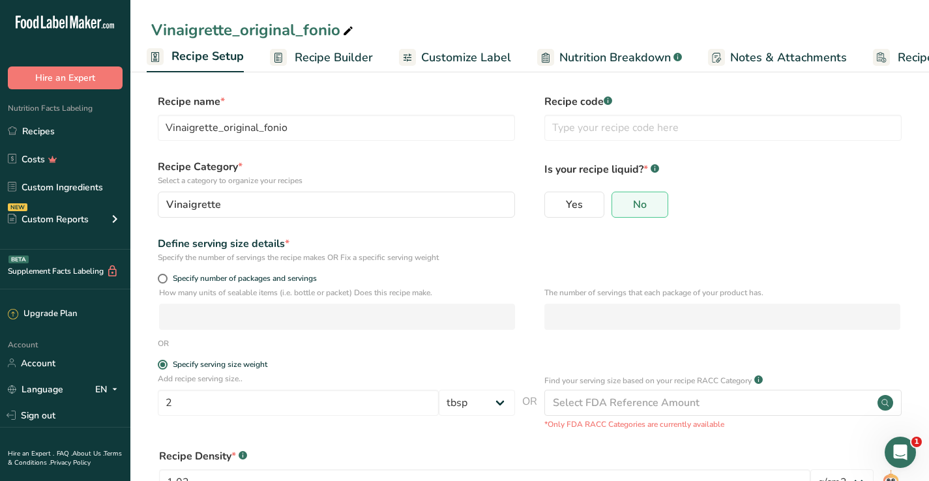
click at [332, 59] on span "Recipe Builder" at bounding box center [334, 58] width 78 height 18
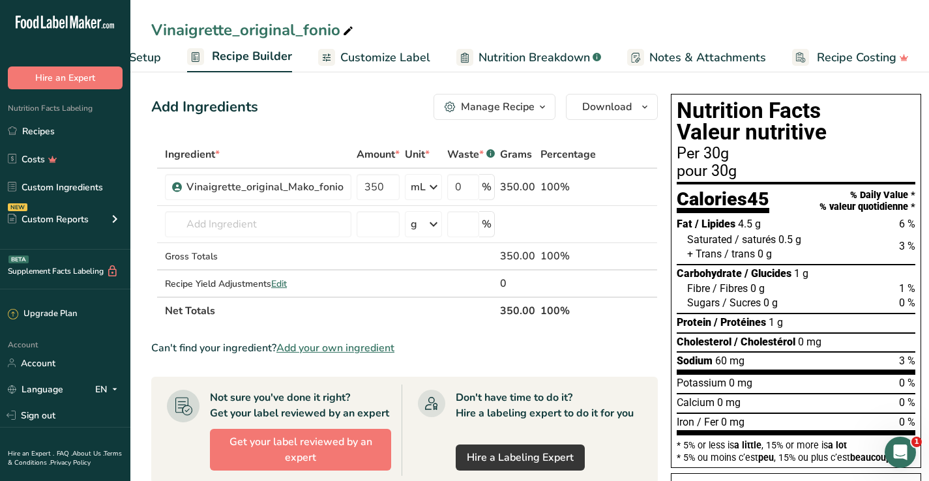
click at [368, 61] on span "Customize Label" at bounding box center [385, 58] width 90 height 18
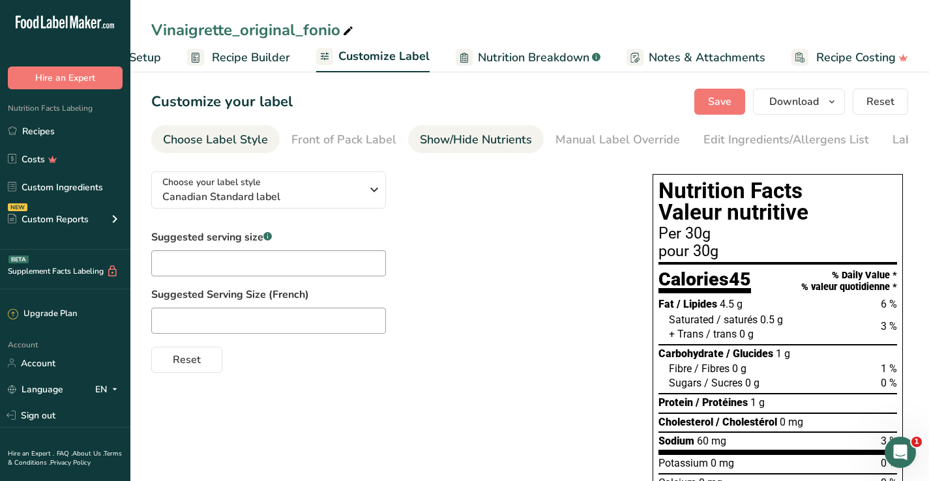
click at [477, 149] on link "Show/Hide Nutrients" at bounding box center [476, 139] width 112 height 29
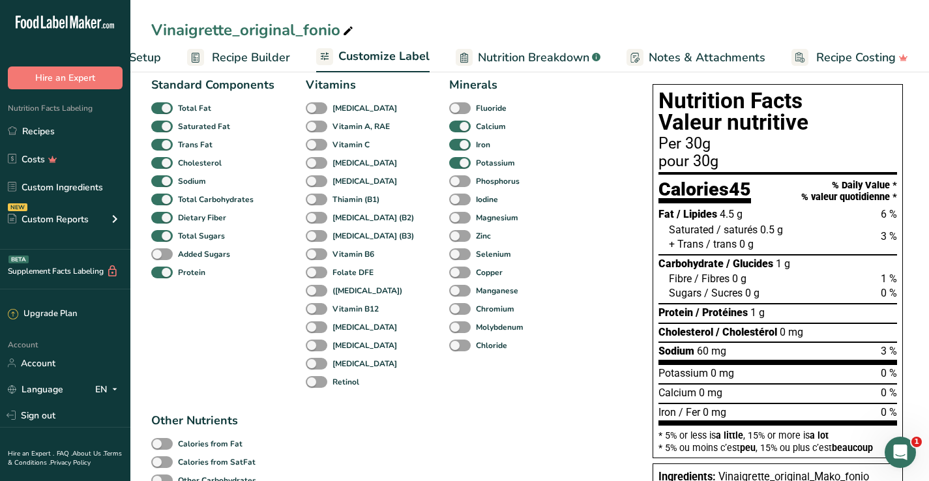
scroll to position [83, 0]
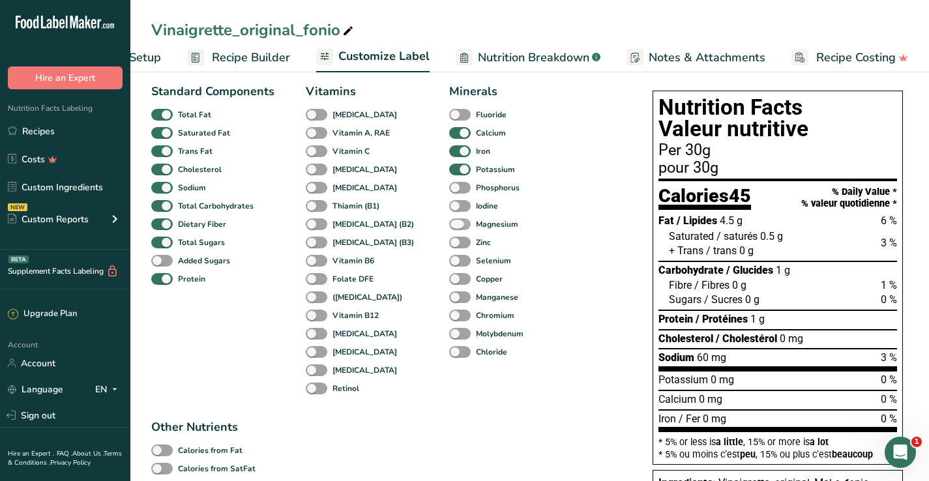
click at [476, 230] on b "Magnesium" at bounding box center [497, 224] width 42 height 12
click at [458, 228] on input "Magnesium" at bounding box center [453, 224] width 8 height 8
checkbox input "true"
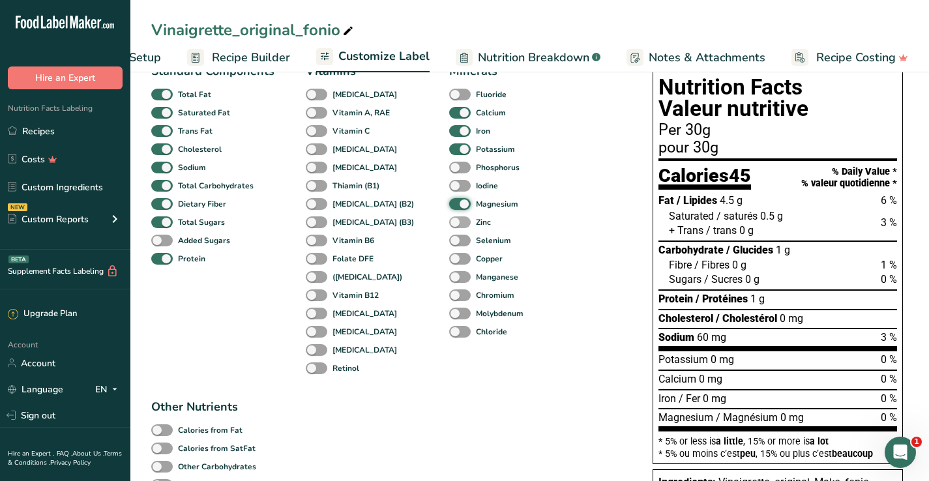
scroll to position [106, 0]
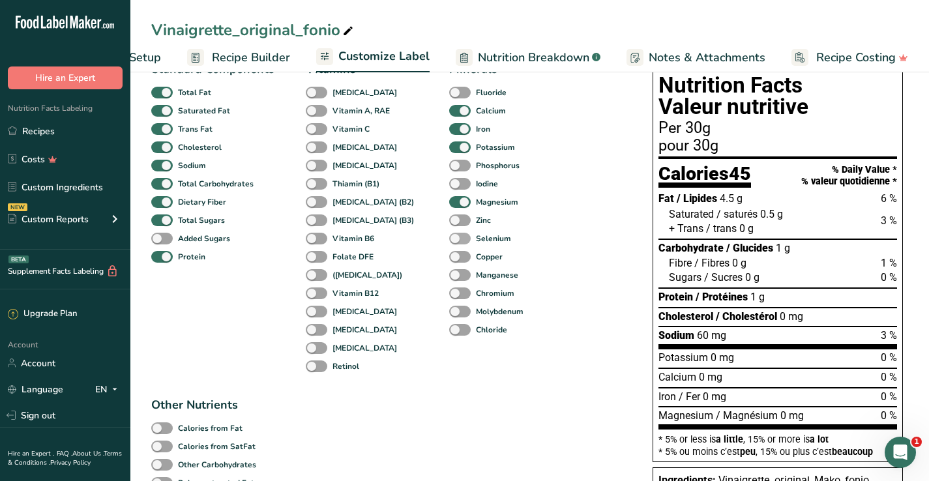
click at [449, 243] on span at bounding box center [460, 239] width 22 height 12
click at [449, 243] on input "Selenium" at bounding box center [453, 238] width 8 height 8
checkbox input "true"
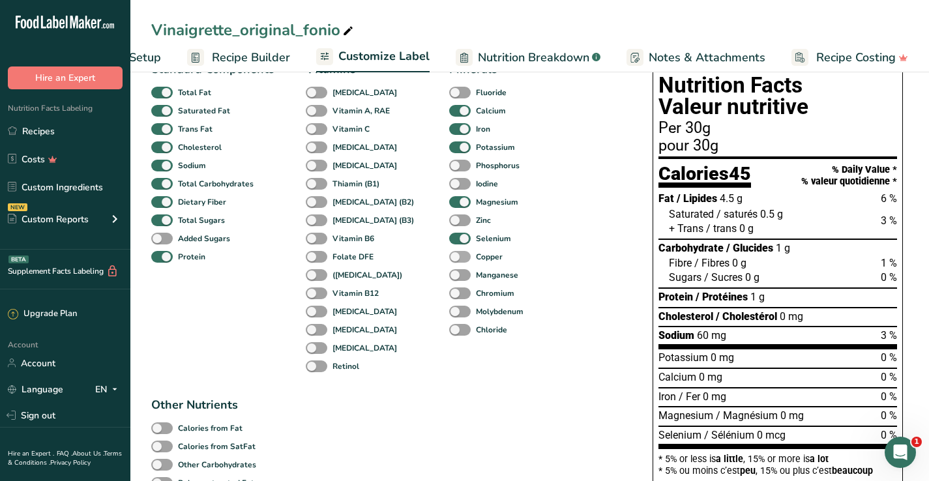
click at [449, 259] on span at bounding box center [460, 257] width 22 height 12
click at [449, 259] on input "Copper" at bounding box center [453, 256] width 8 height 8
checkbox input "true"
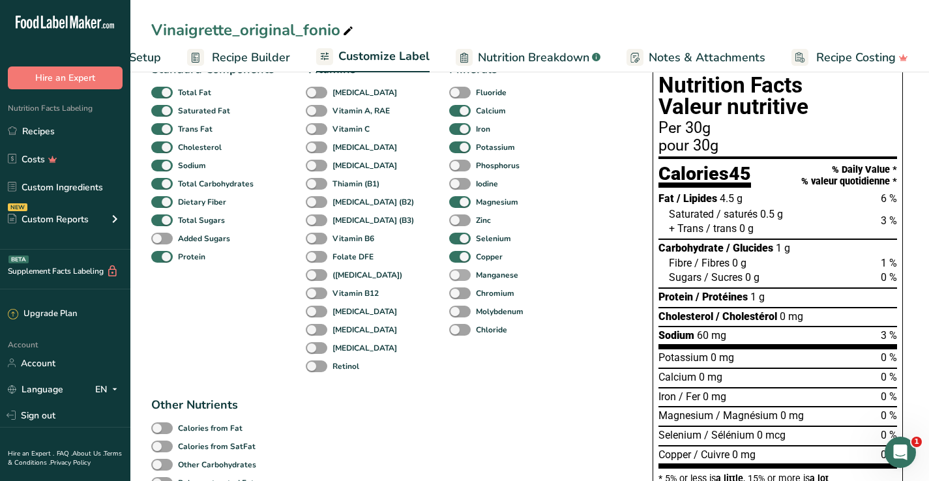
click at [449, 279] on span at bounding box center [460, 275] width 22 height 12
click at [449, 279] on input "Manganese" at bounding box center [453, 275] width 8 height 8
checkbox input "true"
click at [471, 299] on span "Chromium" at bounding box center [493, 294] width 44 height 12
click at [449, 297] on input "Chromium" at bounding box center [453, 293] width 8 height 8
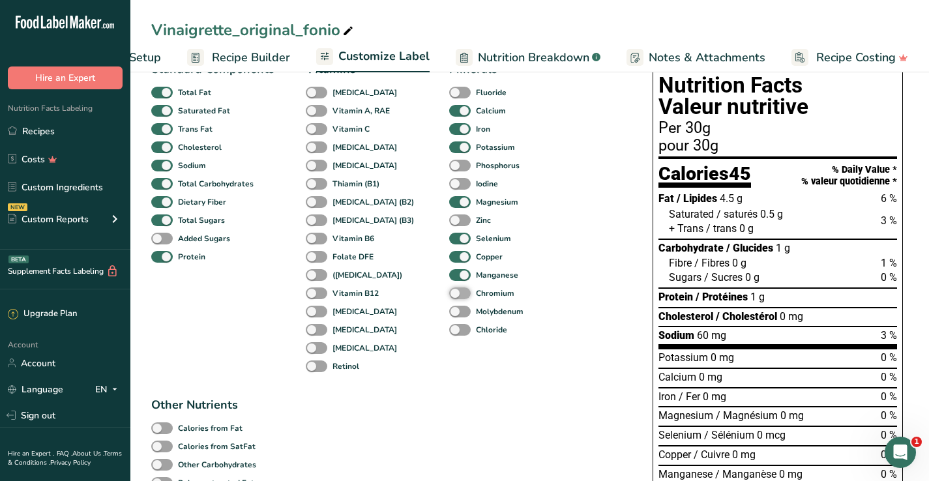
checkbox input "true"
click at [449, 321] on div "Molybdenum" at bounding box center [459, 312] width 20 height 18
click at [449, 333] on span at bounding box center [460, 330] width 22 height 12
click at [449, 333] on input "Chloride" at bounding box center [453, 329] width 8 height 8
checkbox input "true"
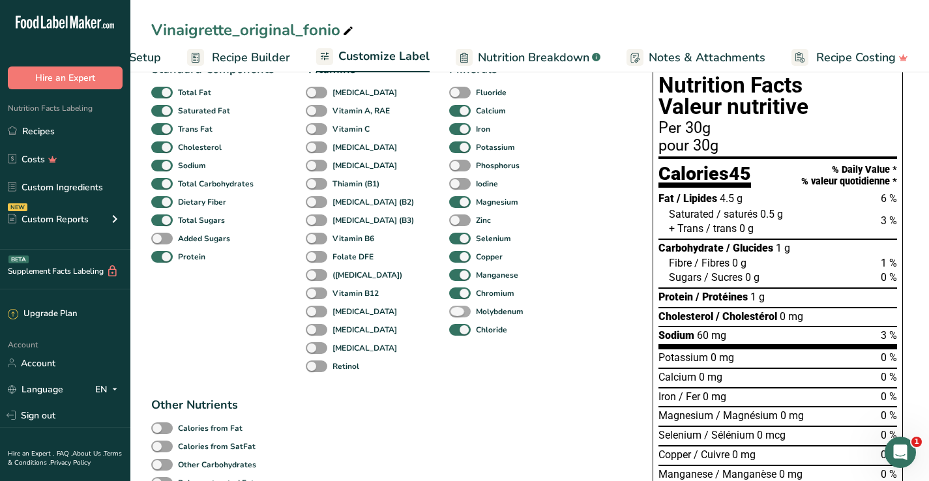
click at [449, 317] on span at bounding box center [460, 312] width 22 height 12
click at [449, 316] on input "Molybdenum" at bounding box center [453, 311] width 8 height 8
checkbox input "true"
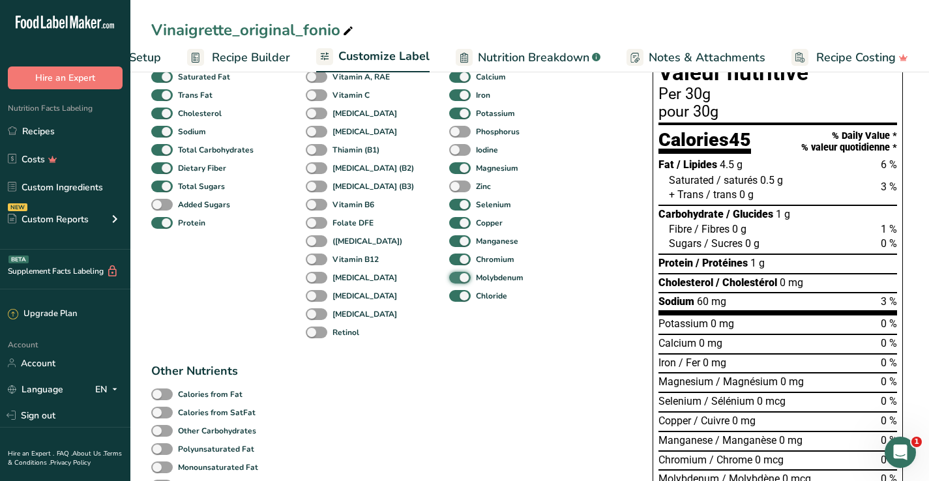
scroll to position [143, 0]
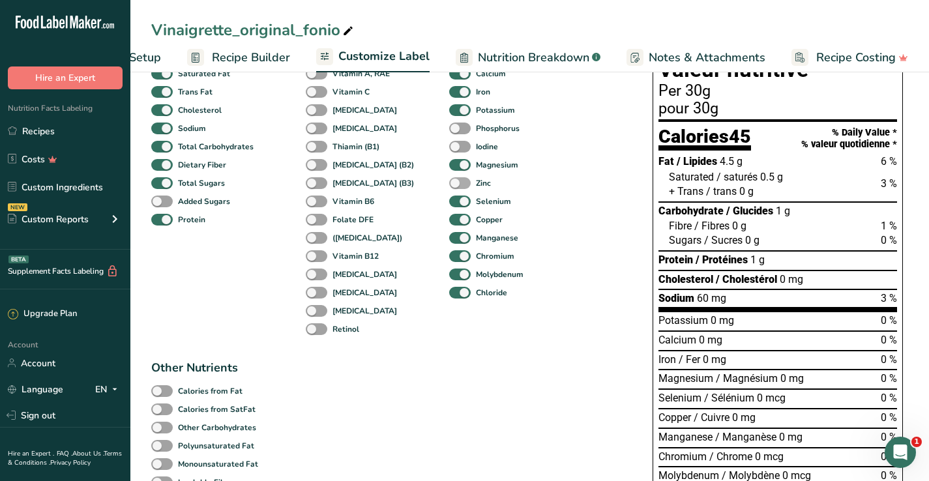
click at [449, 185] on span at bounding box center [460, 183] width 22 height 12
click at [449, 185] on input "Zinc" at bounding box center [453, 183] width 8 height 8
checkbox input "true"
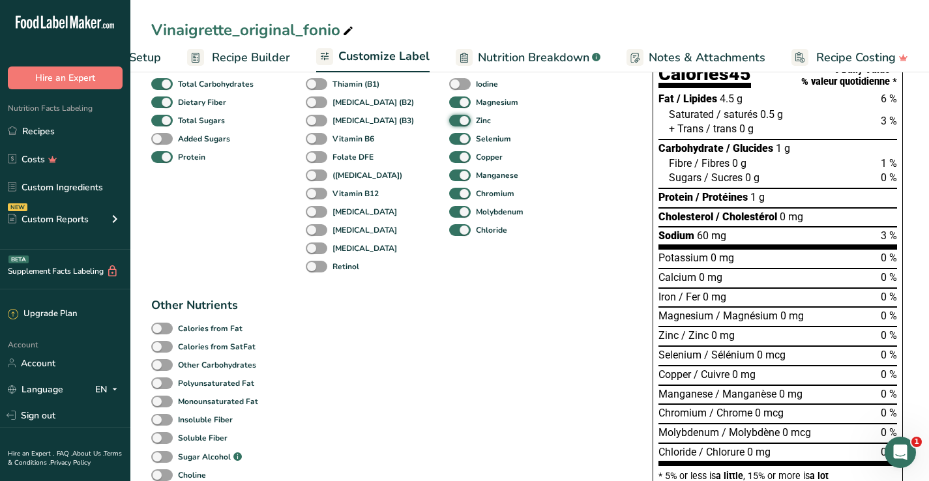
scroll to position [185, 0]
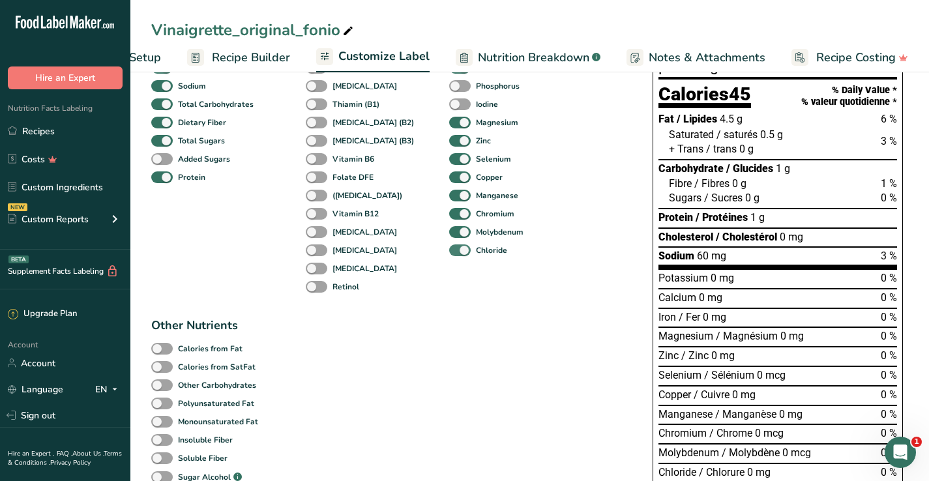
click at [449, 255] on span at bounding box center [460, 251] width 22 height 12
click at [449, 254] on input "Chloride" at bounding box center [453, 250] width 8 height 8
checkbox input "false"
click at [449, 232] on span at bounding box center [460, 232] width 22 height 12
click at [449, 232] on input "Molybdenum" at bounding box center [453, 232] width 8 height 8
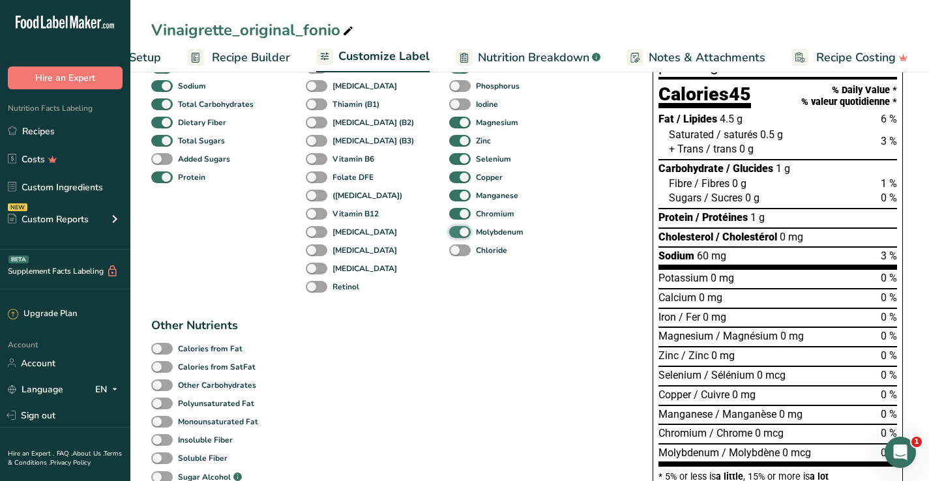
checkbox input "false"
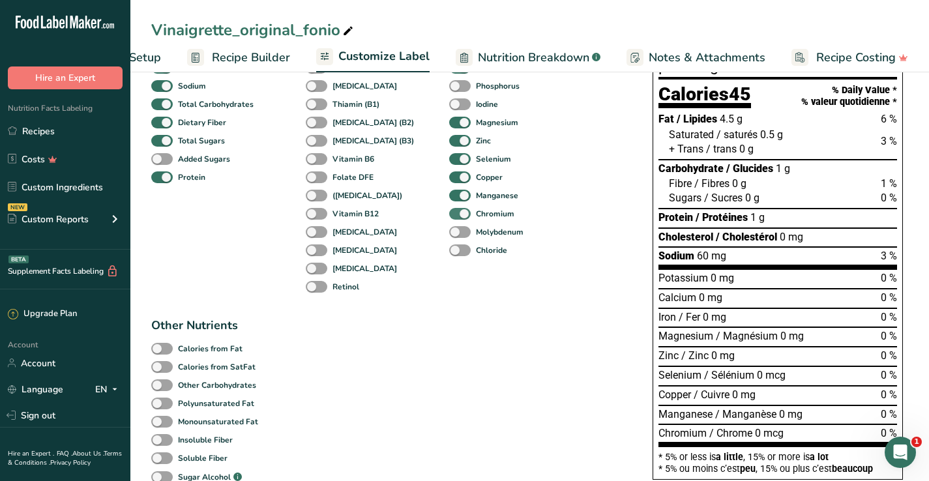
click at [449, 220] on span at bounding box center [460, 214] width 22 height 12
click at [449, 218] on input "Chromium" at bounding box center [453, 213] width 8 height 8
checkbox input "false"
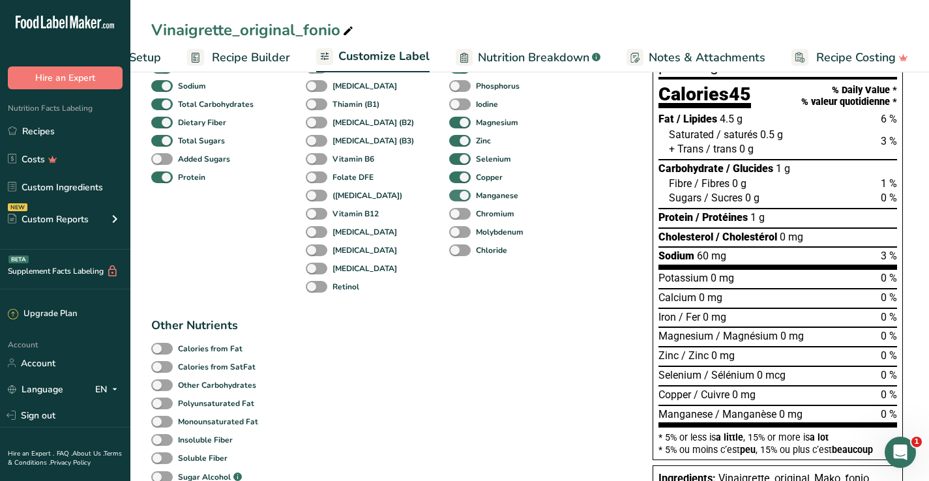
click at [449, 200] on span at bounding box center [460, 196] width 22 height 12
click at [449, 200] on input "Manganese" at bounding box center [453, 195] width 8 height 8
checkbox input "false"
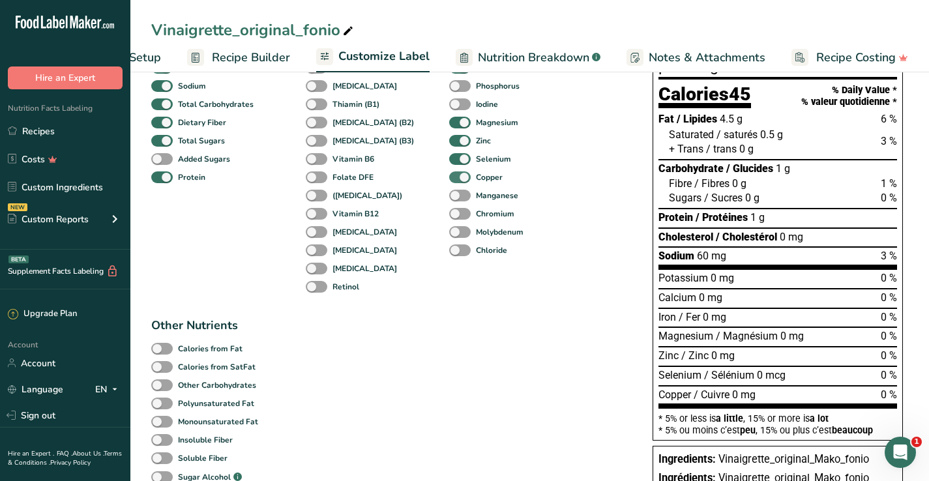
click at [449, 184] on span at bounding box center [460, 178] width 22 height 12
click at [449, 181] on input "Copper" at bounding box center [453, 177] width 8 height 8
checkbox input "false"
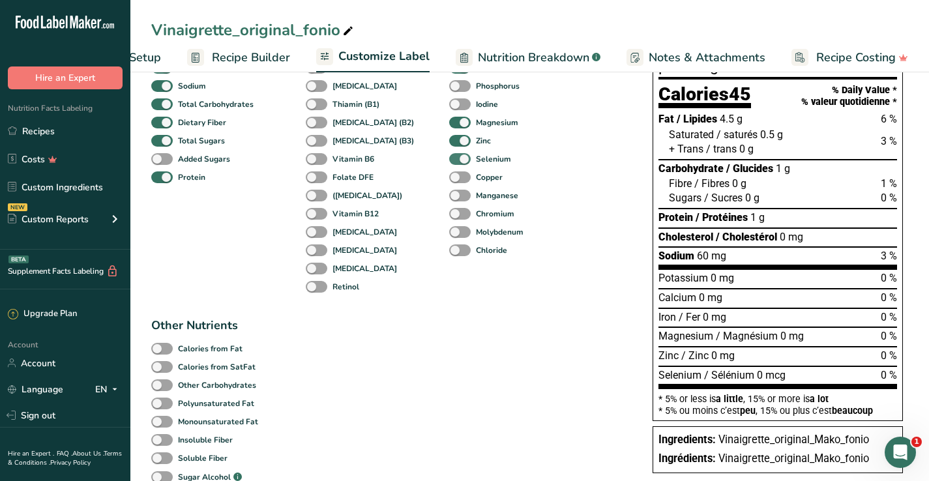
click at [449, 166] on span at bounding box center [460, 159] width 22 height 12
click at [449, 163] on input "Selenium" at bounding box center [453, 159] width 8 height 8
checkbox input "false"
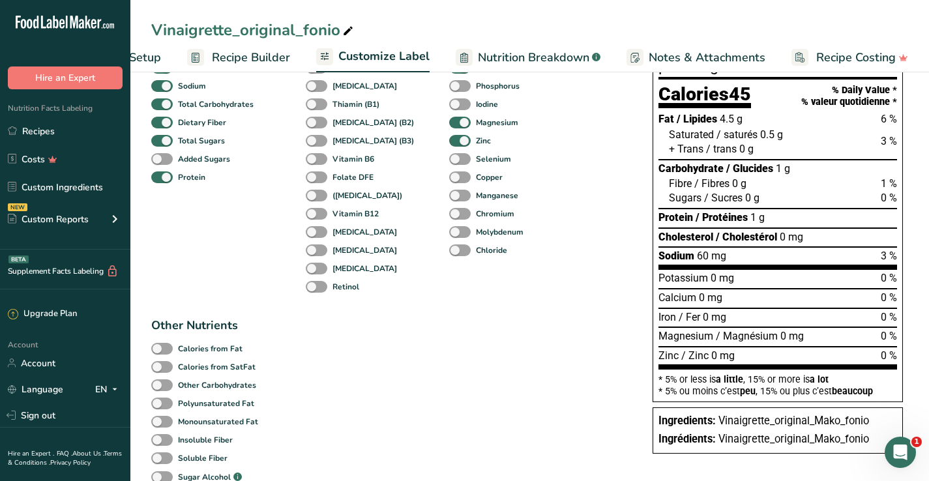
click at [449, 150] on div "Zinc" at bounding box center [459, 141] width 20 height 18
click at [449, 128] on span at bounding box center [460, 123] width 22 height 12
click at [449, 127] on input "Magnesium" at bounding box center [453, 122] width 8 height 8
checkbox input "false"
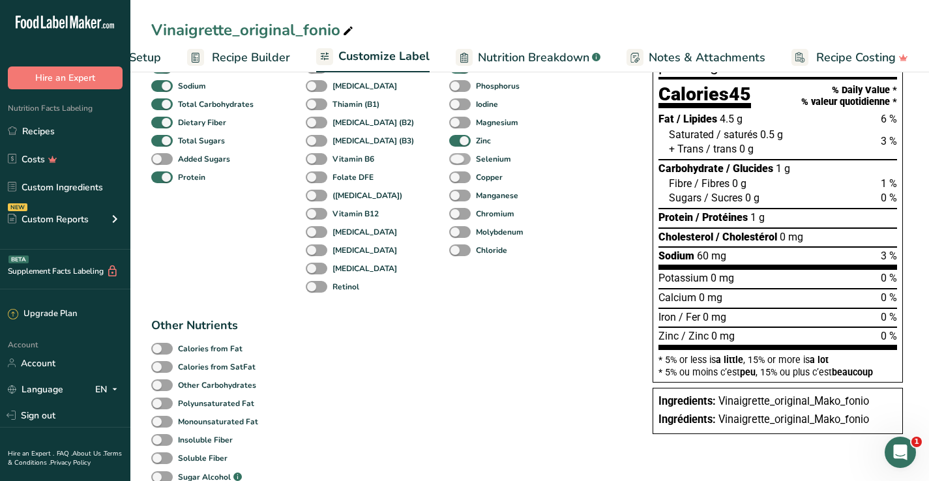
click at [449, 160] on span at bounding box center [460, 159] width 22 height 12
click at [449, 160] on input "Selenium" at bounding box center [453, 159] width 8 height 8
checkbox input "true"
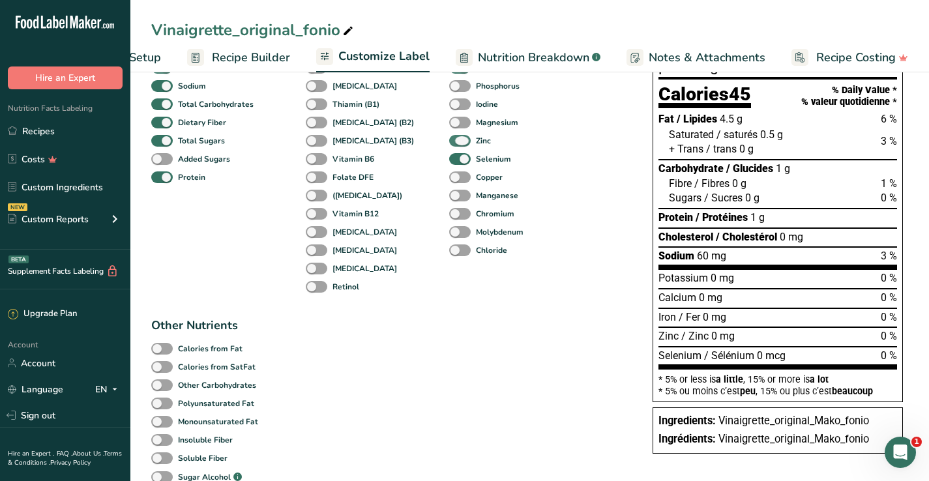
click at [449, 144] on span at bounding box center [460, 141] width 22 height 12
click at [449, 144] on input "Zinc" at bounding box center [453, 140] width 8 height 8
checkbox input "false"
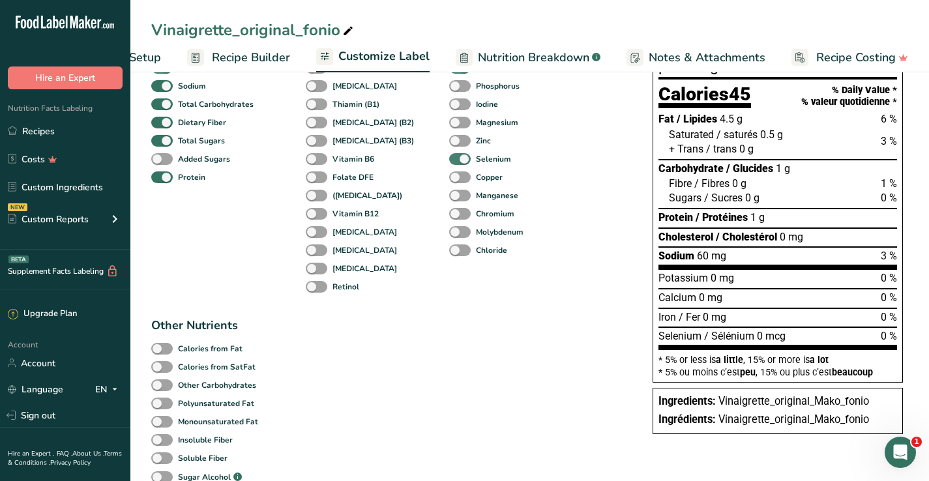
click at [449, 160] on span at bounding box center [460, 159] width 22 height 12
click at [449, 160] on input "Selenium" at bounding box center [453, 159] width 8 height 8
checkbox input "false"
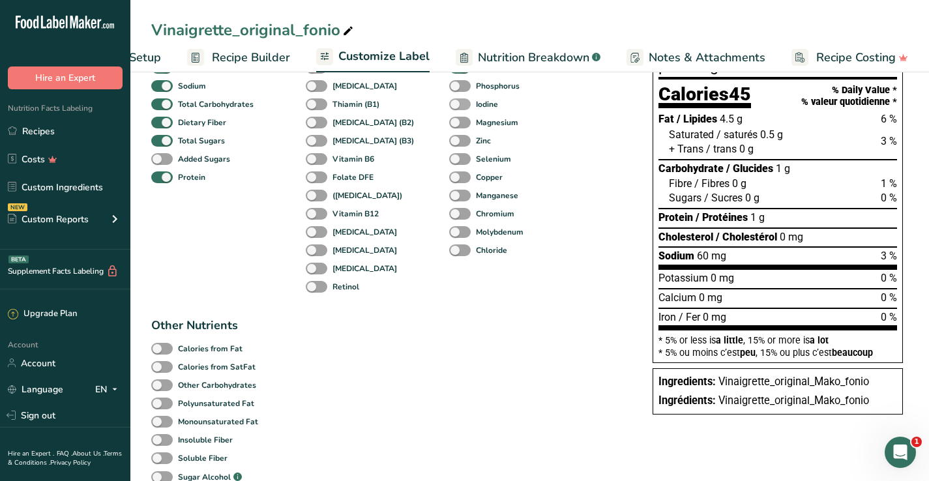
click at [449, 108] on span at bounding box center [460, 104] width 22 height 12
click at [449, 108] on input "Iodine" at bounding box center [453, 104] width 8 height 8
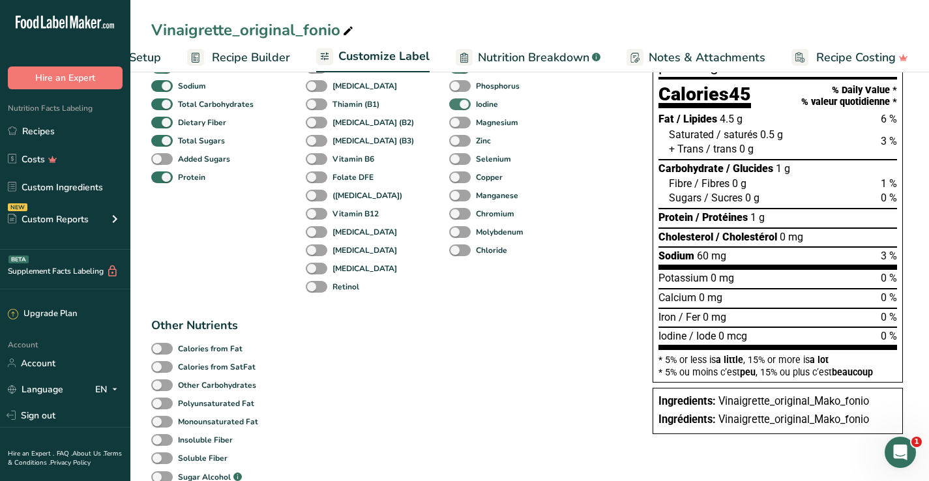
click at [449, 108] on span at bounding box center [460, 104] width 22 height 12
click at [449, 108] on input "Iodine" at bounding box center [453, 104] width 8 height 8
checkbox input "false"
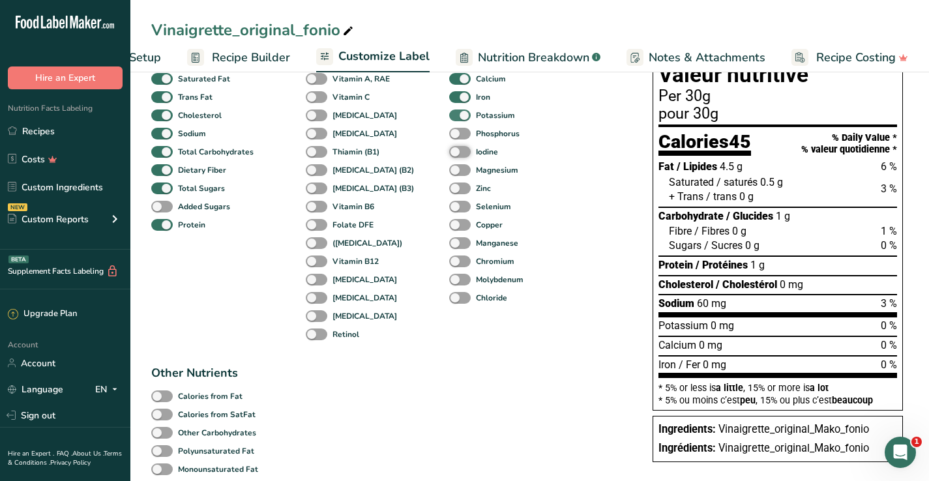
scroll to position [134, 0]
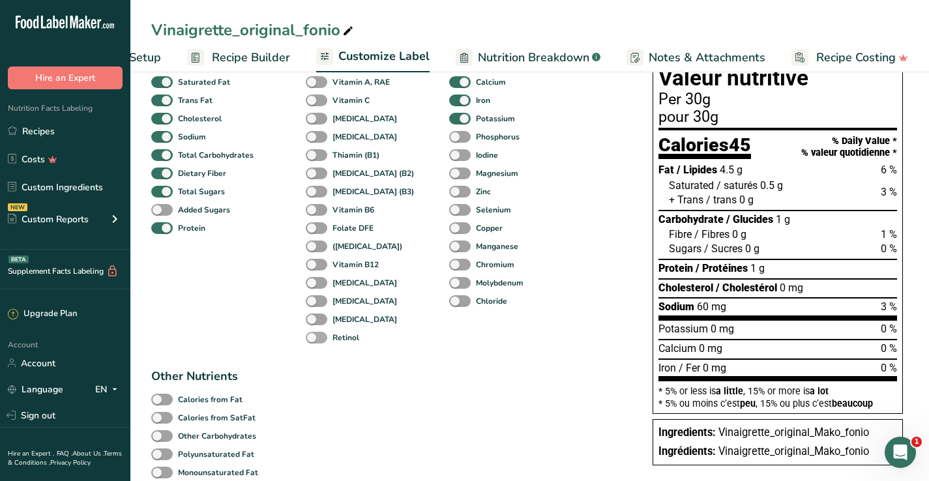
click at [320, 342] on span at bounding box center [317, 338] width 22 height 12
click at [314, 342] on input "Retinol" at bounding box center [310, 337] width 8 height 8
checkbox input "true"
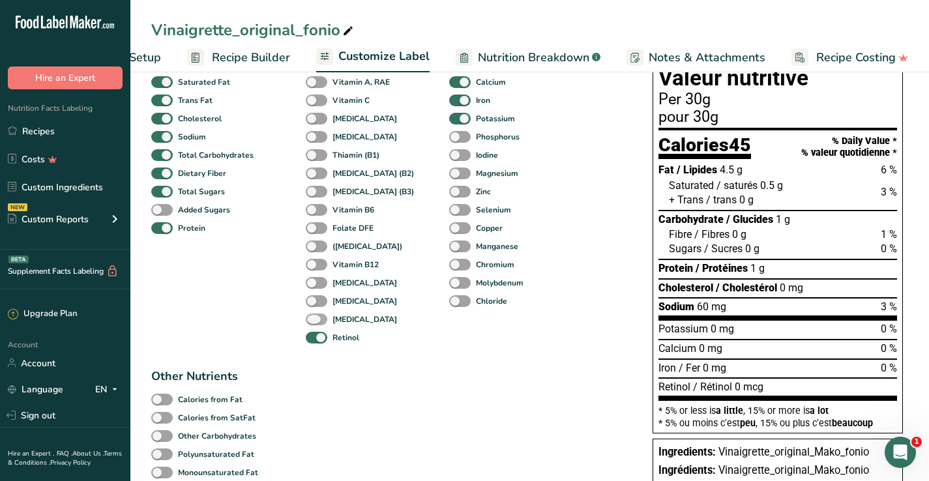
click at [320, 326] on span at bounding box center [317, 320] width 22 height 12
click at [314, 323] on input "[MEDICAL_DATA]" at bounding box center [310, 319] width 8 height 8
checkbox input "true"
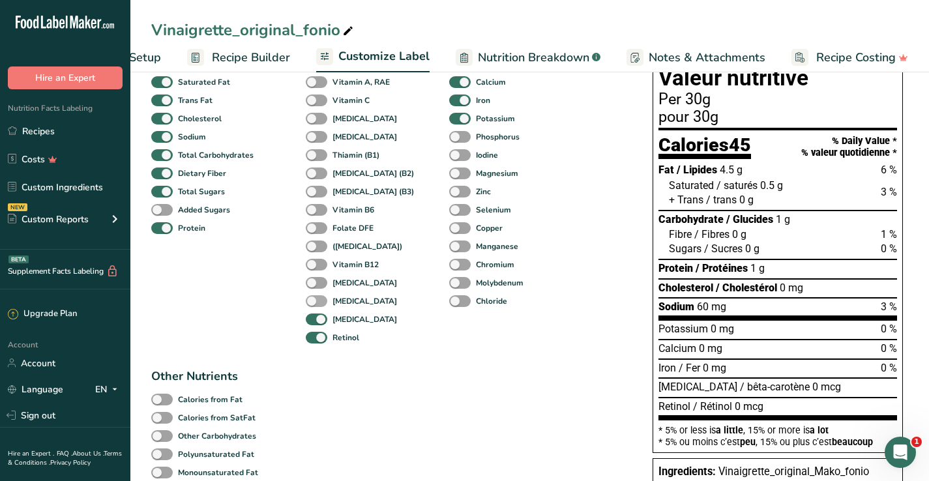
click at [317, 308] on span at bounding box center [317, 301] width 22 height 12
click at [314, 305] on input "[MEDICAL_DATA]" at bounding box center [310, 301] width 8 height 8
checkbox input "true"
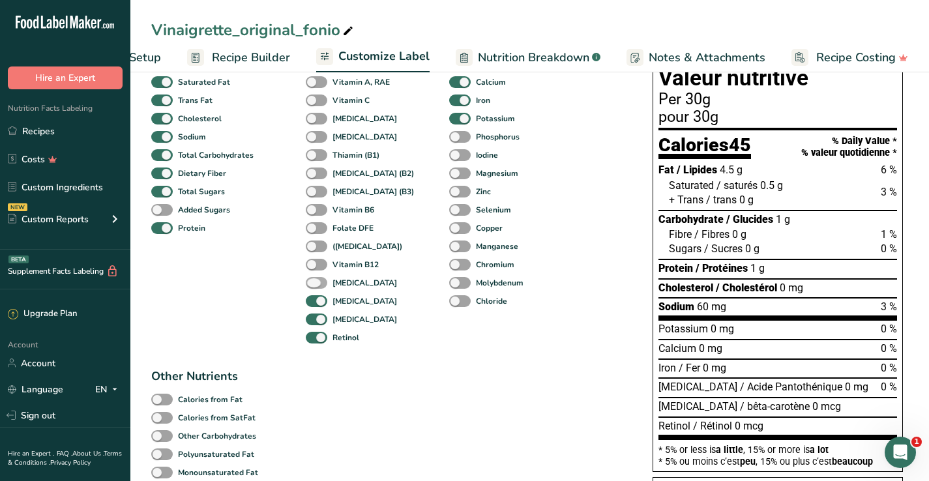
click at [316, 286] on span at bounding box center [317, 283] width 22 height 12
click at [314, 286] on input "[MEDICAL_DATA]" at bounding box center [310, 282] width 8 height 8
checkbox input "true"
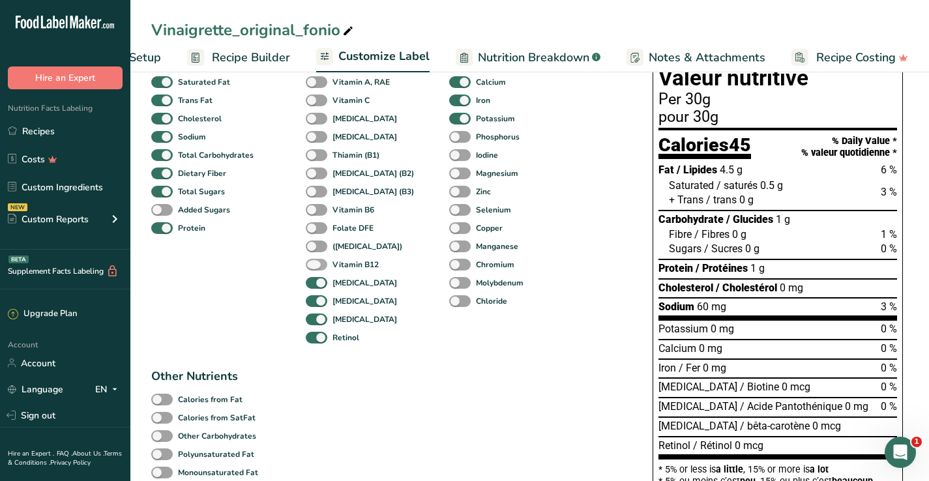
click at [315, 265] on span at bounding box center [317, 265] width 22 height 12
click at [314, 265] on input "Vitamin B12" at bounding box center [310, 264] width 8 height 8
checkbox input "true"
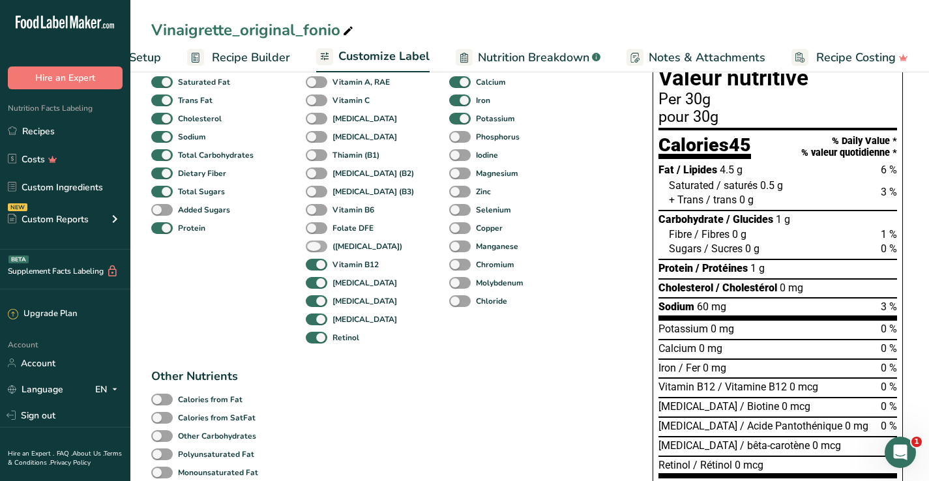
click at [316, 252] on span at bounding box center [317, 247] width 22 height 12
click at [314, 250] on input "([MEDICAL_DATA])" at bounding box center [310, 246] width 8 height 8
checkbox input "true"
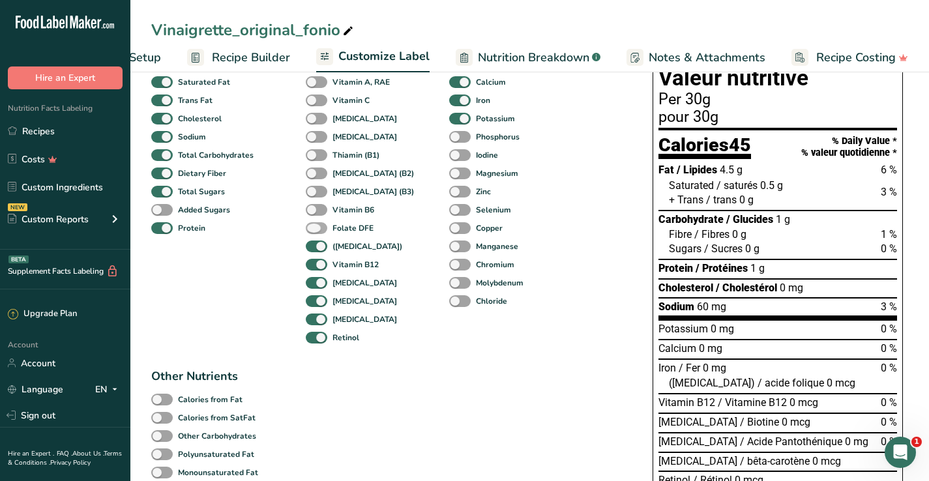
click at [316, 229] on span at bounding box center [317, 228] width 22 height 12
click at [314, 229] on input "Folate DFE" at bounding box center [310, 228] width 8 height 8
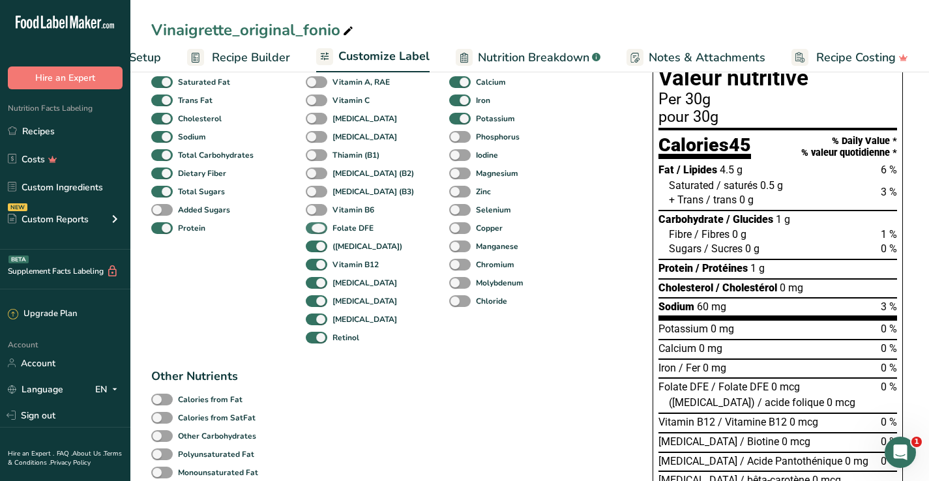
click at [318, 234] on span at bounding box center [317, 228] width 22 height 12
click at [314, 232] on input "Folate DFE" at bounding box center [310, 228] width 8 height 8
checkbox input "false"
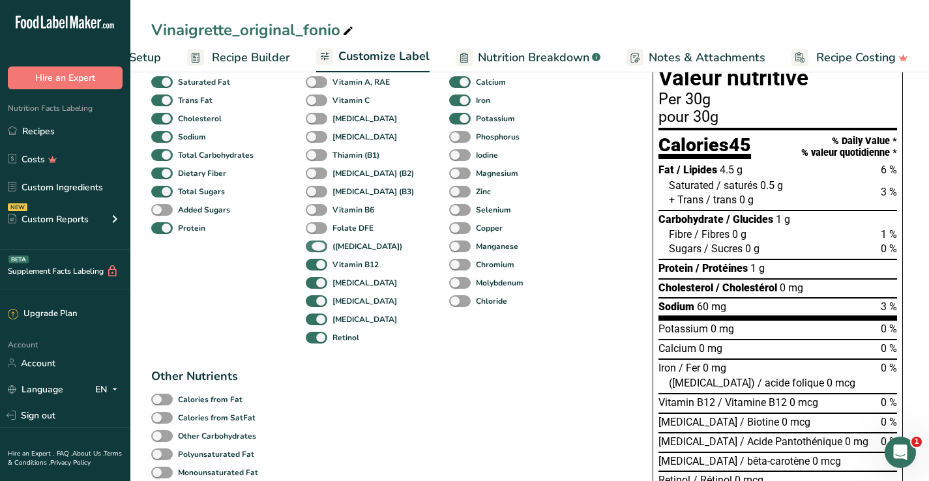
click at [318, 246] on span at bounding box center [317, 247] width 22 height 12
click at [314, 246] on input "([MEDICAL_DATA])" at bounding box center [310, 246] width 8 height 8
checkbox input "false"
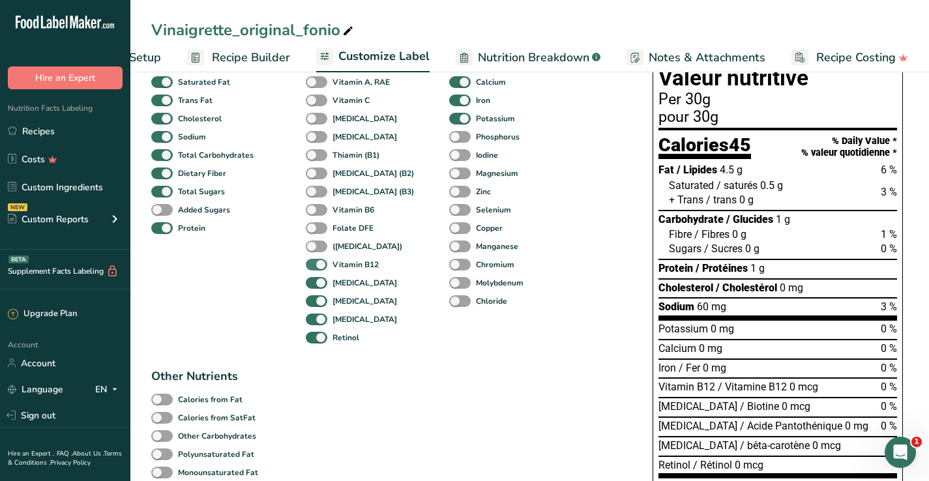
click at [318, 269] on span at bounding box center [317, 265] width 22 height 12
click at [314, 269] on input "Vitamin B12" at bounding box center [310, 264] width 8 height 8
checkbox input "false"
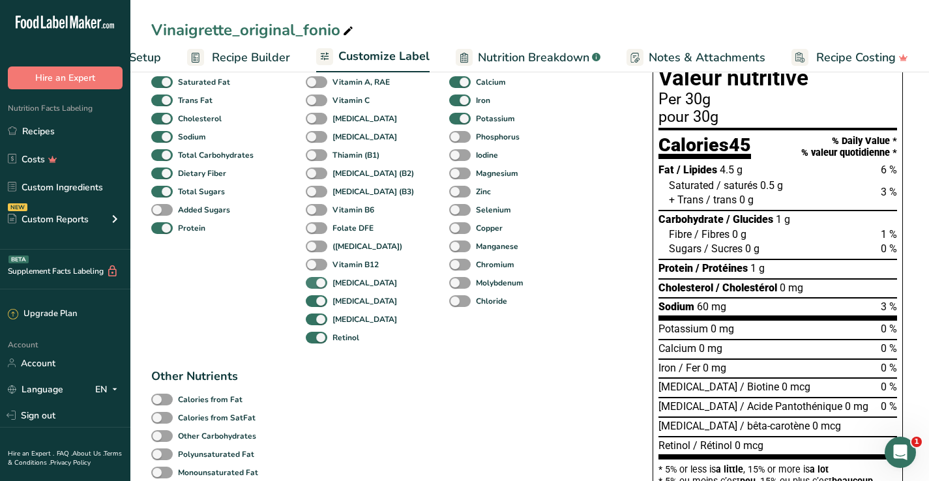
click at [319, 282] on span at bounding box center [317, 283] width 22 height 12
click at [314, 282] on input "[MEDICAL_DATA]" at bounding box center [310, 282] width 8 height 8
checkbox input "false"
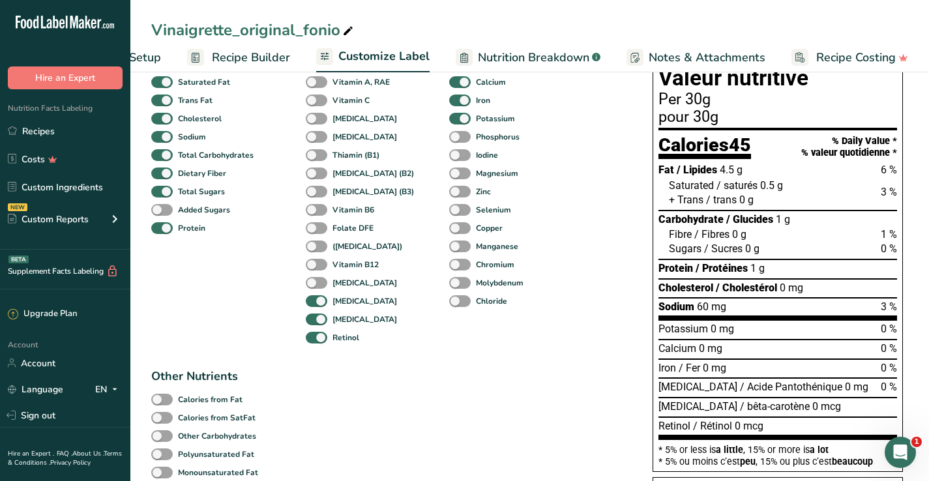
click at [320, 292] on div "[MEDICAL_DATA]" at bounding box center [320, 283] width 28 height 18
click at [321, 324] on span at bounding box center [317, 320] width 22 height 12
click at [314, 323] on input "[MEDICAL_DATA]" at bounding box center [310, 319] width 8 height 8
checkbox input "false"
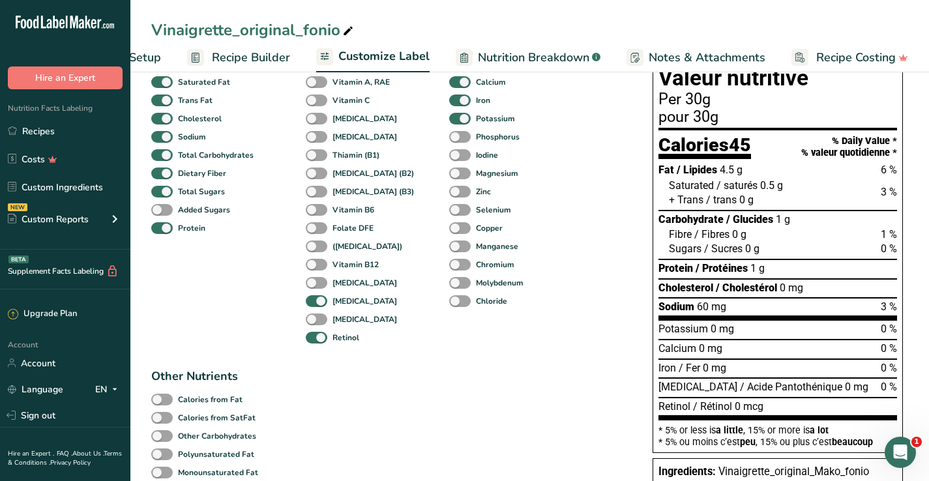
click at [321, 347] on div "Retinol" at bounding box center [320, 338] width 28 height 18
click at [318, 297] on div "[MEDICAL_DATA]" at bounding box center [320, 301] width 28 height 18
click at [318, 336] on span at bounding box center [317, 338] width 22 height 12
click at [314, 336] on input "Retinol" at bounding box center [310, 337] width 8 height 8
checkbox input "false"
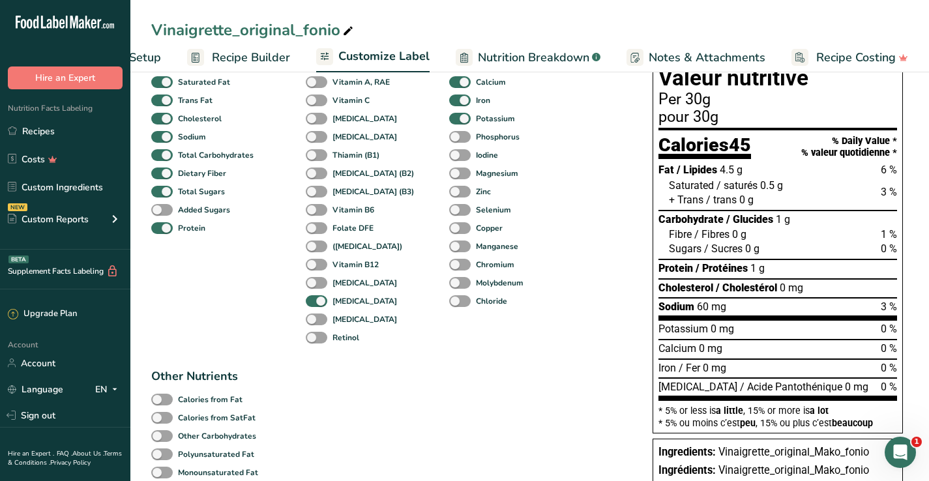
click at [318, 310] on div "[MEDICAL_DATA]" at bounding box center [320, 301] width 28 height 18
click at [316, 299] on span at bounding box center [317, 301] width 22 height 12
click at [314, 299] on input "[MEDICAL_DATA]" at bounding box center [310, 301] width 8 height 8
checkbox input "false"
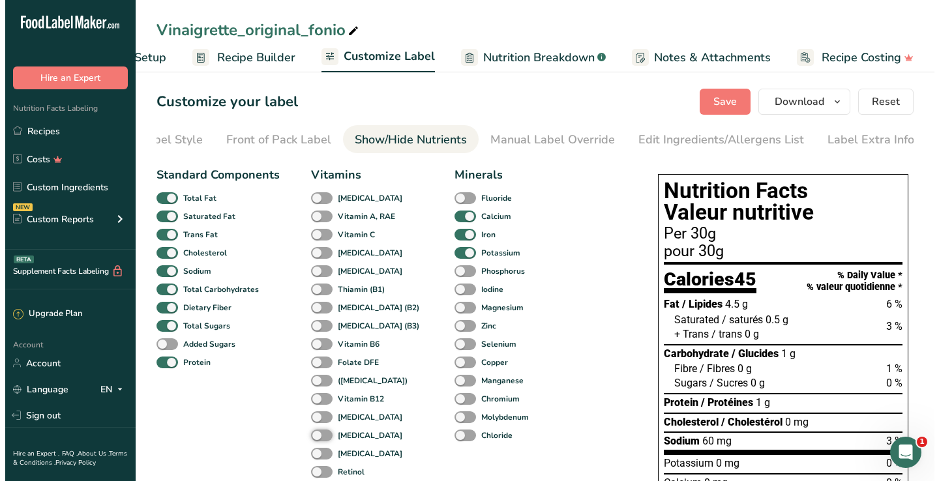
scroll to position [0, 0]
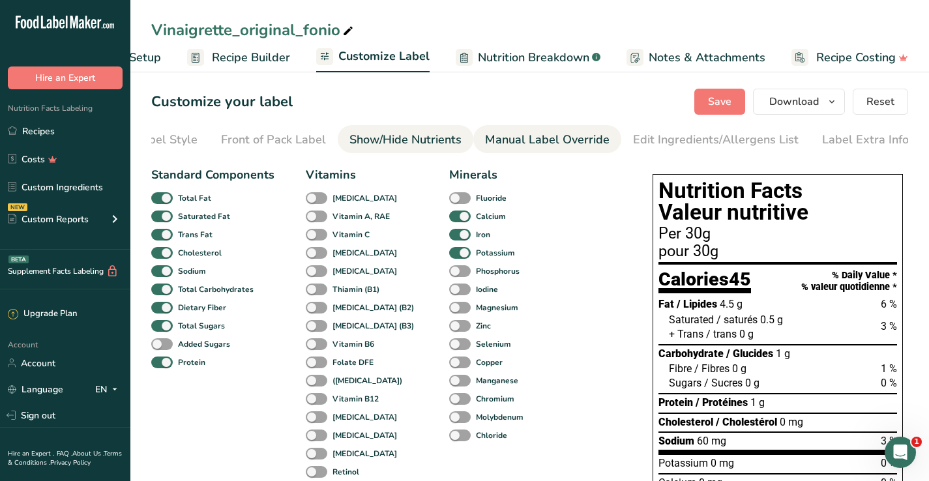
click at [531, 142] on div "Manual Label Override" at bounding box center [547, 140] width 125 height 18
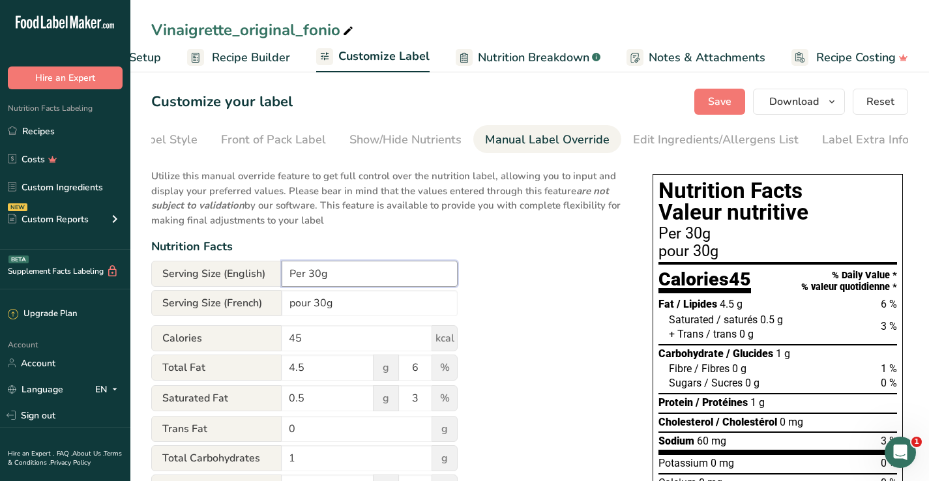
click at [308, 277] on input "Per 30g" at bounding box center [370, 274] width 176 height 26
type input "Per 2 tbsp 30g"
click at [269, 59] on span "Recipe Builder" at bounding box center [251, 58] width 78 height 18
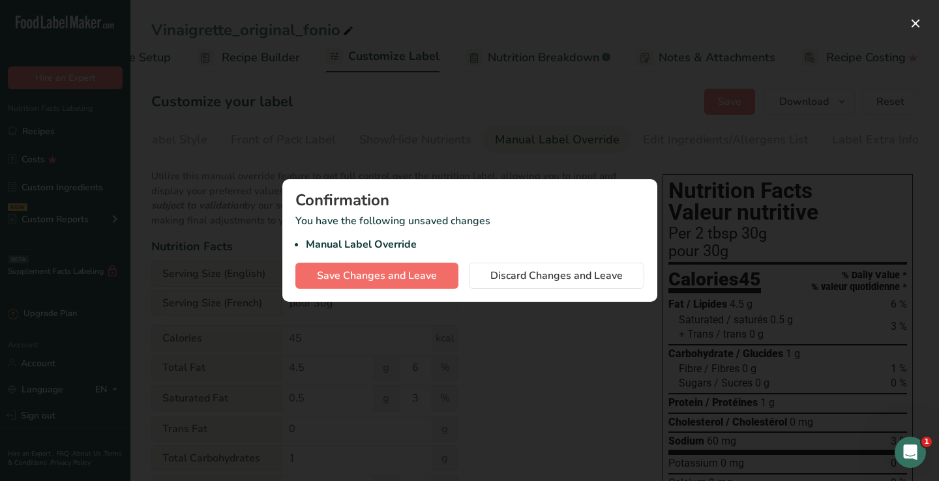
click at [401, 273] on span "Save Changes and Leave" at bounding box center [377, 276] width 120 height 16
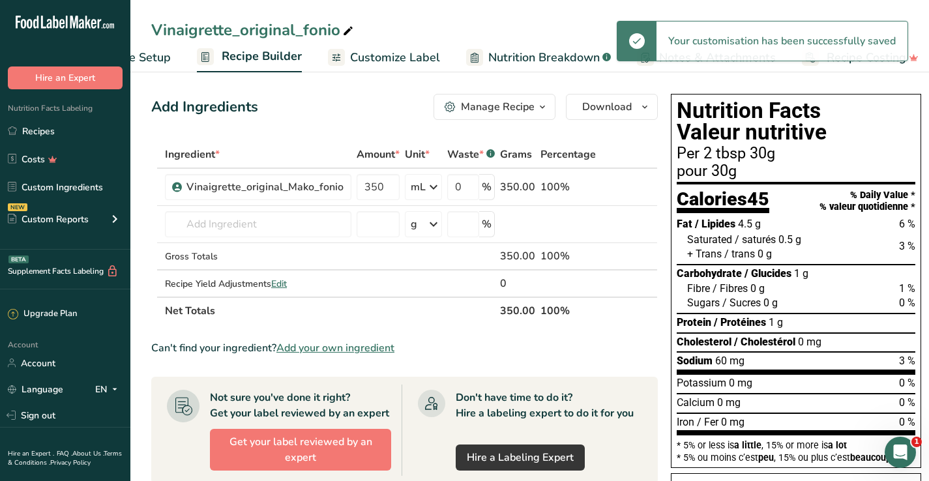
click at [162, 55] on span "Recipe Setup" at bounding box center [135, 58] width 71 height 18
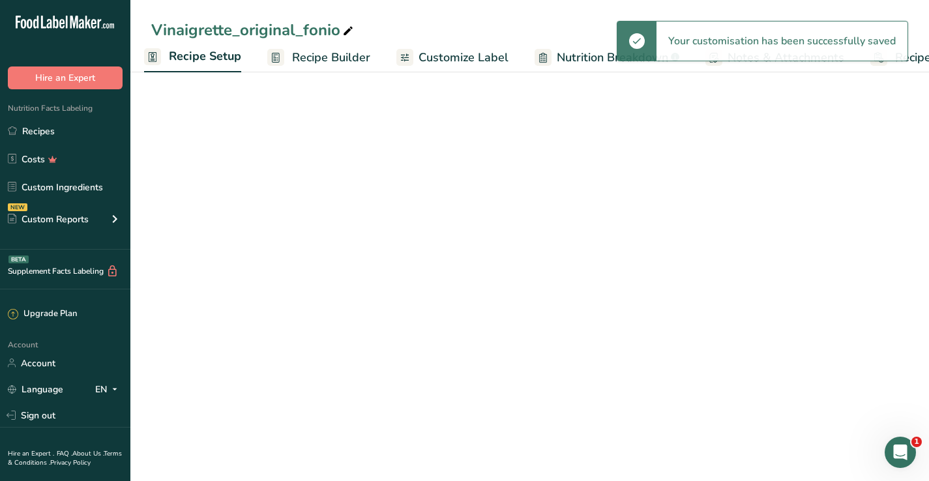
select select "19"
select select "22"
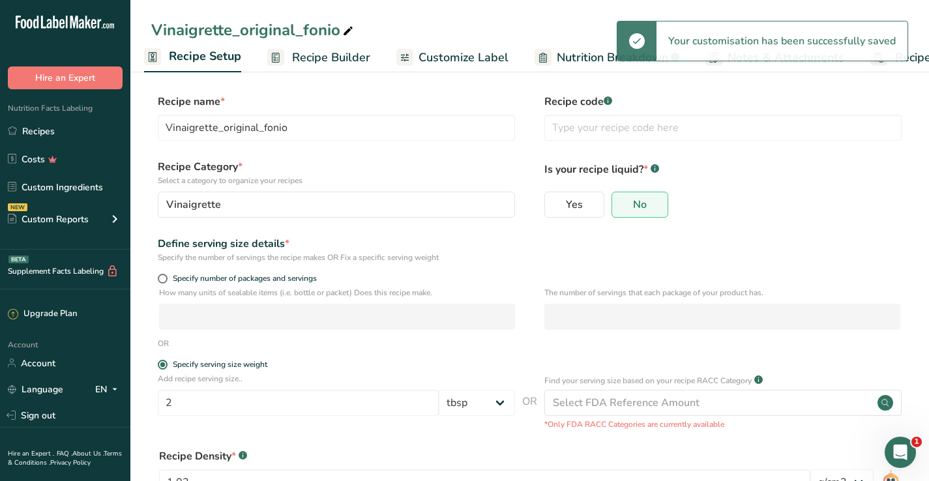
scroll to position [0, 5]
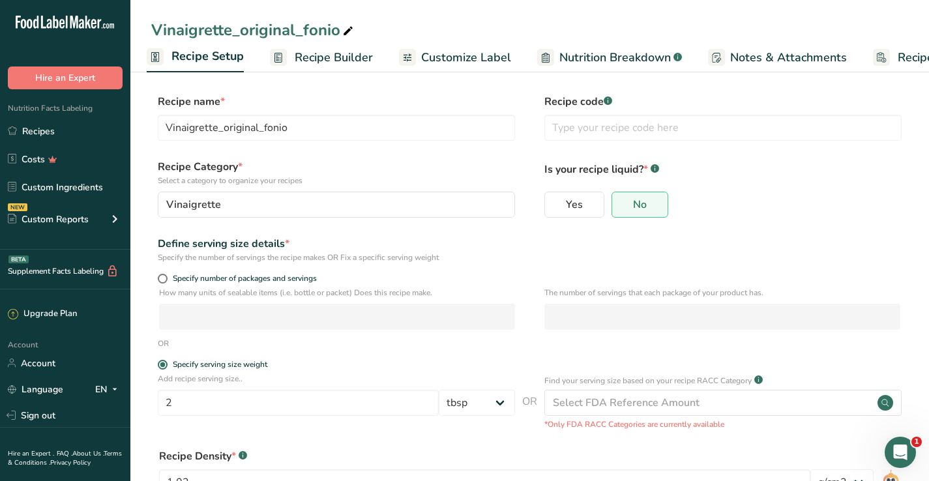
click at [313, 52] on span "Recipe Builder" at bounding box center [334, 58] width 78 height 18
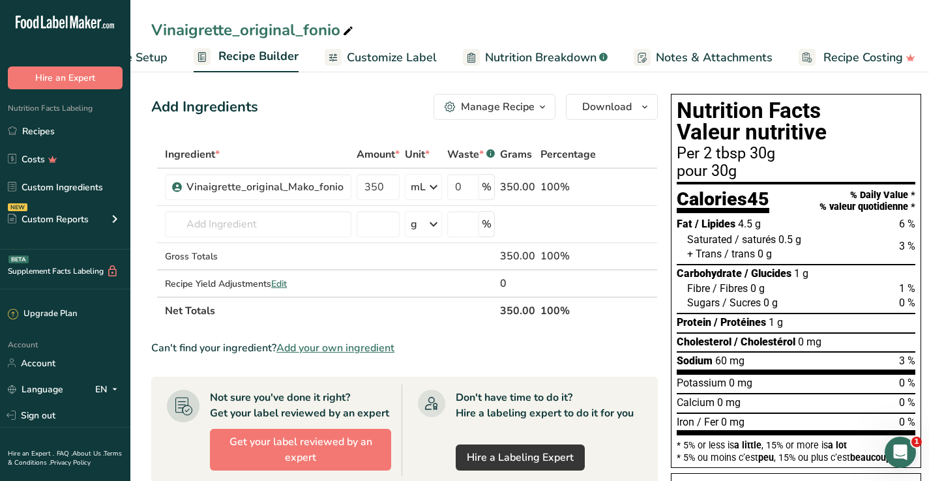
scroll to position [0, 86]
click at [163, 58] on ul "Recipe Setup Recipe Builder Customize Label Nutrition Breakdown .a-a{fill:#3473…" at bounding box center [489, 57] width 891 height 31
click at [155, 56] on span "Recipe Setup" at bounding box center [125, 58] width 71 height 18
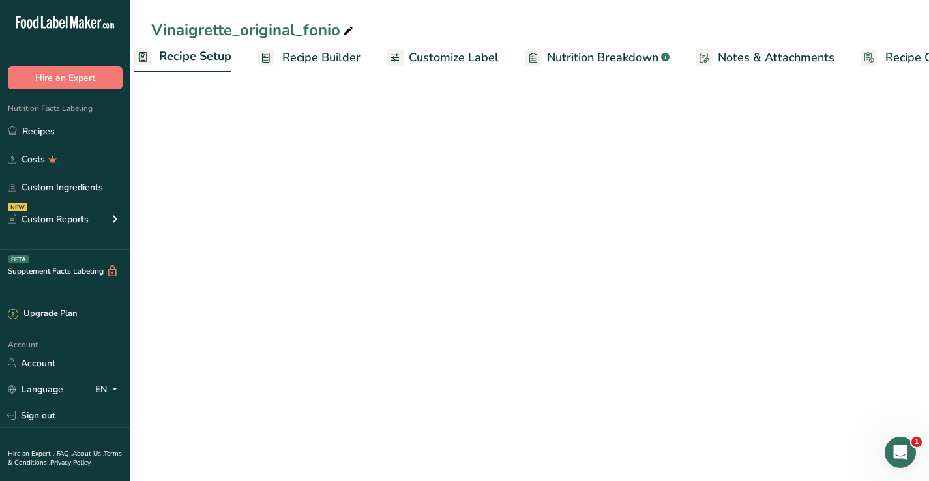
scroll to position [0, 5]
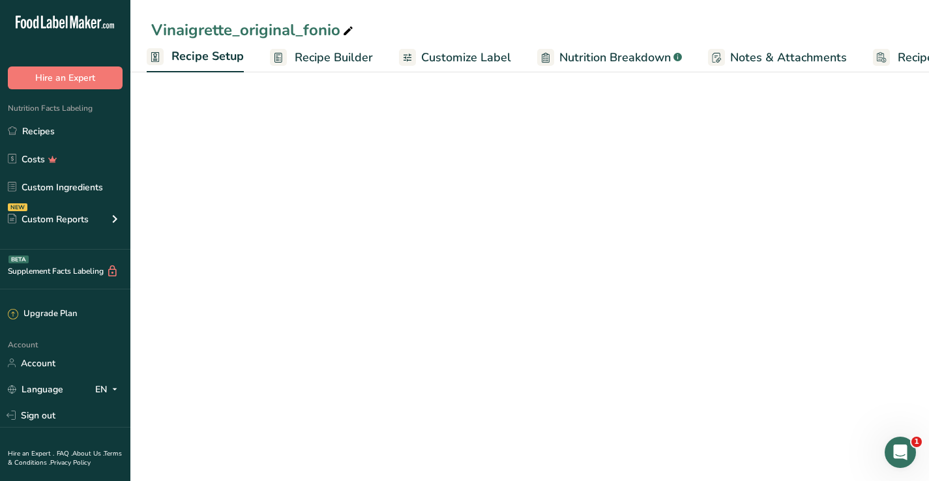
select select "19"
select select "22"
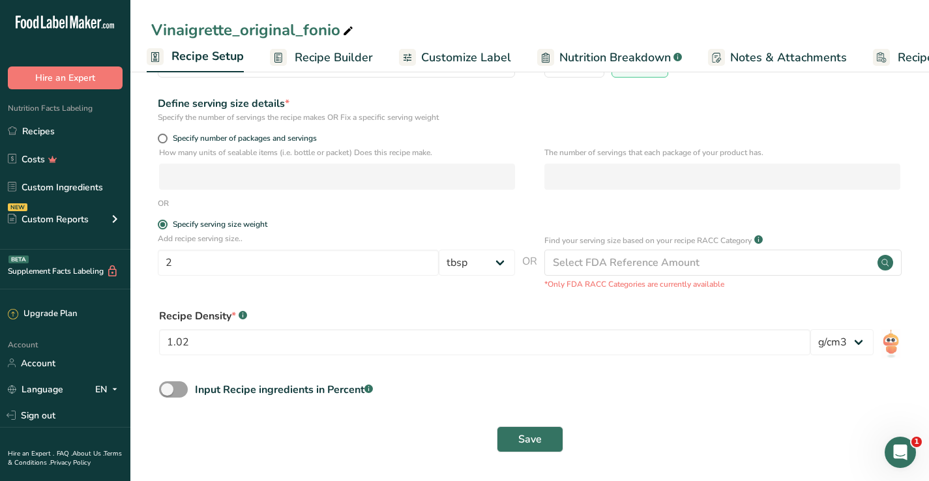
scroll to position [140, 0]
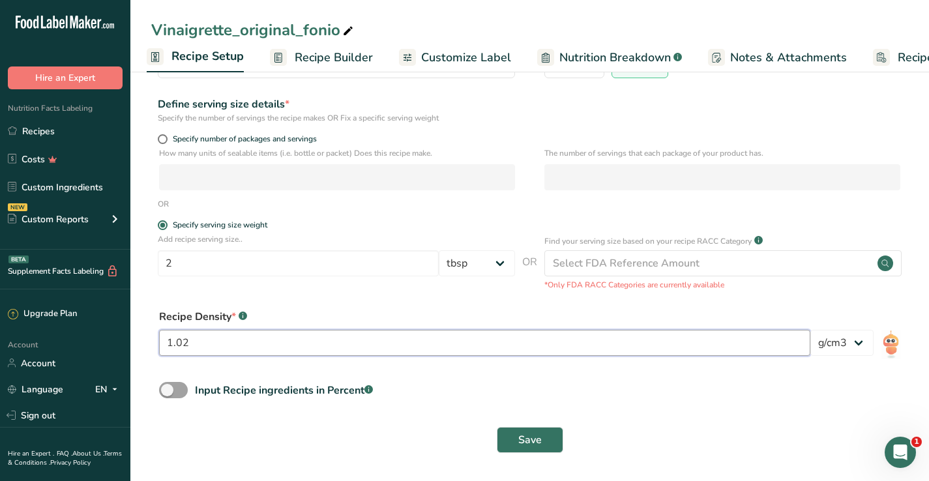
click at [392, 348] on input "1.02" at bounding box center [484, 343] width 651 height 26
type input "1"
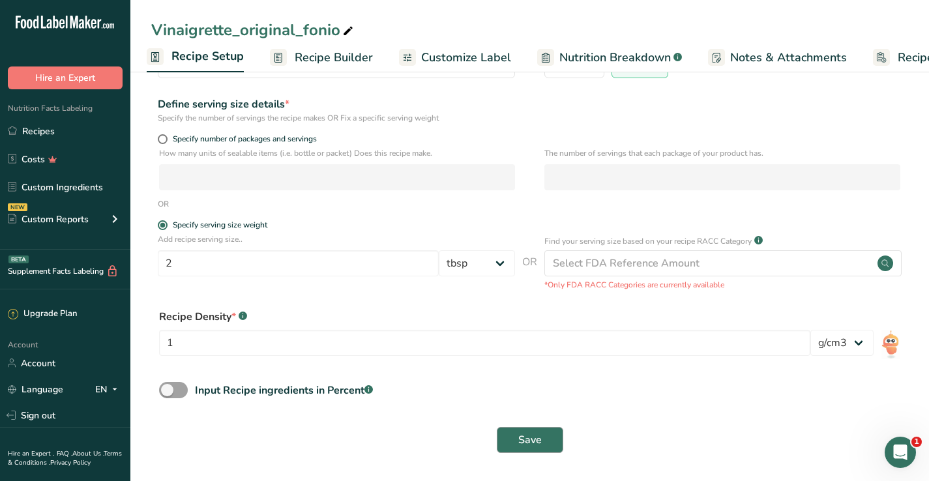
click at [544, 436] on button "Save" at bounding box center [530, 440] width 67 height 26
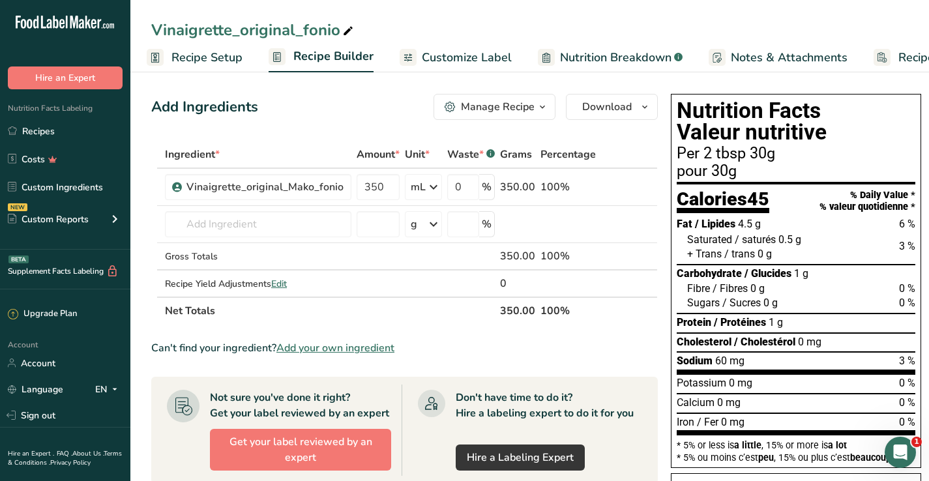
click at [526, 106] on div "Manage Recipe" at bounding box center [498, 107] width 74 height 16
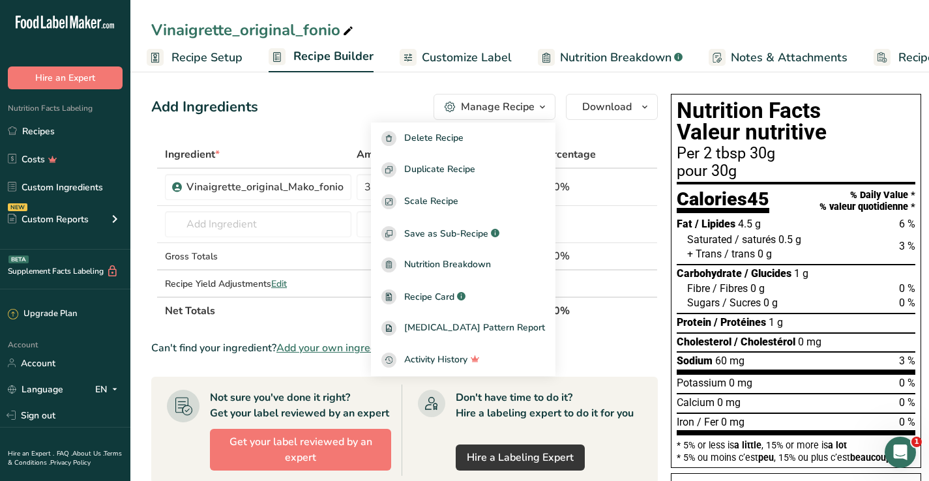
click at [582, 129] on div "Add Ingredients Manage Recipe Delete Recipe Duplicate Recipe Scale Recipe Save …" at bounding box center [408, 452] width 515 height 727
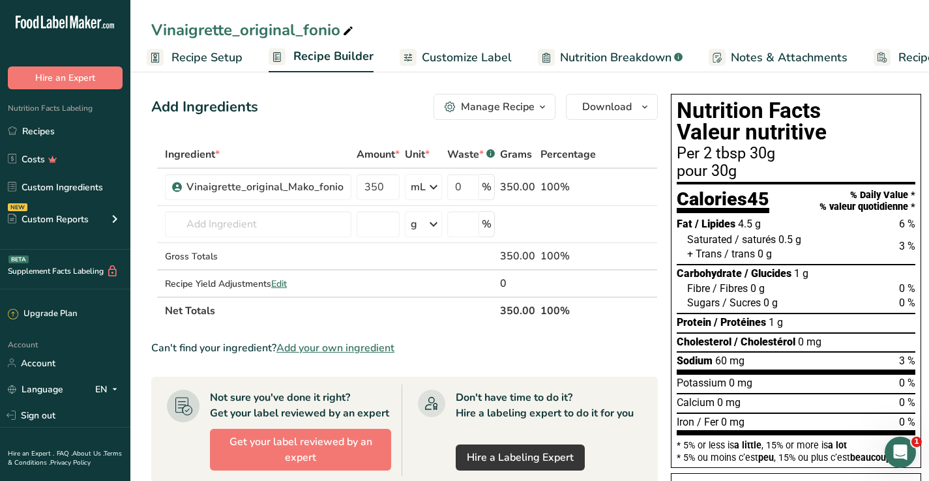
click at [446, 59] on span "Customize Label" at bounding box center [467, 58] width 90 height 18
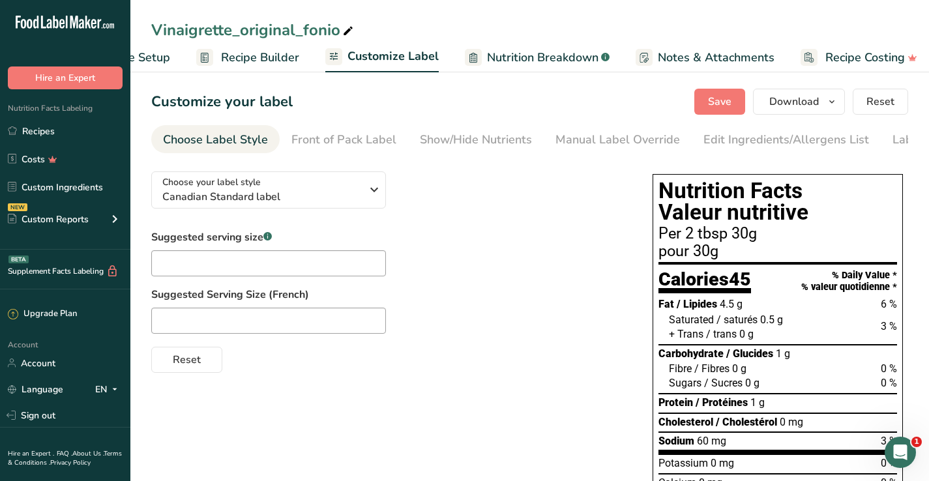
scroll to position [0, 86]
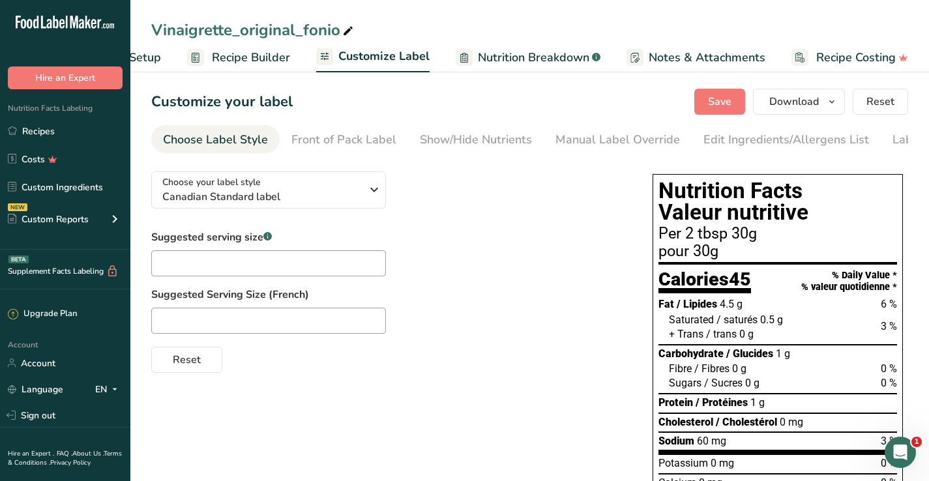
click at [500, 61] on span "Nutrition Breakdown" at bounding box center [534, 58] width 112 height 18
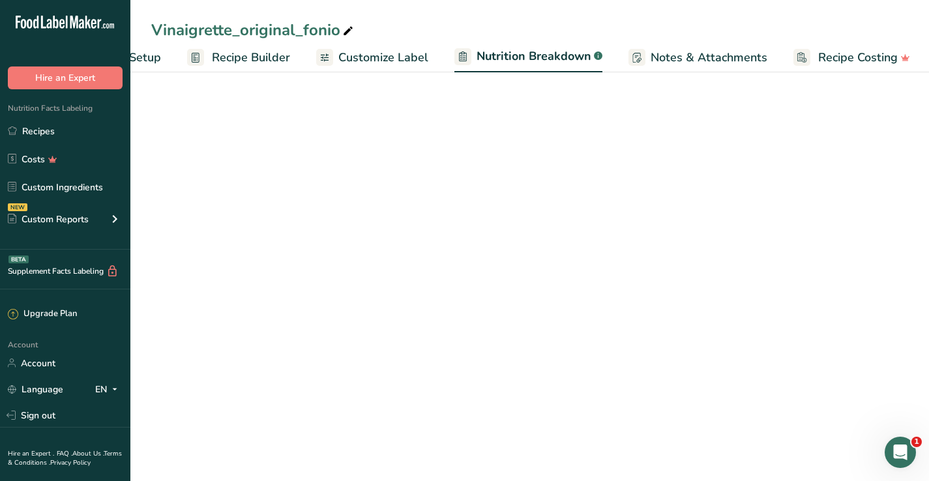
scroll to position [0, 87]
select select "Calories"
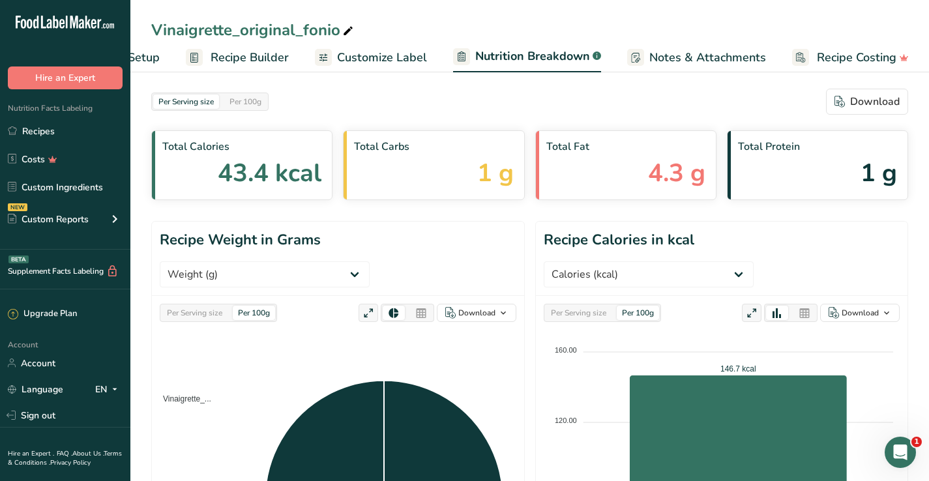
click at [395, 55] on span "Customize Label" at bounding box center [382, 58] width 90 height 18
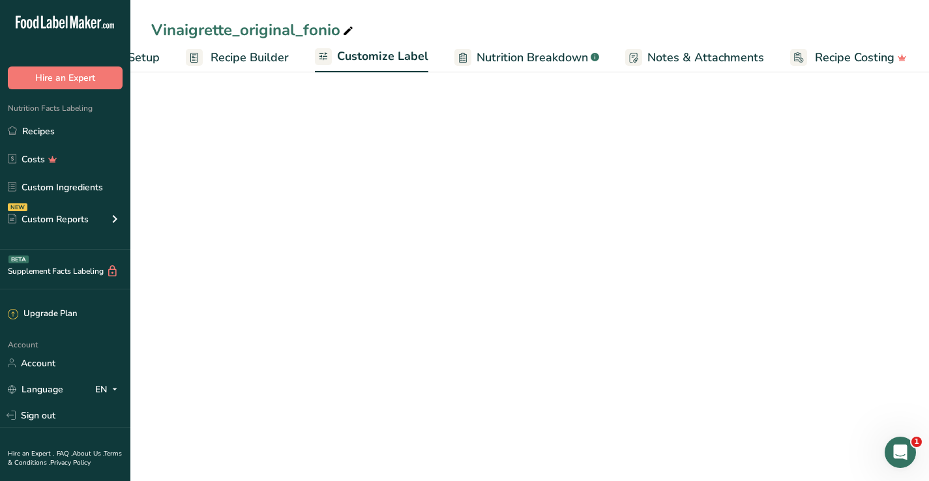
scroll to position [0, 86]
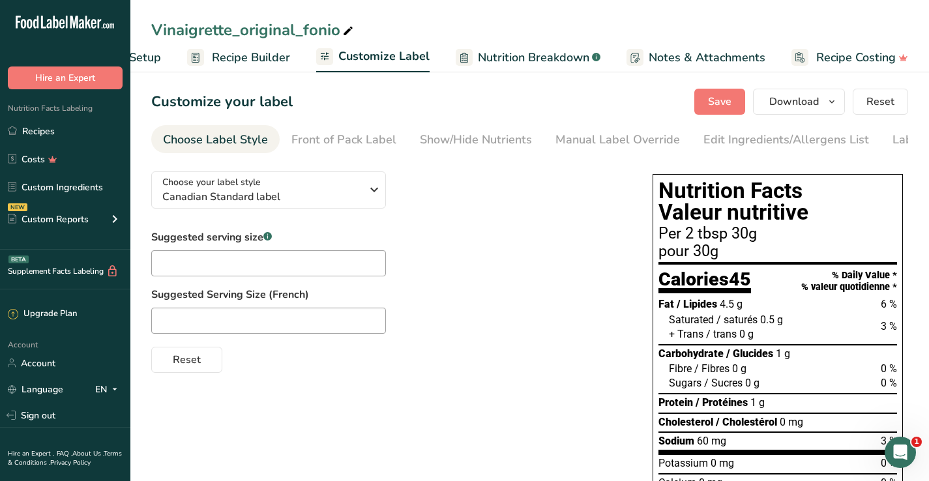
click at [271, 53] on span "Recipe Builder" at bounding box center [251, 58] width 78 height 18
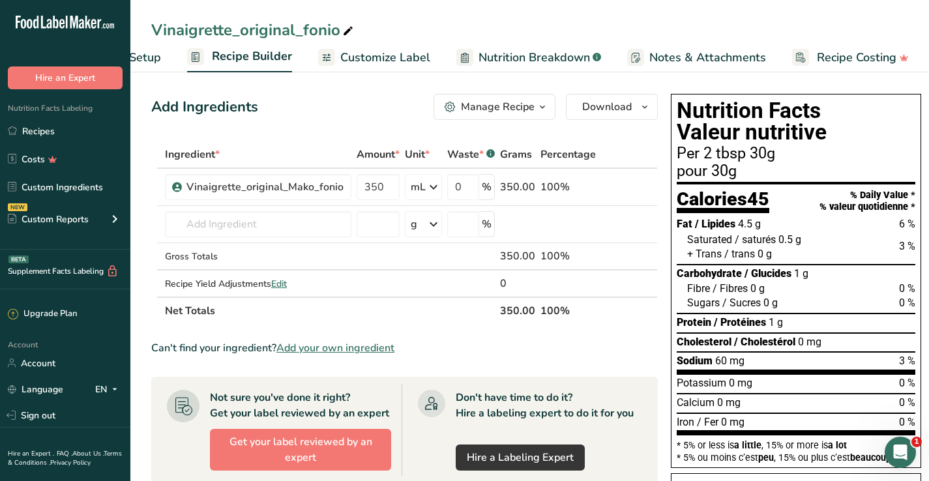
click at [366, 63] on span "Customize Label" at bounding box center [385, 58] width 90 height 18
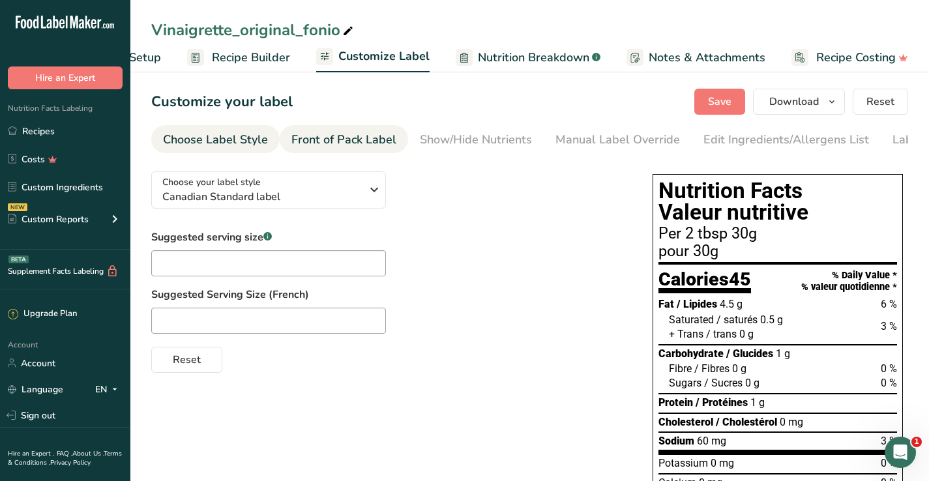
click at [368, 136] on div "Front of Pack Label" at bounding box center [343, 140] width 105 height 18
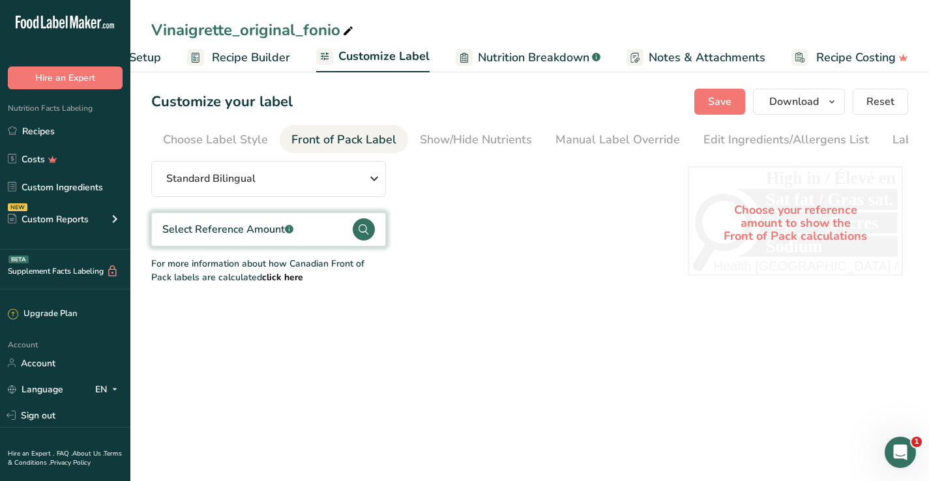
scroll to position [0, 70]
click at [402, 136] on div "Show/Hide Nutrients" at bounding box center [406, 140] width 112 height 18
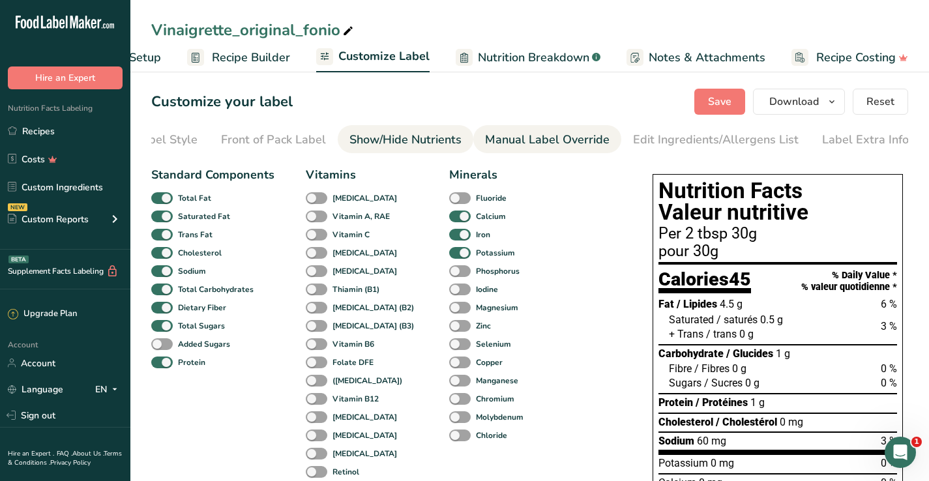
click at [494, 138] on div "Manual Label Override" at bounding box center [547, 140] width 125 height 18
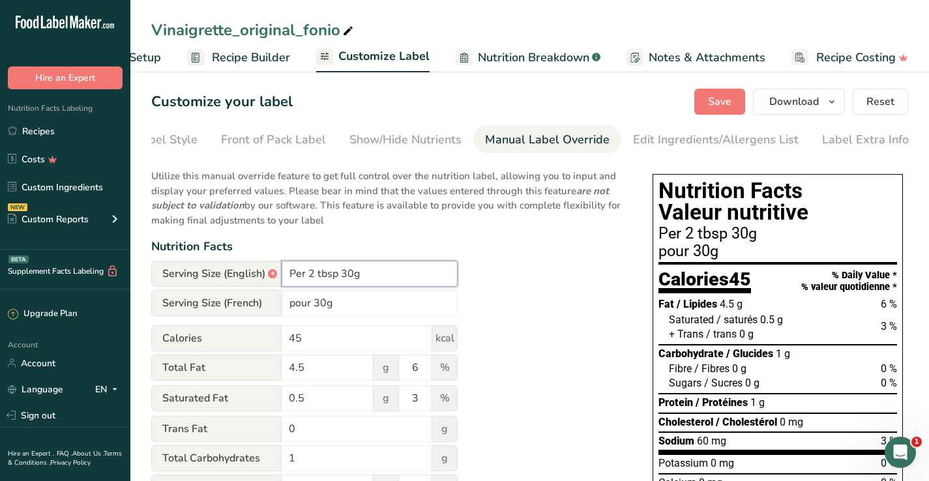
click at [359, 272] on input "Per 2 tbsp 30g" at bounding box center [370, 274] width 176 height 26
type input "Per 2 tbsp 30 mL"
click at [315, 303] on input "pour 30g" at bounding box center [370, 303] width 176 height 26
click at [293, 301] on input "pour 2 c. à soupe 30 mL" at bounding box center [370, 303] width 176 height 26
type input "Pour 2 c. à soupe 30 mL"
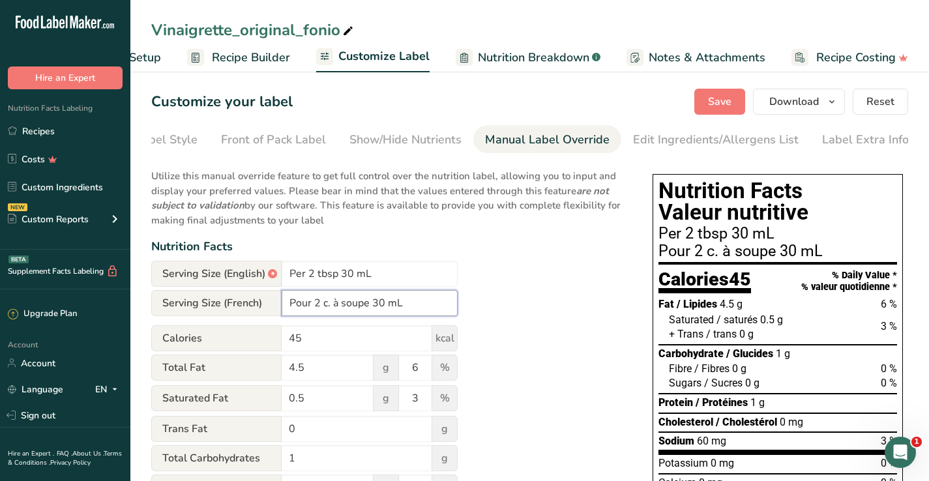
scroll to position [0, 0]
click at [669, 140] on div "Edit Ingredients/Allergens List" at bounding box center [716, 140] width 166 height 18
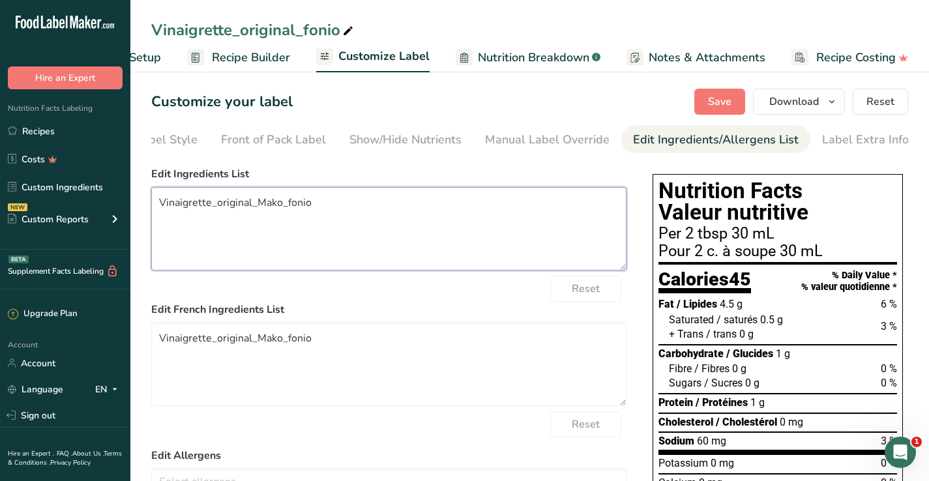
click at [314, 232] on textarea "Vinaigrette_original_Mako_fonio" at bounding box center [388, 228] width 475 height 83
drag, startPoint x: 335, startPoint y: 220, endPoint x: 121, endPoint y: 197, distance: 215.8
click at [121, 197] on div ".a-20{fill:#fff;} Hire an Expert Nutrition Facts Labeling Recipes Costs Custom …" at bounding box center [464, 375] width 929 height 751
paste textarea "Farine de fonio, épices (assaisonnement du jardin), poivre, thym, persil séché,…"
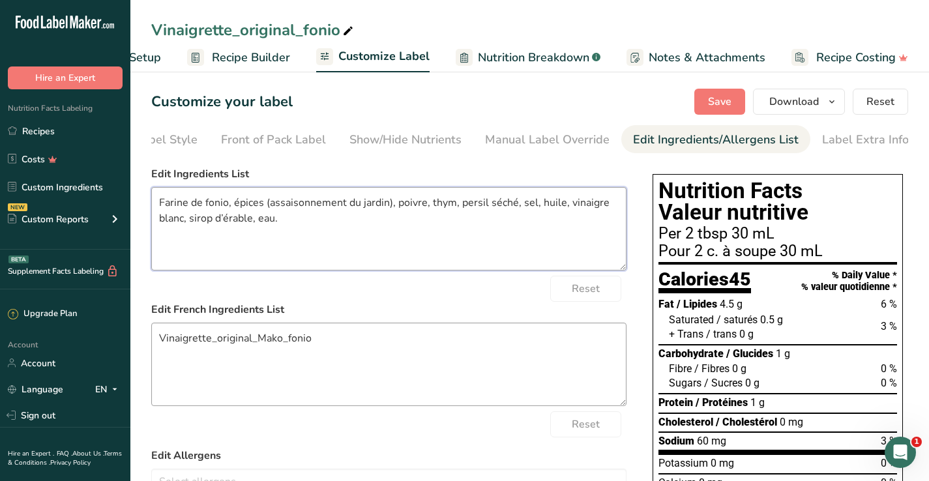
type textarea "Farine de fonio, épices (assaisonnement du jardin), poivre, thym, persil séché,…"
click at [269, 378] on textarea "Vinaigrette_original_Mako_fonio" at bounding box center [388, 364] width 475 height 83
drag, startPoint x: 335, startPoint y: 349, endPoint x: 47, endPoint y: 319, distance: 289.1
click at [47, 319] on div ".a-20{fill:#fff;} Hire an Expert Nutrition Facts Labeling Recipes Costs Custom …" at bounding box center [464, 375] width 929 height 751
paste textarea "Fonio flour, spices (garden seasoning), black pepper, thyme, dried parsley, sal…"
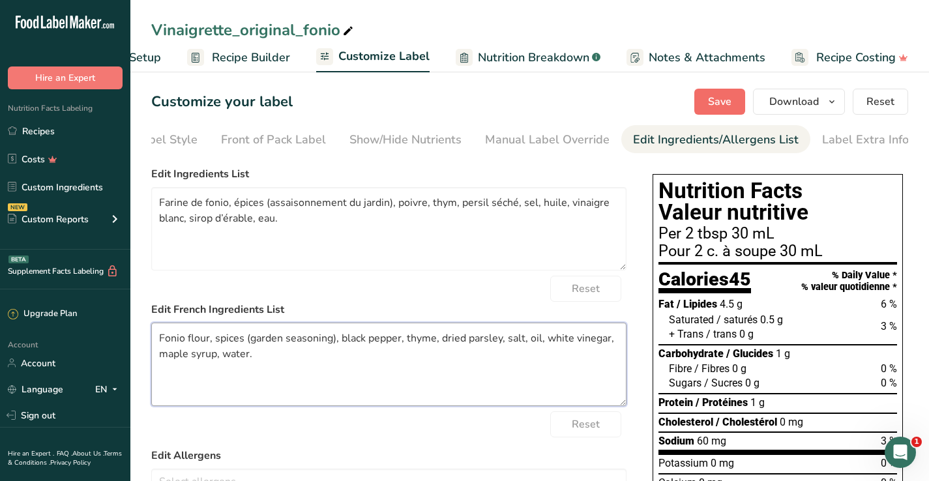
click at [734, 102] on button "Save" at bounding box center [720, 102] width 51 height 26
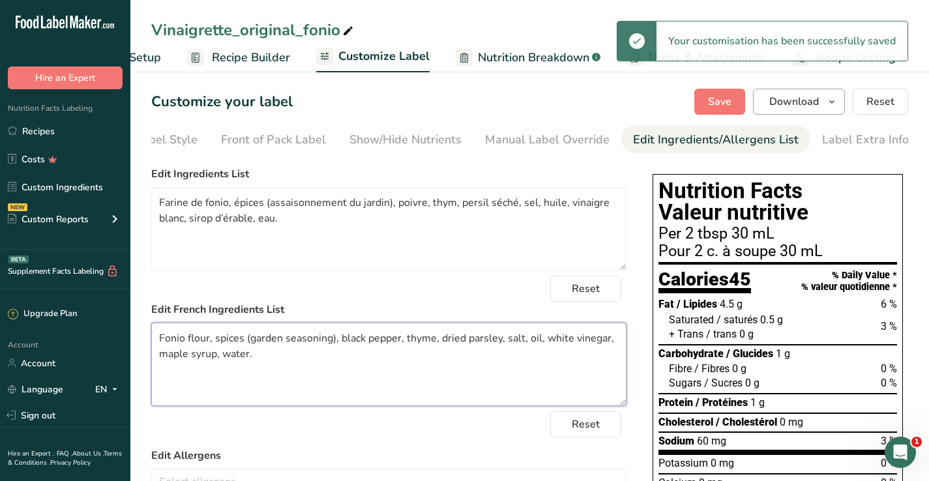
type textarea "Fonio flour, spices (garden seasoning), black pepper, thyme, dried parsley, sal…"
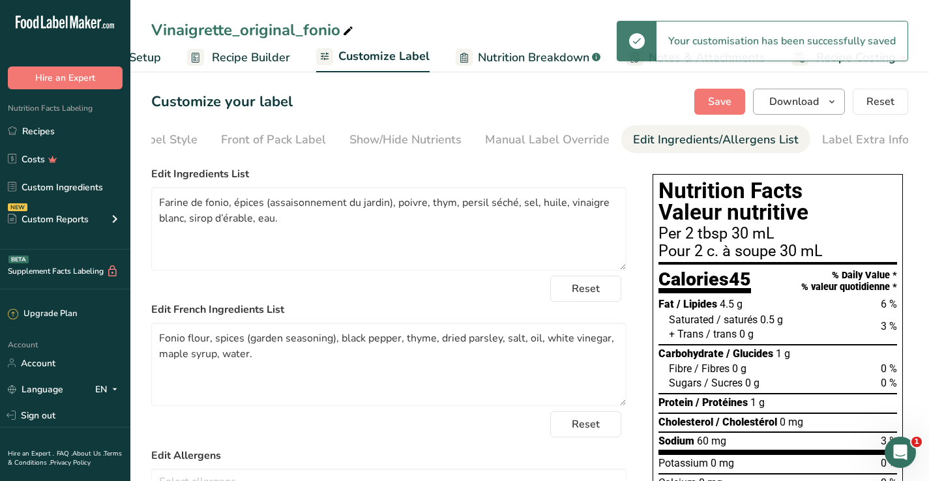
click at [843, 104] on button "Download" at bounding box center [799, 102] width 92 height 26
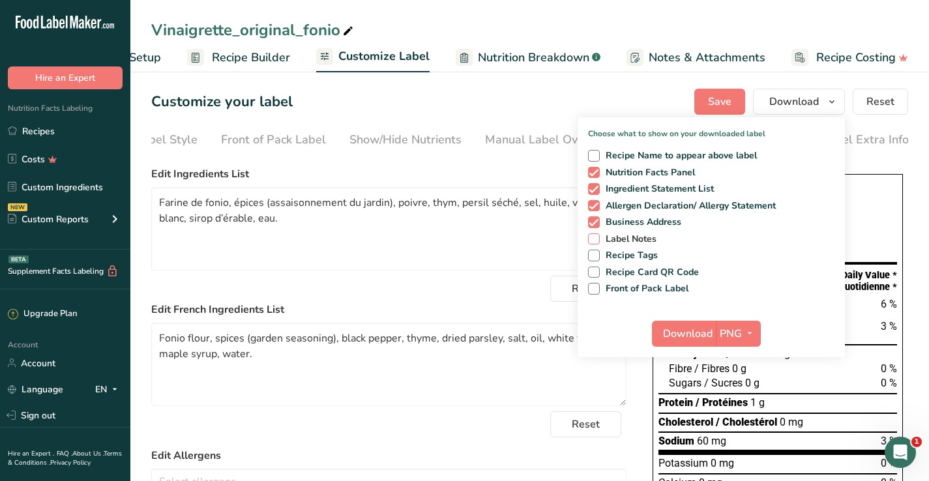
click at [635, 241] on span "Label Notes" at bounding box center [628, 239] width 57 height 12
click at [597, 241] on input "Label Notes" at bounding box center [592, 239] width 8 height 8
click at [631, 237] on span "Label Notes" at bounding box center [628, 239] width 57 height 12
click at [597, 237] on input "Label Notes" at bounding box center [592, 239] width 8 height 8
checkbox input "false"
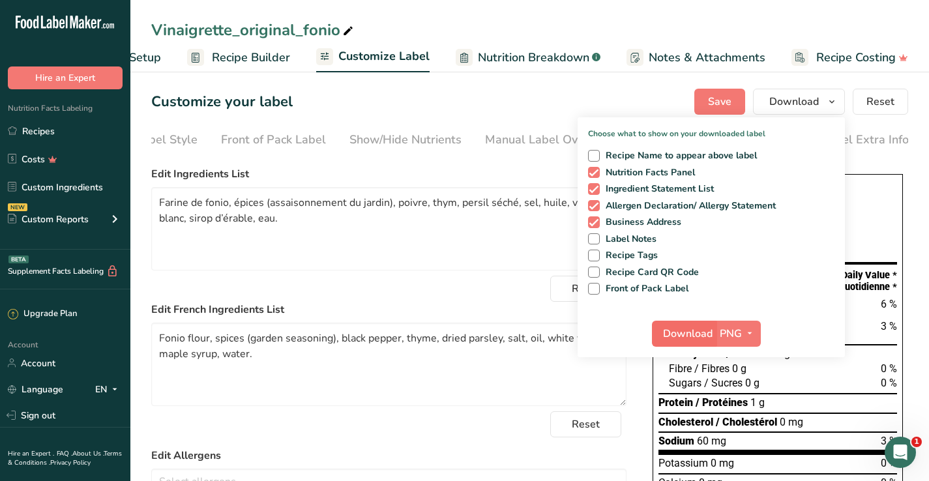
click at [705, 329] on span "Download" at bounding box center [688, 334] width 50 height 16
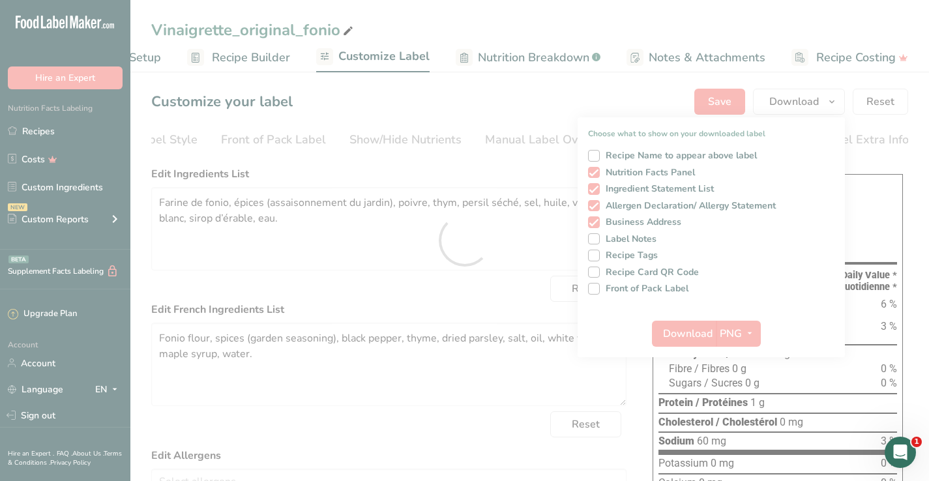
scroll to position [226, 0]
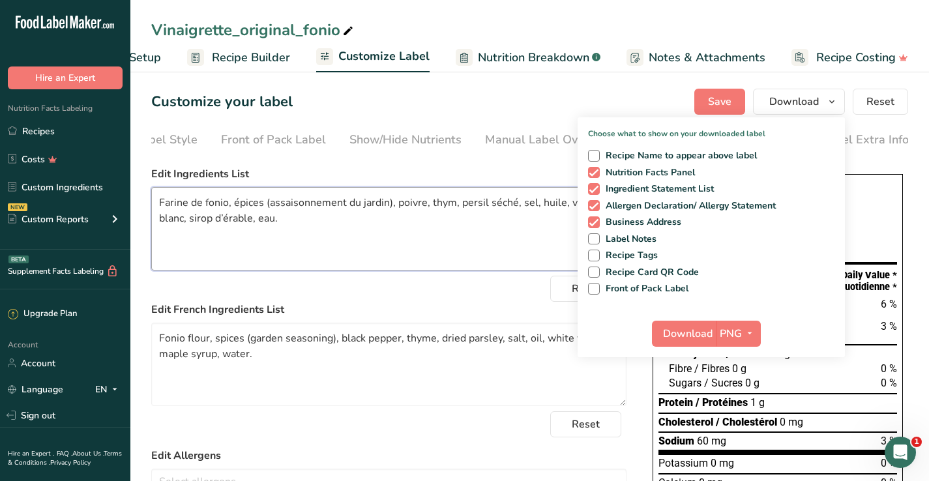
click at [389, 205] on textarea "Farine de fonio, épices (assaisonnement du jardin), poivre, thym, persil séché,…" at bounding box center [388, 228] width 475 height 83
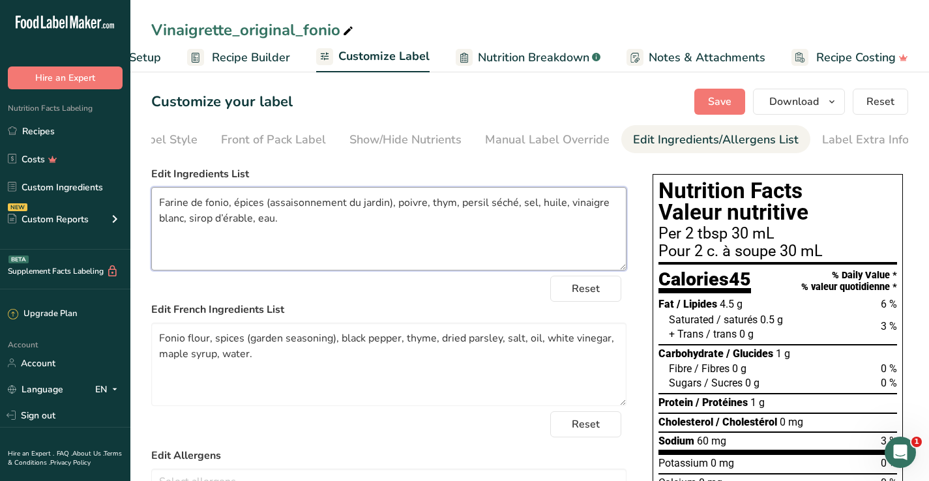
drag, startPoint x: 391, startPoint y: 205, endPoint x: 269, endPoint y: 203, distance: 122.0
click at [269, 203] on textarea "Farine de fonio, épices (assaisonnement du jardin), poivre, thym, persil séché,…" at bounding box center [388, 228] width 475 height 83
click at [263, 207] on textarea "Farine de fonio, basilic, coriandre, poivre, thym, persil séché, sel, huile, vi…" at bounding box center [388, 228] width 475 height 83
click at [340, 210] on textarea "Farine de fonio, basilic séché, coriandre, poivre, thym, persil séché, sel, hui…" at bounding box center [388, 228] width 475 height 83
drag, startPoint x: 265, startPoint y: 230, endPoint x: 148, endPoint y: 177, distance: 128.4
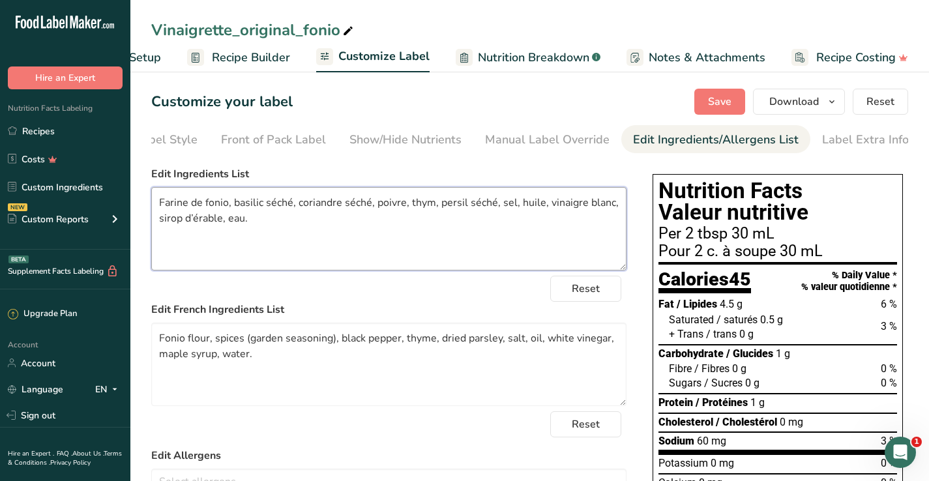
click at [148, 177] on section "Customize your label Save Download Choose what to show on your downloaded label…" at bounding box center [529, 409] width 799 height 683
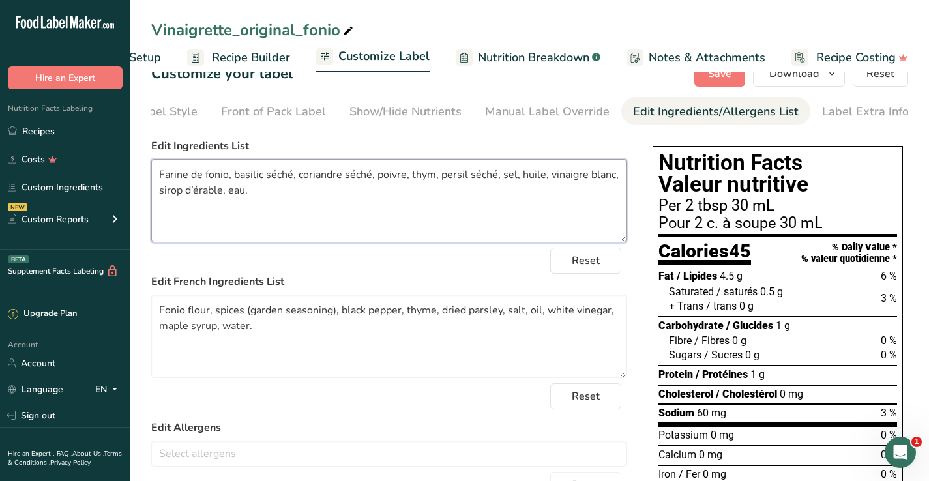
scroll to position [29, 0]
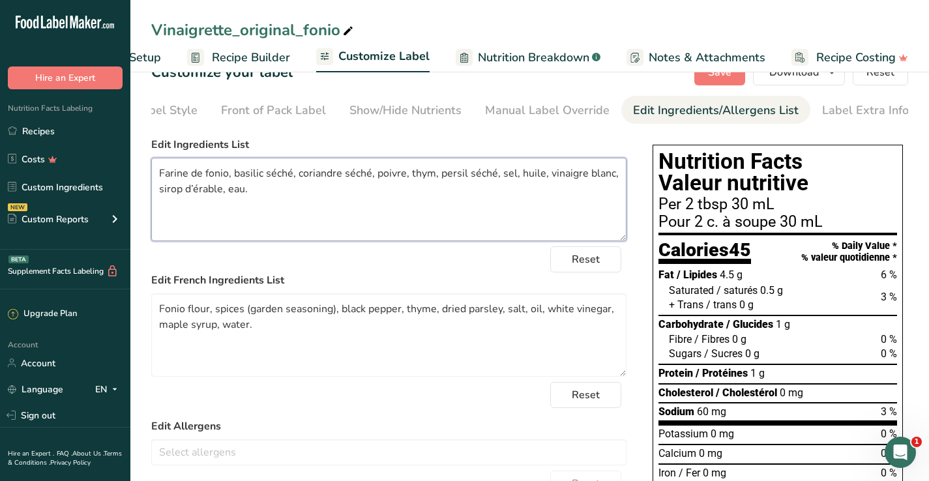
click at [532, 188] on textarea "Farine de fonio, basilic séché, coriandre séché, poivre, thym, persil séché, se…" at bounding box center [388, 199] width 475 height 83
click at [540, 177] on textarea "Farine de fonio, basilic séché, coriandre séché, poivre, thym, persil séché, se…" at bounding box center [388, 199] width 475 height 83
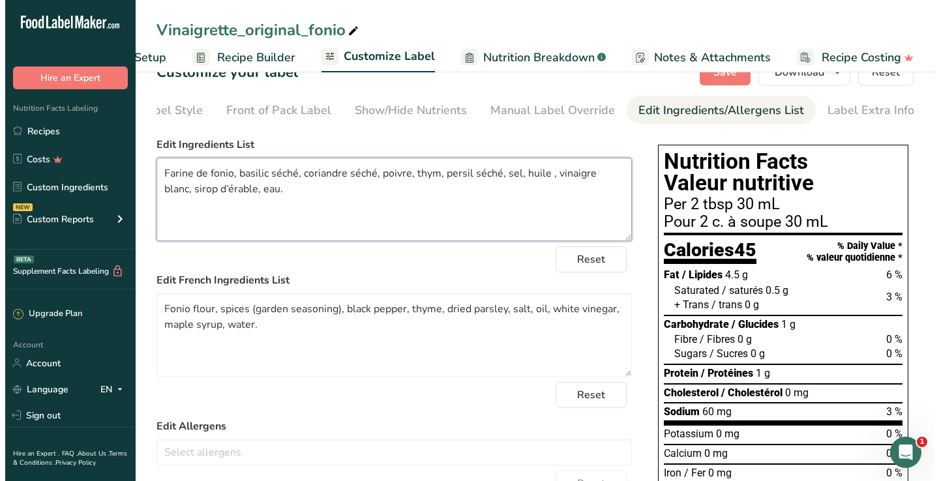
scroll to position [30, 0]
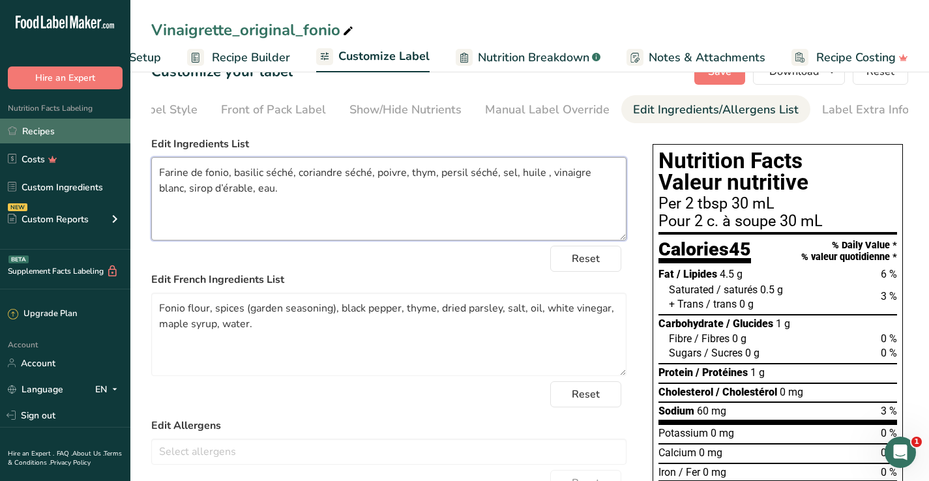
type textarea "Farine de fonio, basilic séché, coriandre séché, poivre, thym, persil séché, se…"
click at [40, 132] on link "Recipes" at bounding box center [65, 131] width 130 height 25
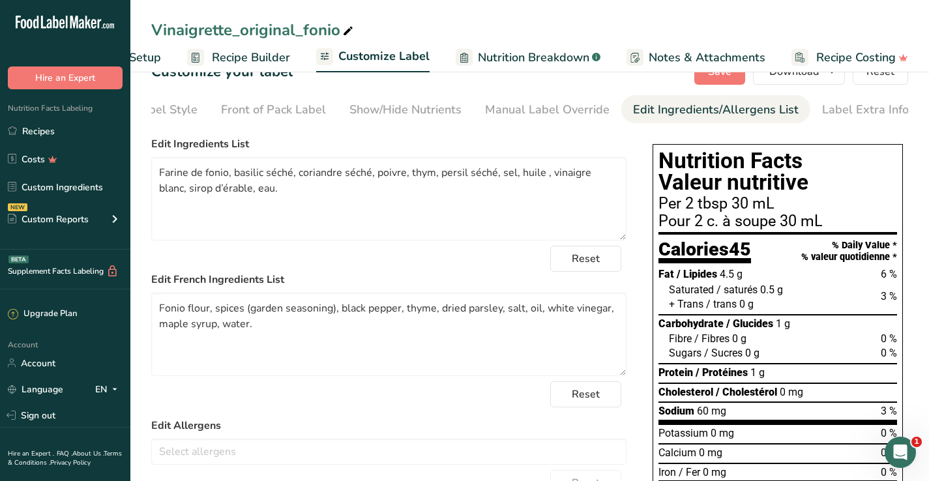
scroll to position [0, 76]
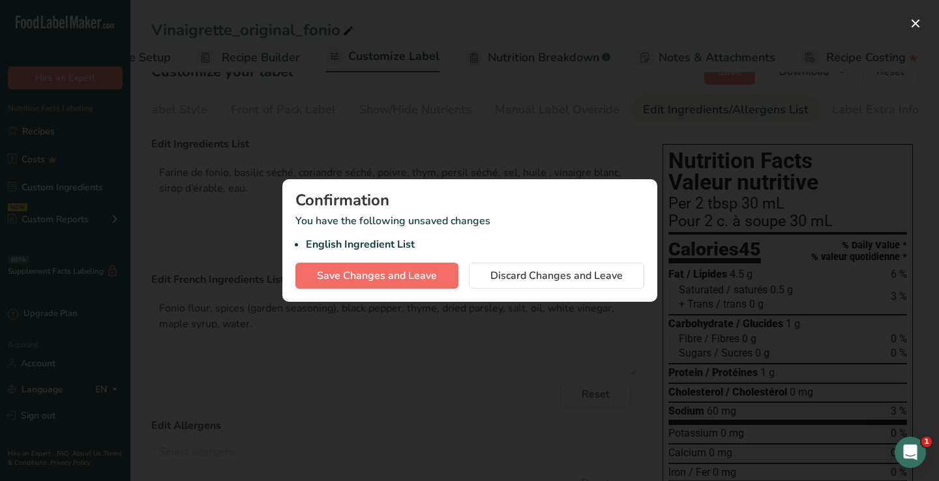
click at [406, 284] on button "Save Changes and Leave" at bounding box center [376, 276] width 163 height 26
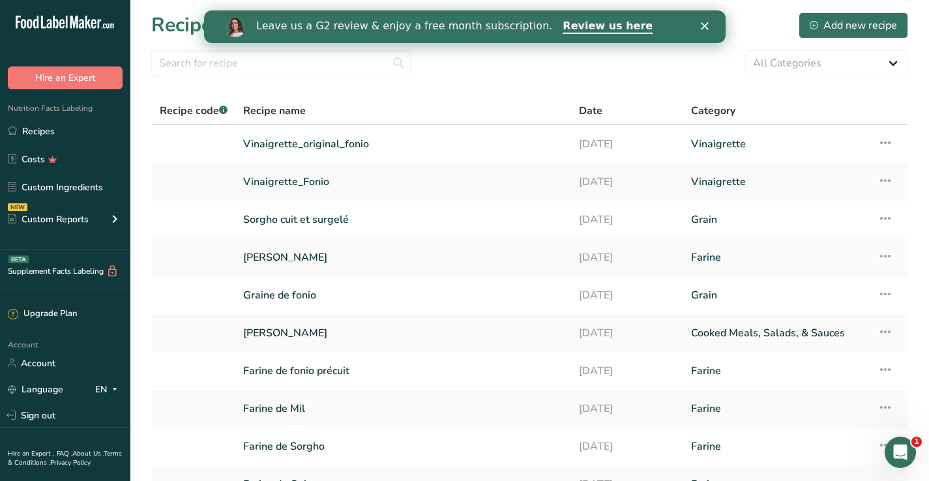
click at [704, 28] on icon "Fermer" at bounding box center [704, 26] width 8 height 8
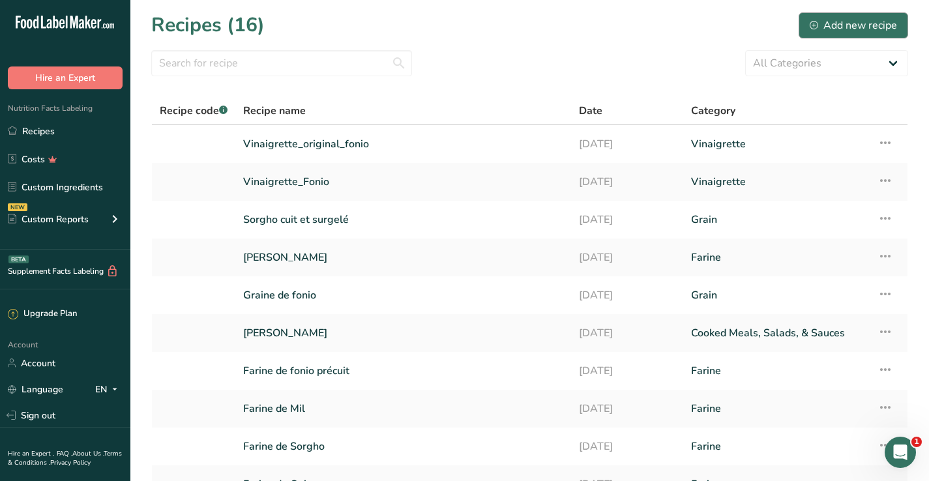
click at [849, 22] on div "Add new recipe" at bounding box center [853, 26] width 87 height 16
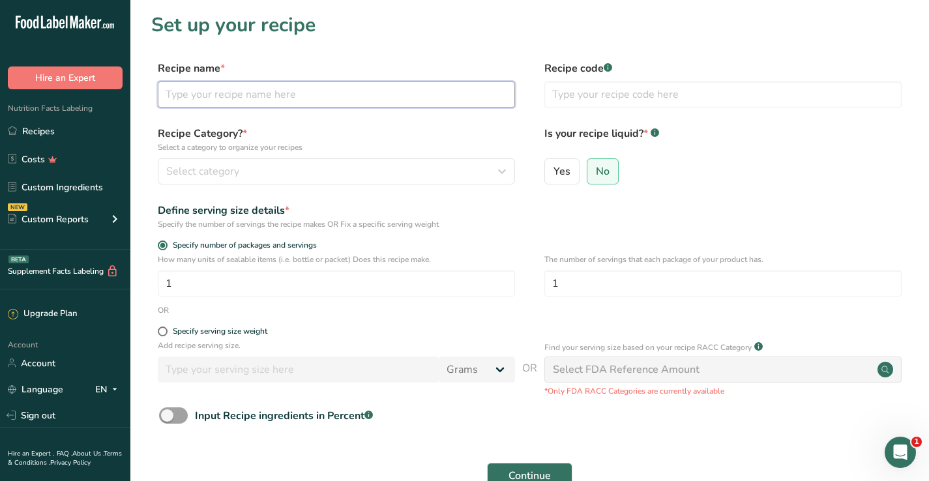
click at [306, 106] on input "text" at bounding box center [336, 95] width 357 height 26
type input "Vinaigrette_fonio_original_2"
click at [357, 179] on div "Select category" at bounding box center [332, 172] width 333 height 16
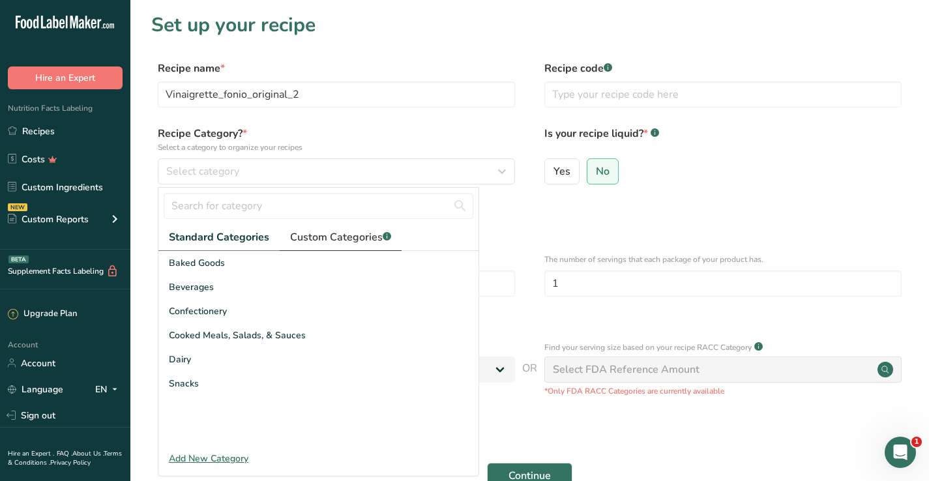
click at [323, 238] on span "Custom Categories .a-a{fill:#347362;}.b-a{fill:#fff;}" at bounding box center [340, 238] width 101 height 16
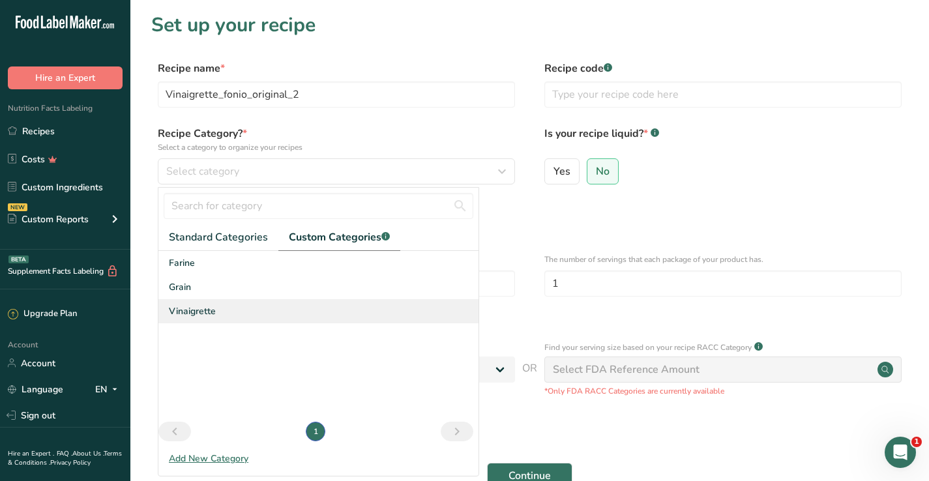
click at [190, 301] on div "Vinaigrette" at bounding box center [318, 311] width 320 height 24
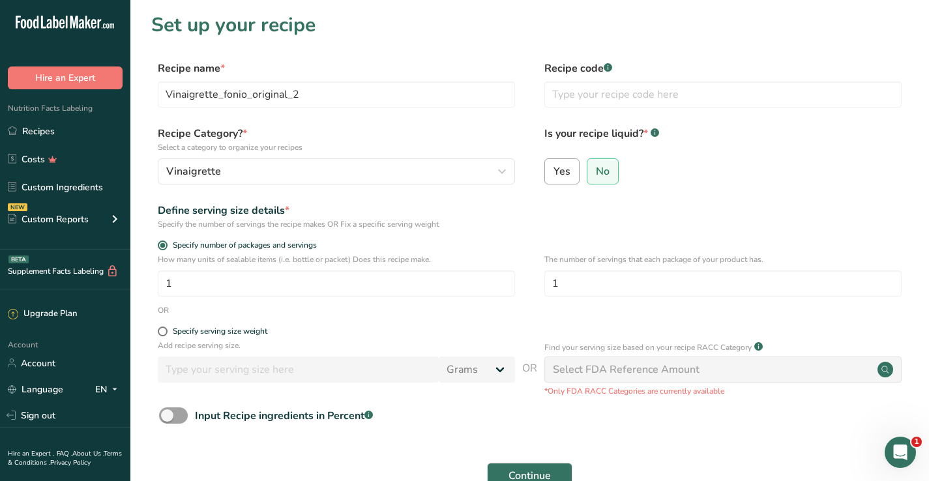
click at [567, 178] on span "Yes" at bounding box center [562, 171] width 17 height 13
click at [554, 175] on input "Yes" at bounding box center [549, 171] width 8 height 8
radio input "true"
radio input "false"
select select "22"
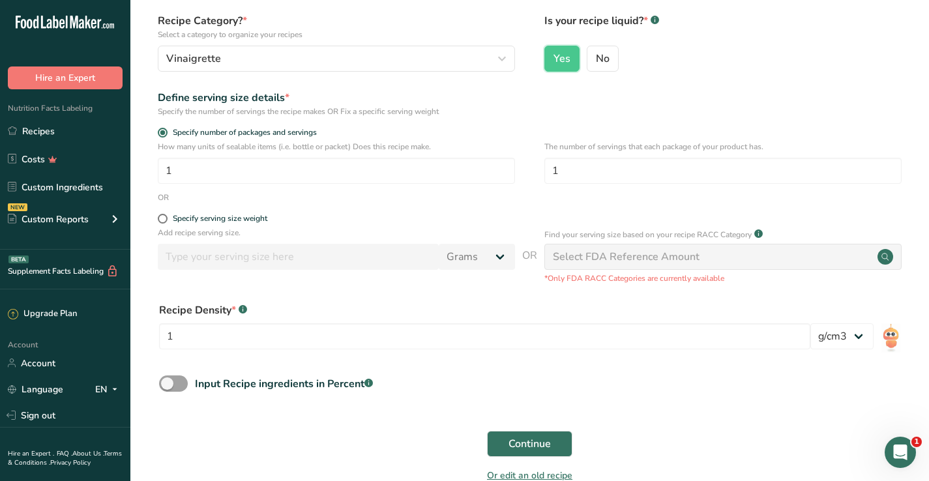
scroll to position [121, 0]
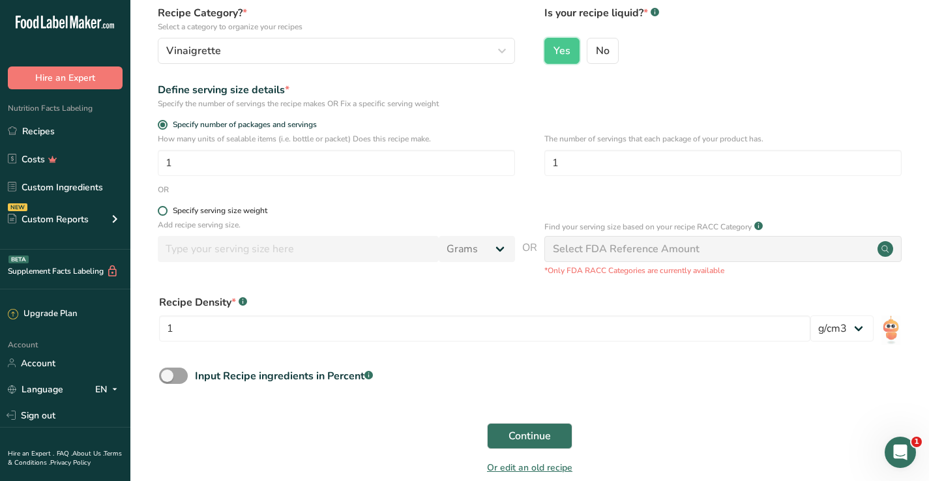
click at [159, 209] on span at bounding box center [163, 211] width 10 height 10
click at [159, 209] on input "Specify serving size weight" at bounding box center [162, 211] width 8 height 8
radio input "true"
radio input "false"
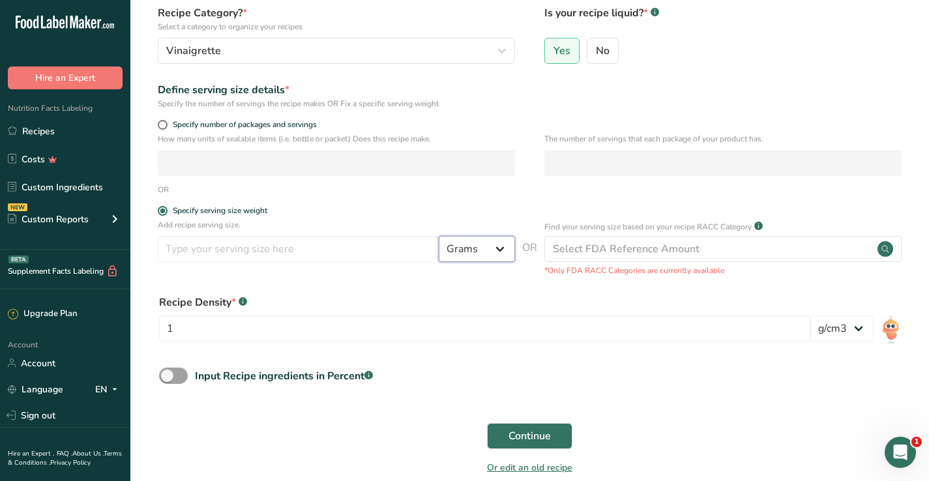
select select "19"
click at [536, 438] on span "Continue" at bounding box center [530, 436] width 42 height 16
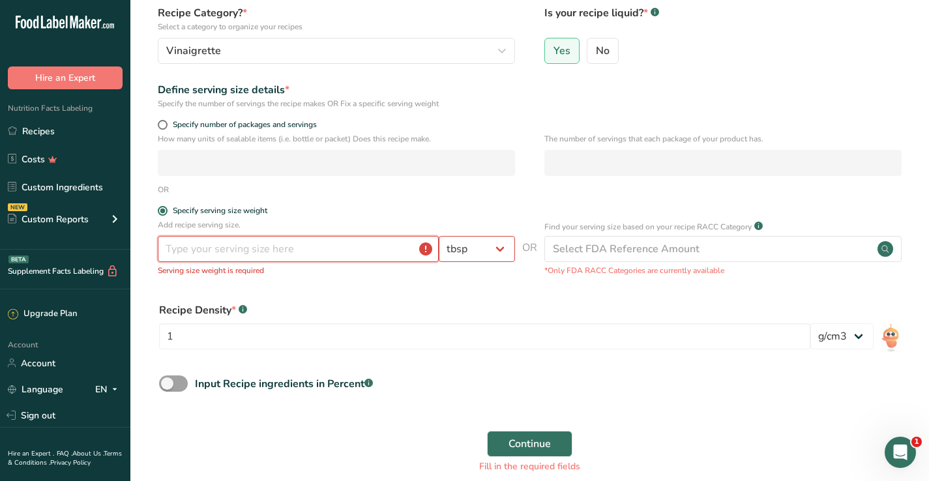
click at [399, 259] on input "number" at bounding box center [298, 249] width 281 height 26
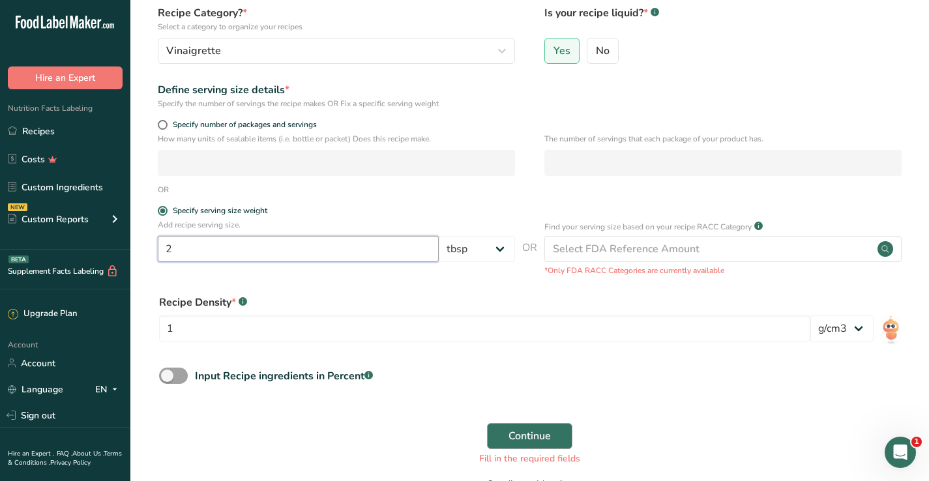
type input "2"
click at [524, 428] on span "Continue" at bounding box center [530, 436] width 42 height 16
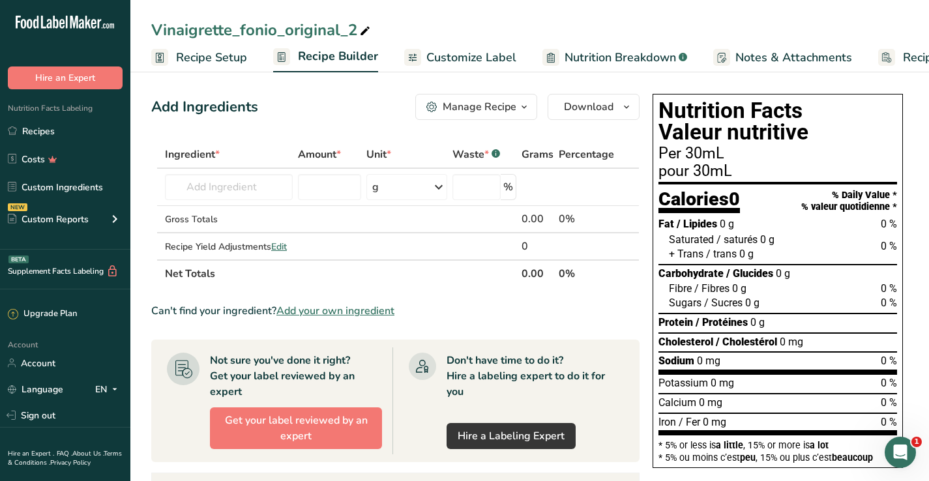
click at [323, 314] on span "Add your own ingredient" at bounding box center [335, 311] width 118 height 16
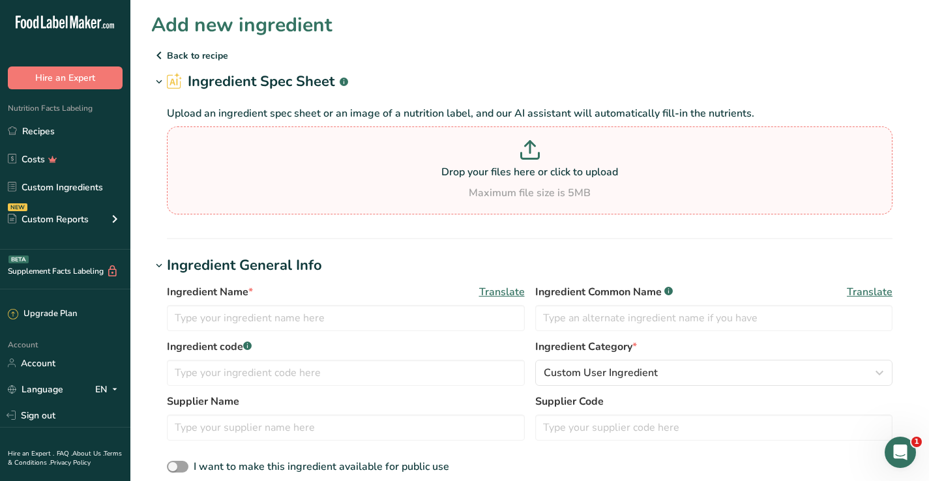
click at [535, 147] on icon at bounding box center [530, 150] width 20 height 20
click at [535, 147] on input "Drop your files here or click to upload Maximum file size is 5MB" at bounding box center [530, 171] width 726 height 88
type input "C:\fakepath\Etiqu_vinaigrette_originial_fonio_2.jpg"
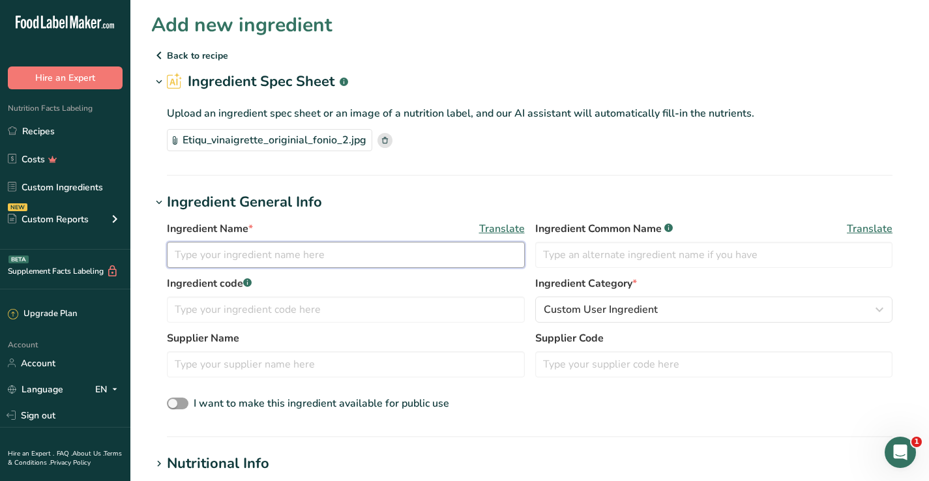
click at [386, 249] on input "text" at bounding box center [346, 255] width 358 height 26
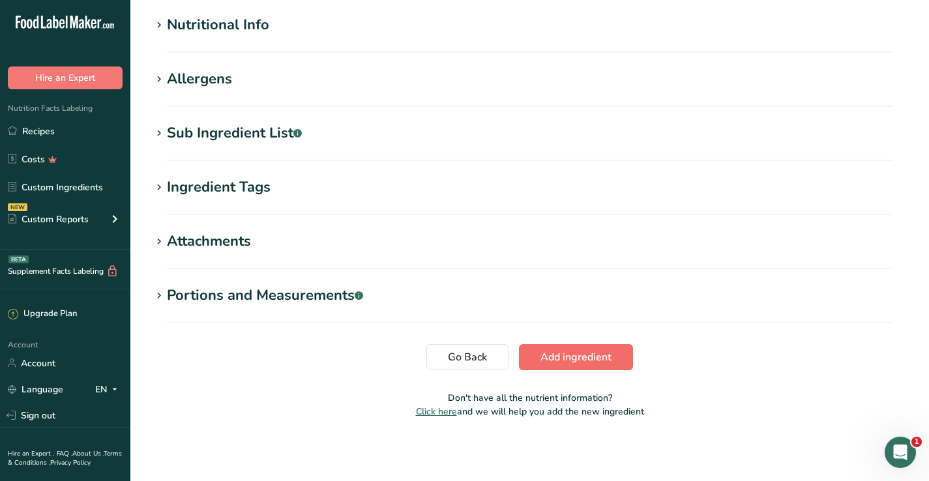
type input "Vinaigrette_originale_fonio_prise2"
click at [592, 357] on span "Add ingredient" at bounding box center [576, 358] width 71 height 16
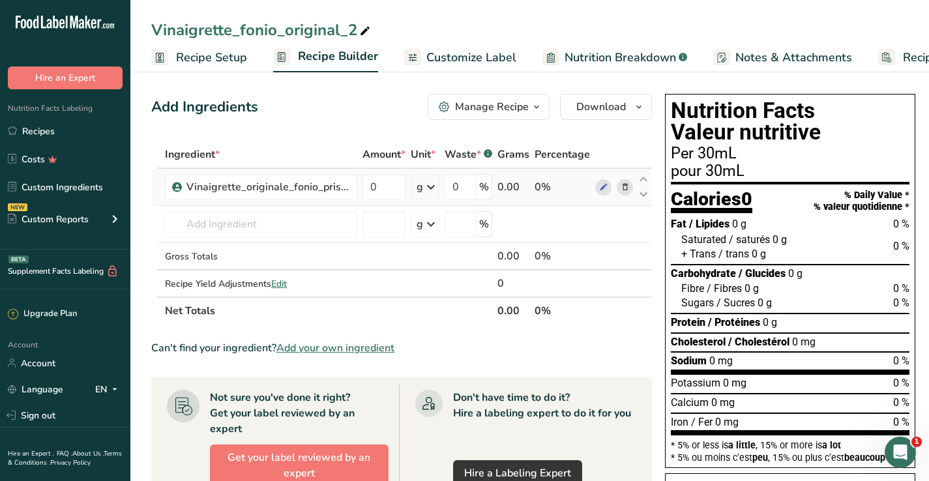
click at [430, 187] on icon at bounding box center [431, 186] width 16 height 23
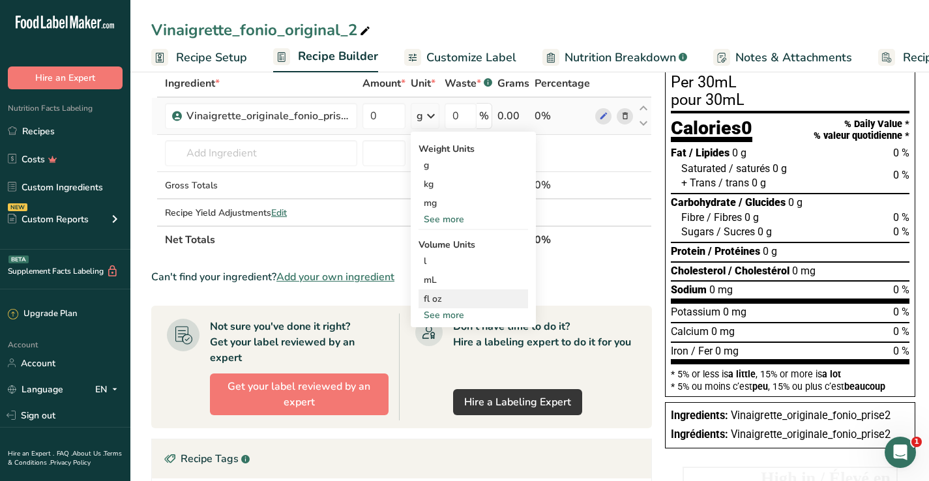
scroll to position [83, 0]
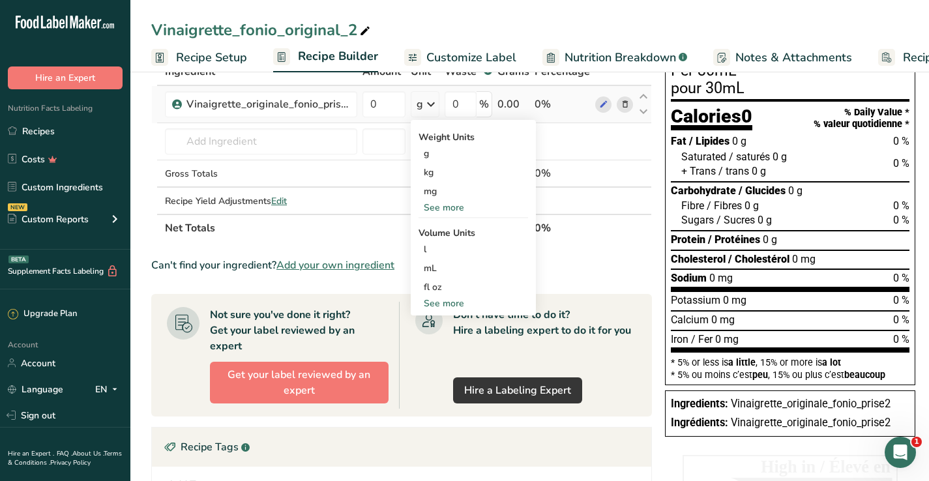
click at [440, 306] on div "See more" at bounding box center [474, 304] width 110 height 14
select select "22"
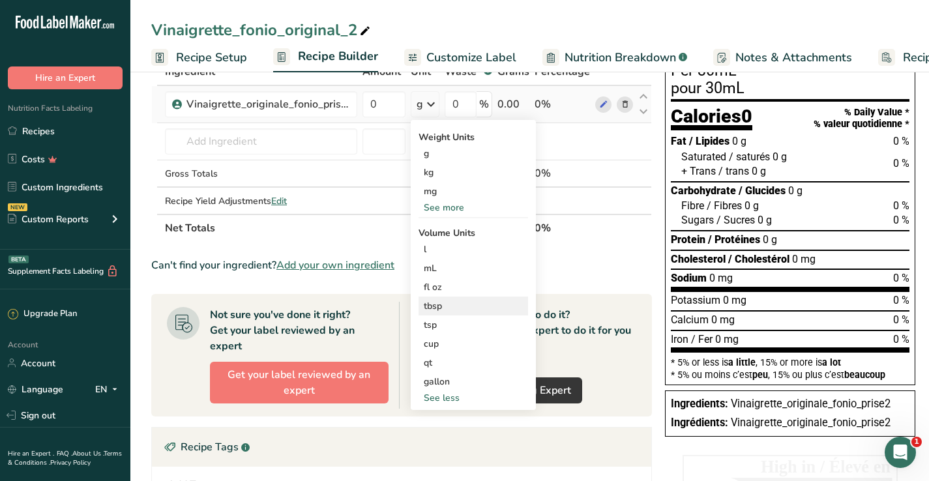
click at [439, 306] on div "tbsp" at bounding box center [473, 306] width 99 height 14
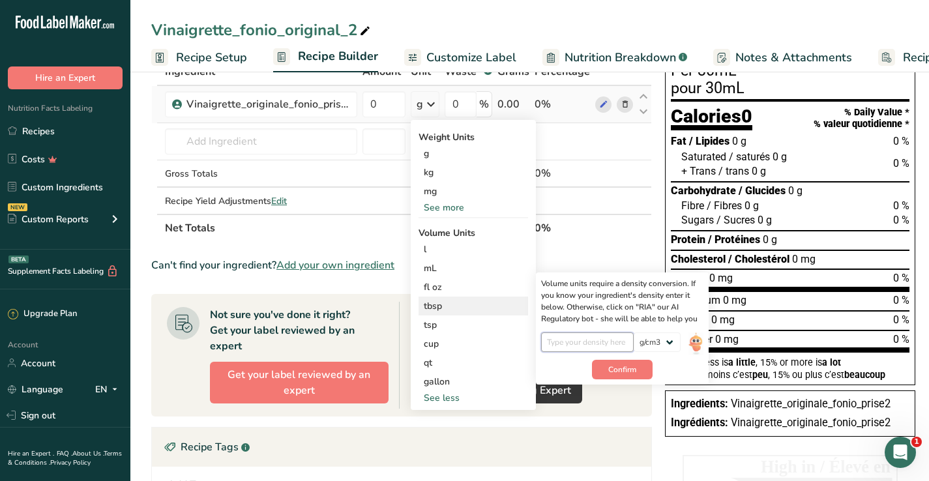
click at [588, 342] on input "number" at bounding box center [587, 343] width 93 height 20
type input "1"
click at [629, 375] on span "Confirm" at bounding box center [622, 370] width 28 height 12
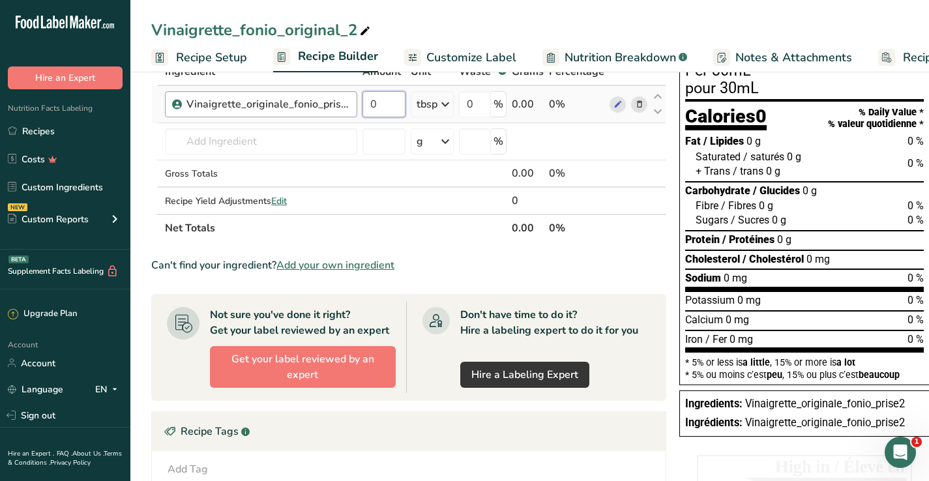
drag, startPoint x: 381, startPoint y: 104, endPoint x: 350, endPoint y: 104, distance: 31.3
click at [350, 104] on tr "Vinaigrette_originale_fonio_prise2 0 tbsp Weight Units g kg mg See more Volume …" at bounding box center [409, 104] width 514 height 37
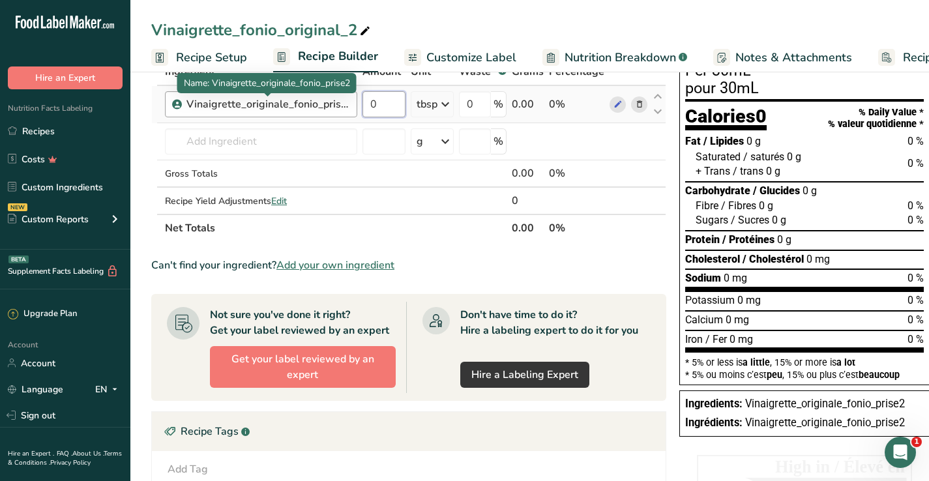
scroll to position [50, 0]
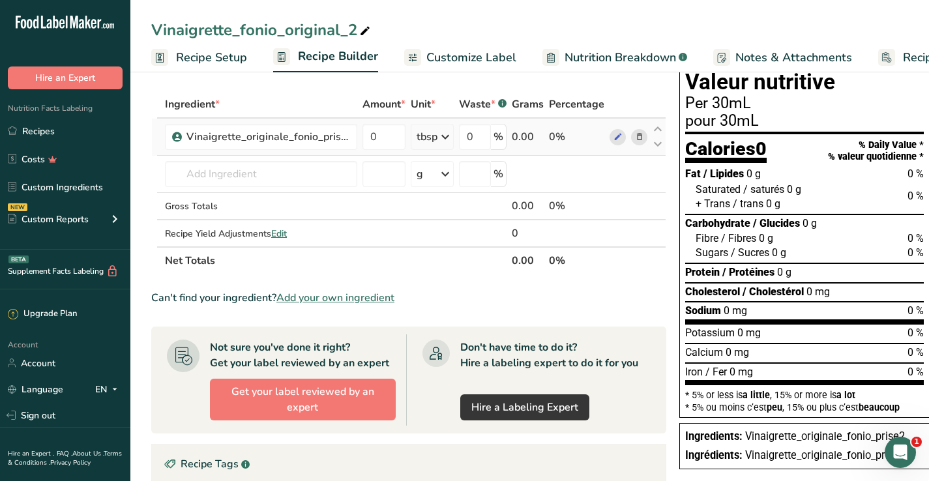
click at [450, 142] on div "Ingredient * Amount * Unit * Waste * .a-a{fill:#347362;}.b-a{fill:#fff;} Grams …" at bounding box center [408, 183] width 515 height 184
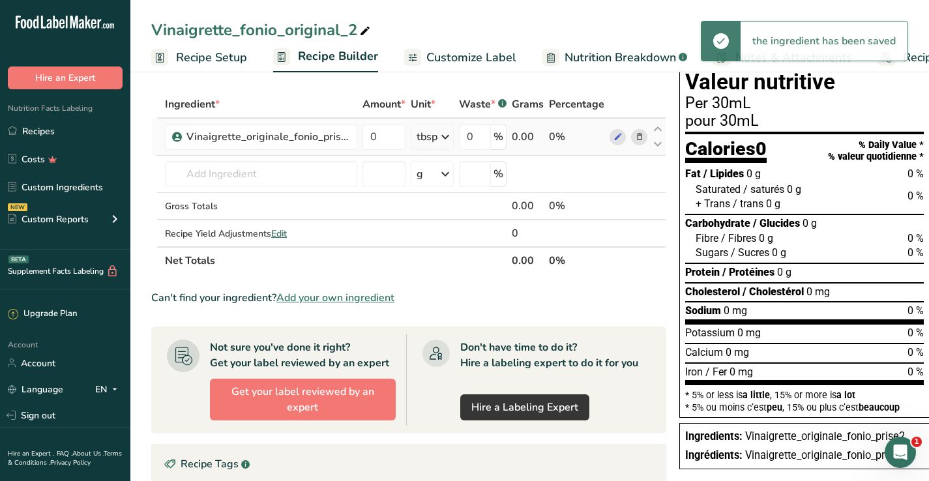
click at [438, 134] on icon at bounding box center [446, 136] width 16 height 23
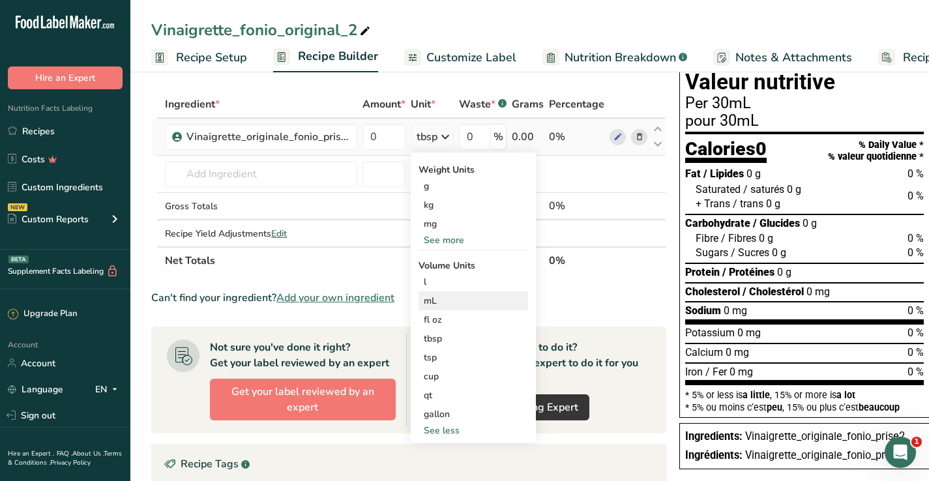
click at [434, 306] on div "mL" at bounding box center [473, 301] width 99 height 14
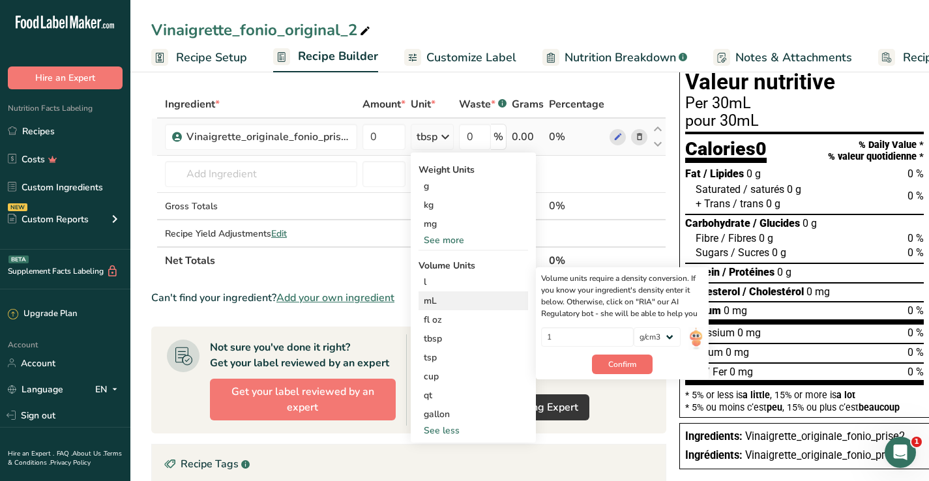
click at [635, 356] on button "Confirm" at bounding box center [622, 365] width 61 height 20
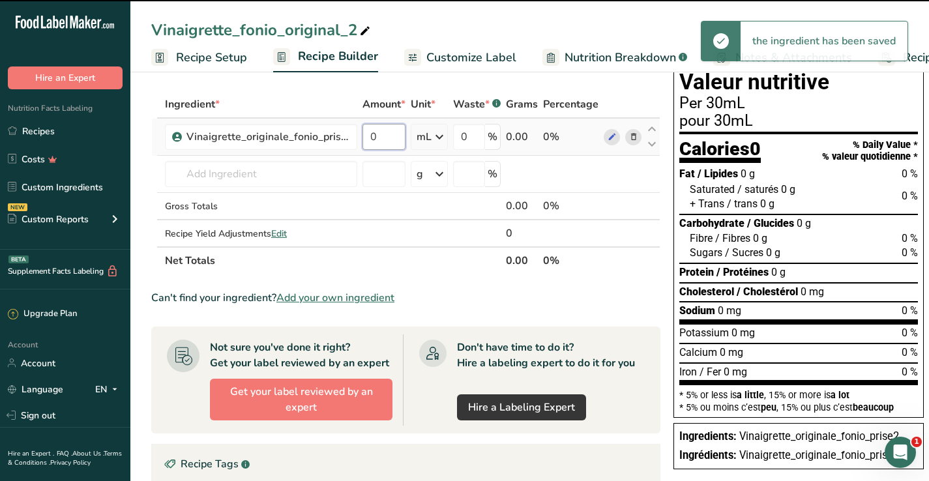
click at [385, 138] on input "0" at bounding box center [384, 137] width 43 height 26
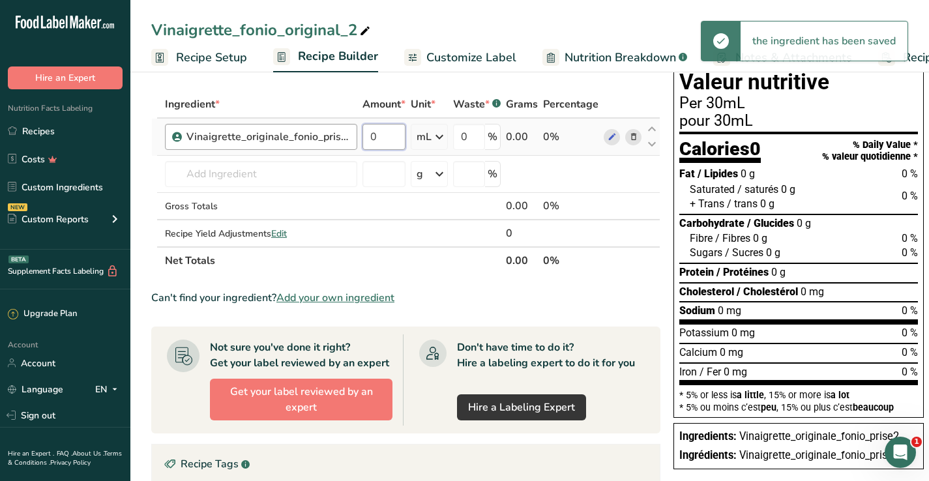
drag, startPoint x: 385, startPoint y: 138, endPoint x: 352, endPoint y: 138, distance: 32.6
click at [352, 138] on tr "Vinaigrette_originale_fonio_prise2 0 mL Weight Units g kg mg See more Volume Un…" at bounding box center [406, 137] width 508 height 37
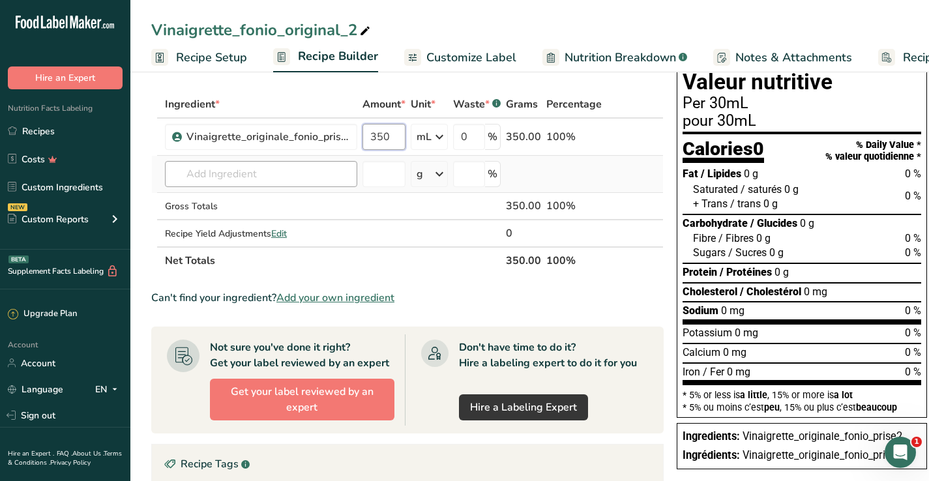
type input "350"
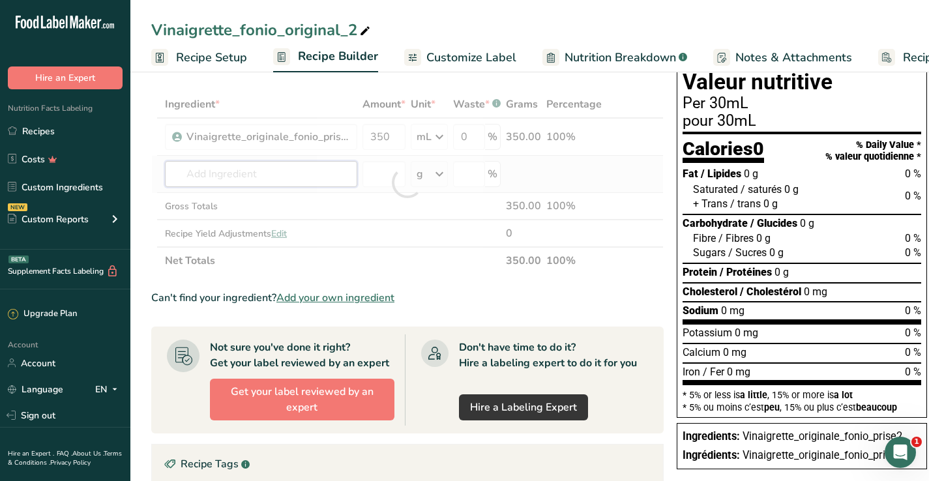
click at [311, 179] on div "Ingredient * Amount * Unit * Waste * .a-a{fill:#347362;}.b-a{fill:#fff;} Grams …" at bounding box center [407, 183] width 513 height 184
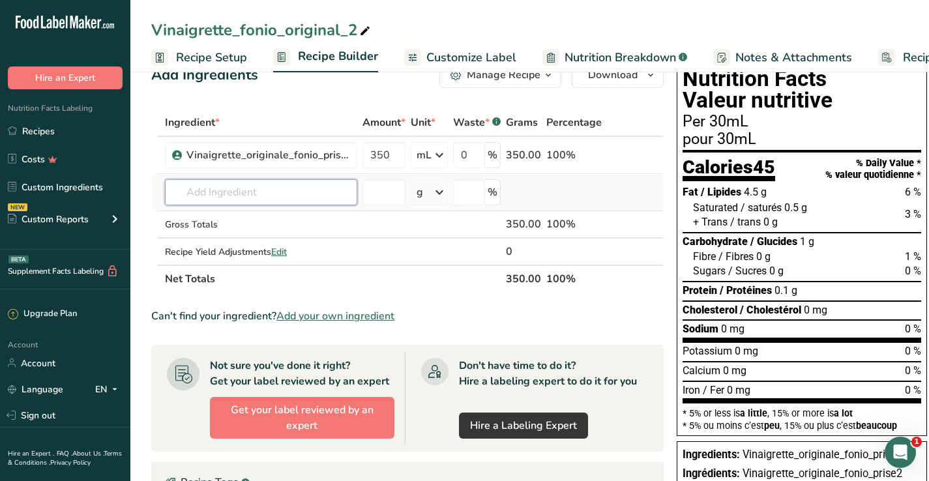
scroll to position [0, 0]
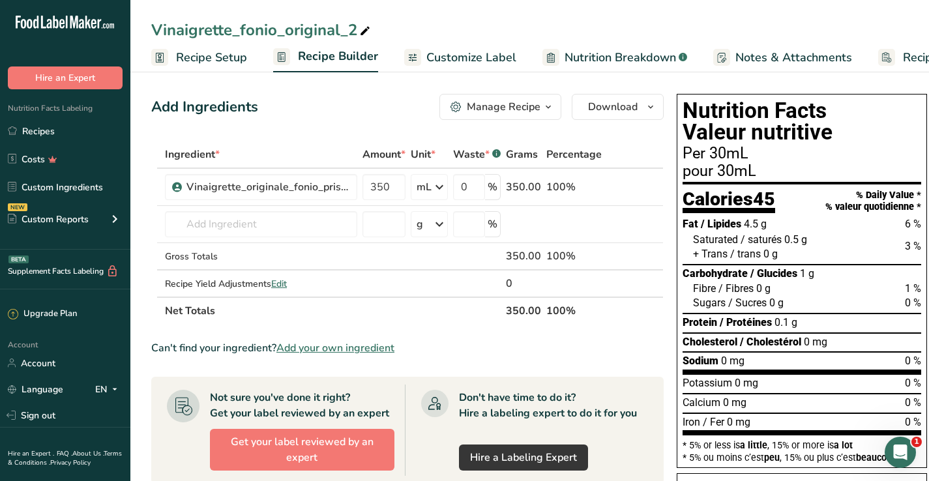
click at [453, 65] on span "Customize Label" at bounding box center [471, 58] width 90 height 18
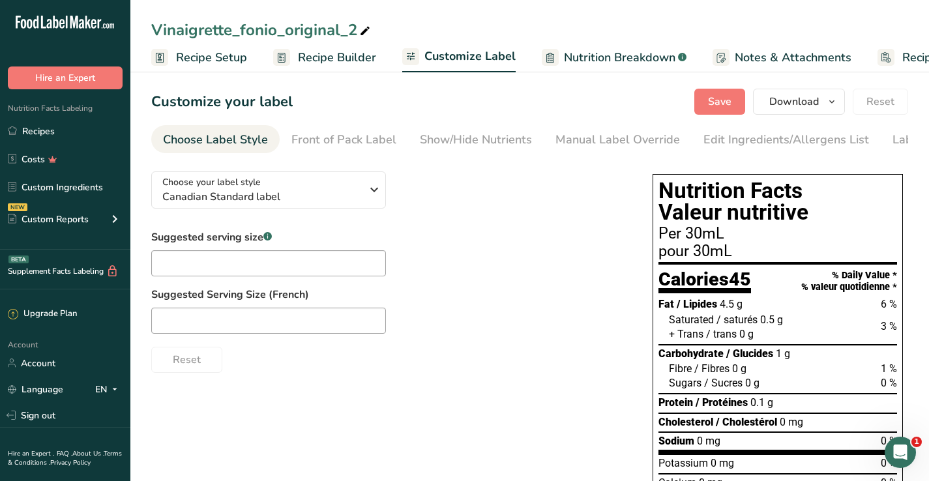
scroll to position [0, 86]
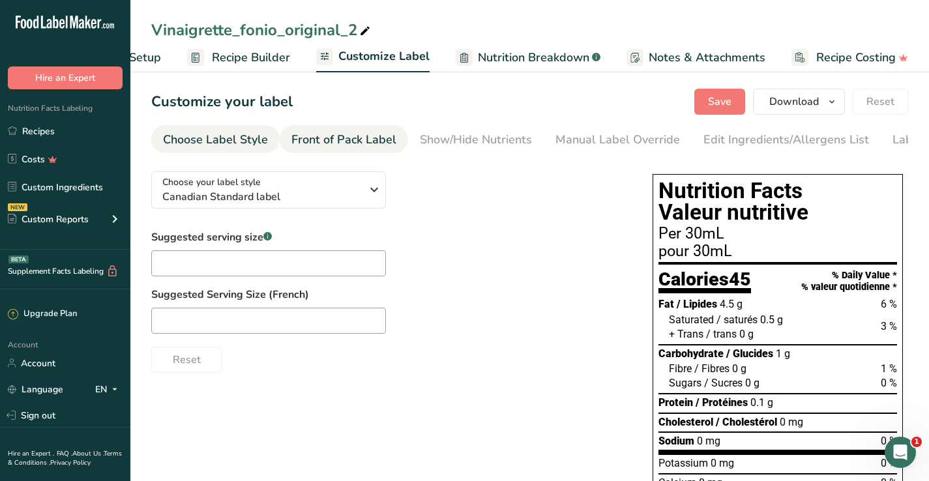
click at [378, 140] on div "Front of Pack Label" at bounding box center [343, 140] width 105 height 18
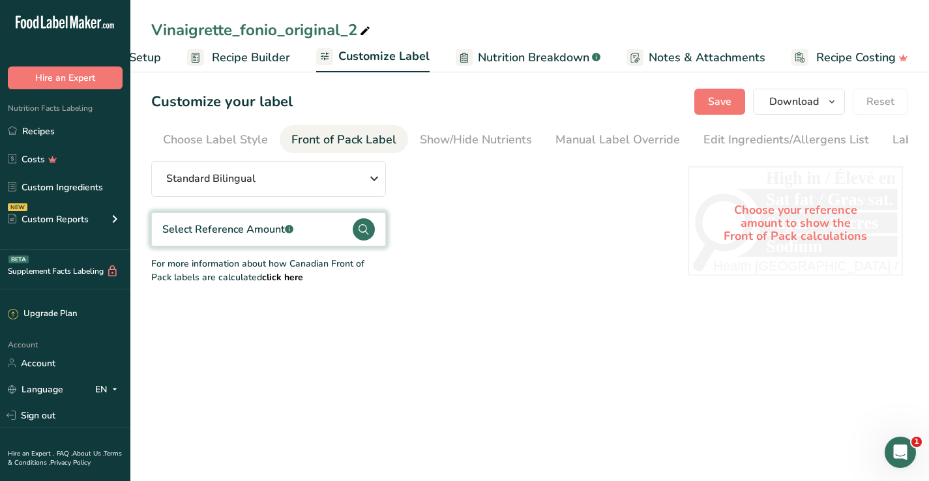
scroll to position [0, 70]
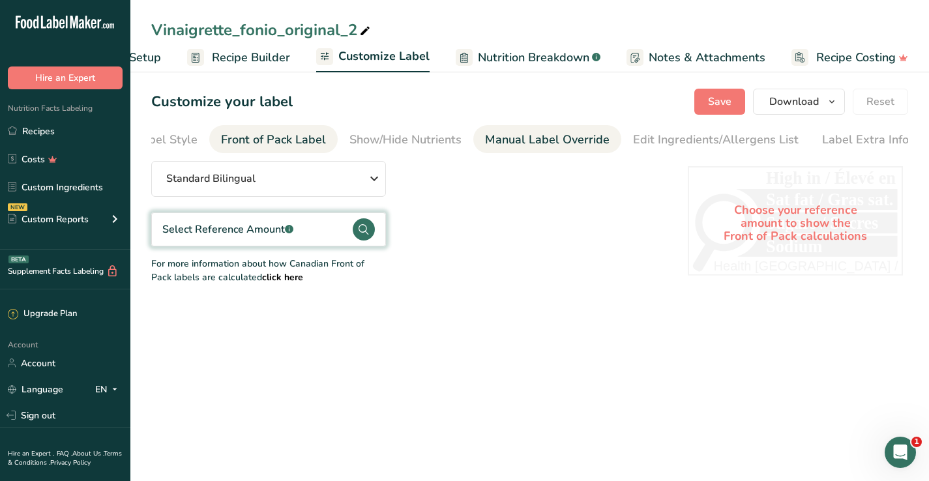
click at [473, 143] on li "Manual Label Override" at bounding box center [547, 139] width 148 height 28
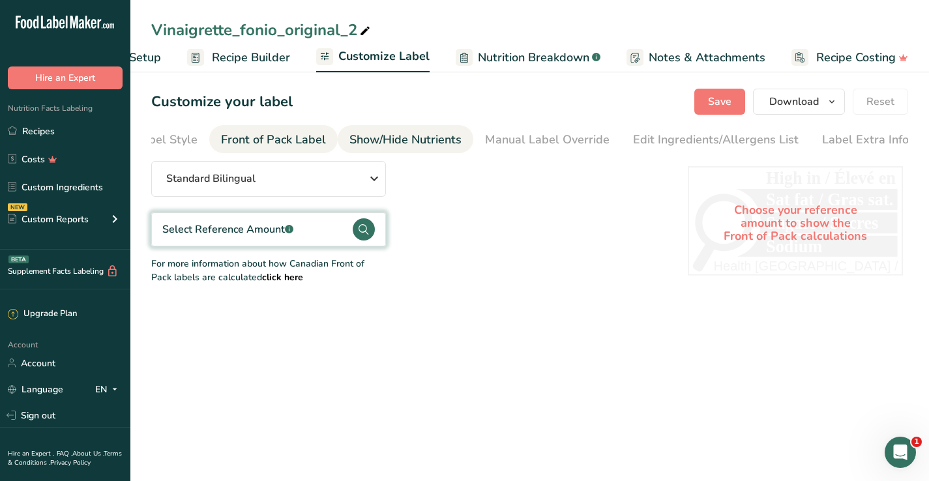
click at [418, 136] on div "Show/Hide Nutrients" at bounding box center [406, 140] width 112 height 18
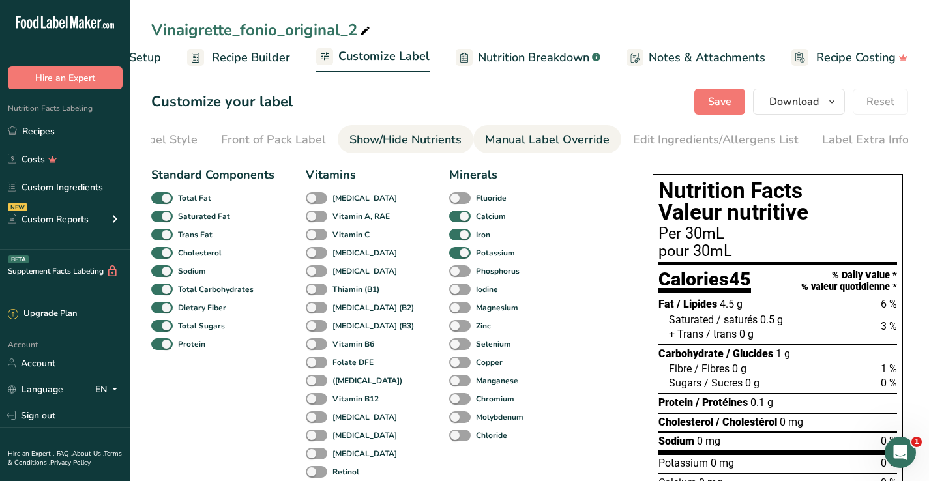
click at [549, 149] on link "Manual Label Override" at bounding box center [547, 139] width 125 height 29
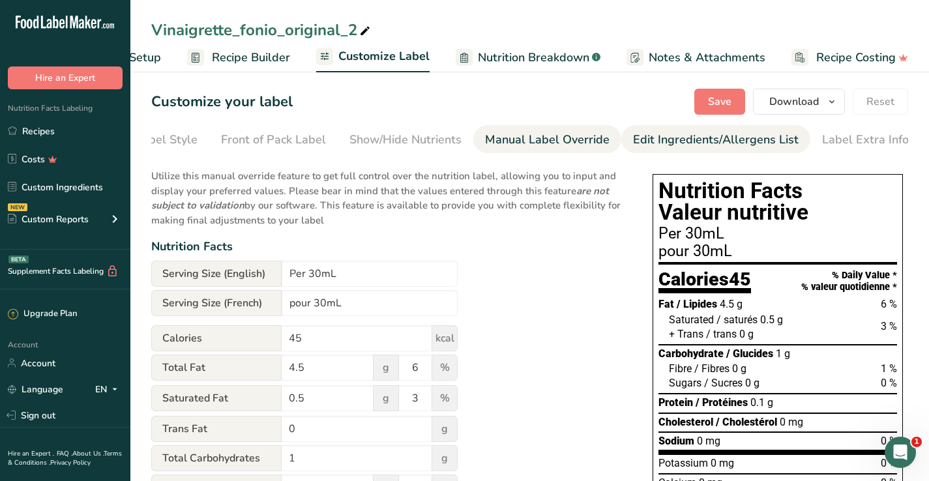
click at [672, 145] on div "Edit Ingredients/Allergens List" at bounding box center [716, 140] width 166 height 18
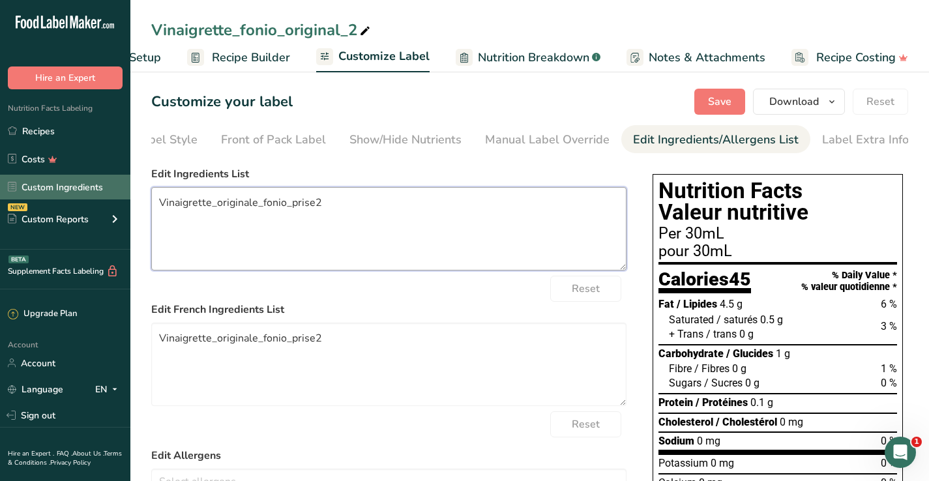
drag, startPoint x: 417, startPoint y: 217, endPoint x: 0, endPoint y: 195, distance: 417.3
click at [0, 195] on div ".a-20{fill:#fff;} Hire an Expert Nutrition Facts Labeling Recipes Costs Custom …" at bounding box center [464, 375] width 929 height 751
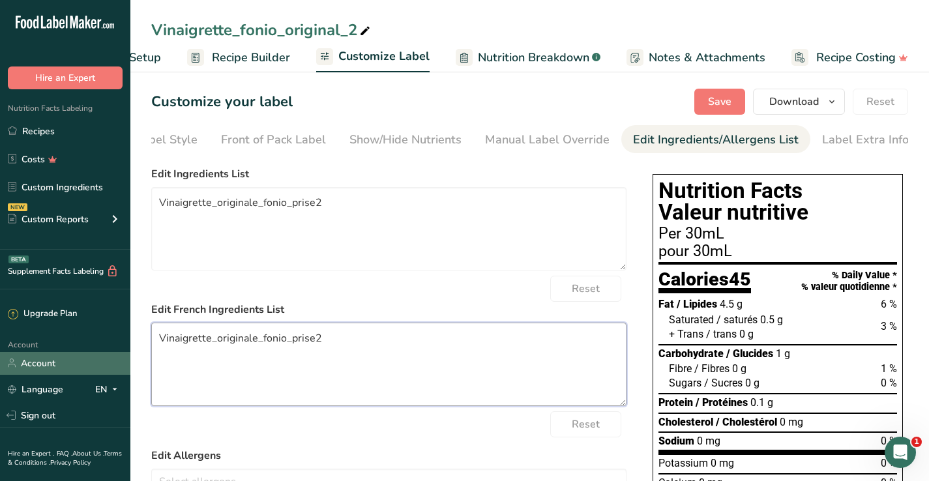
drag, startPoint x: 334, startPoint y: 357, endPoint x: 62, endPoint y: 356, distance: 271.9
click at [62, 356] on div ".a-20{fill:#fff;} Hire an Expert Nutrition Facts Labeling Recipes Costs Custom …" at bounding box center [464, 375] width 929 height 751
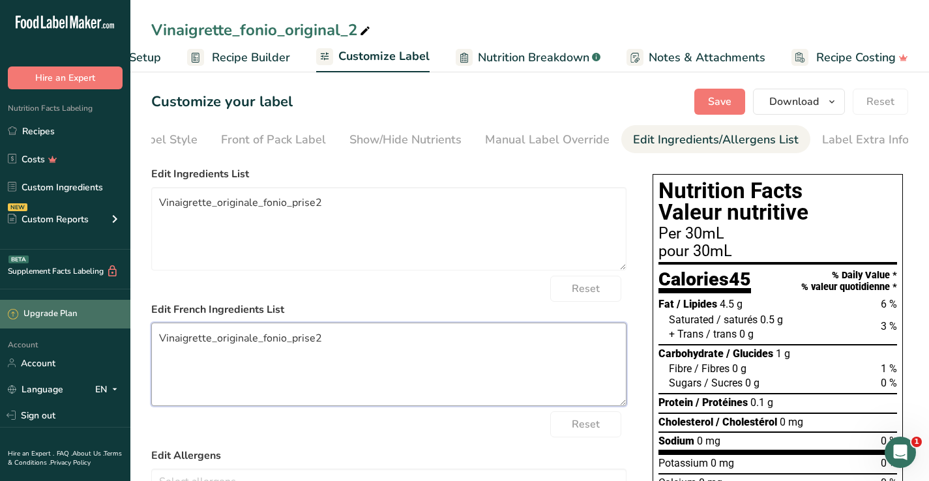
drag, startPoint x: 338, startPoint y: 340, endPoint x: 61, endPoint y: 317, distance: 278.1
click at [61, 317] on div ".a-20{fill:#fff;} Hire an Expert Nutrition Facts Labeling Recipes Costs Custom …" at bounding box center [464, 375] width 929 height 751
paste textarea "Farine de fonio, assaisonnement composé (coriandre, basilic, panais, oignon, ai…"
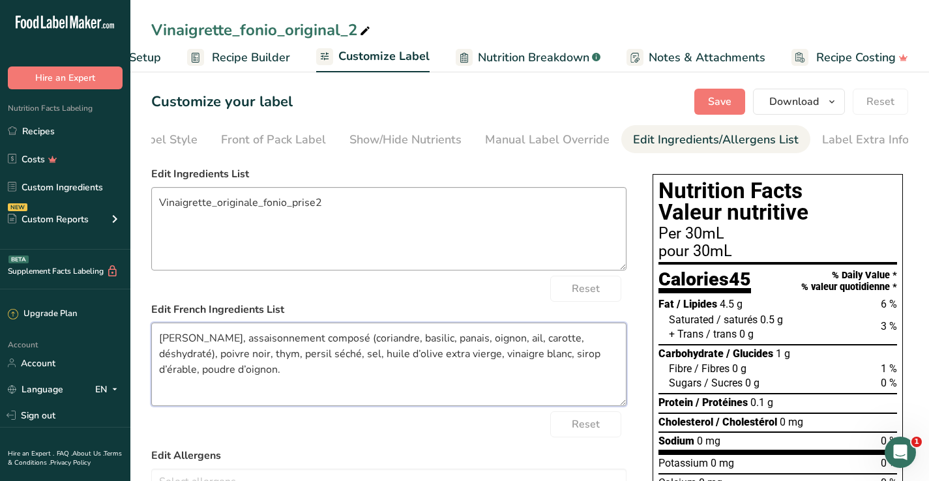
type textarea "Farine de fonio, assaisonnement composé (coriandre, basilic, panais, oignon, ai…"
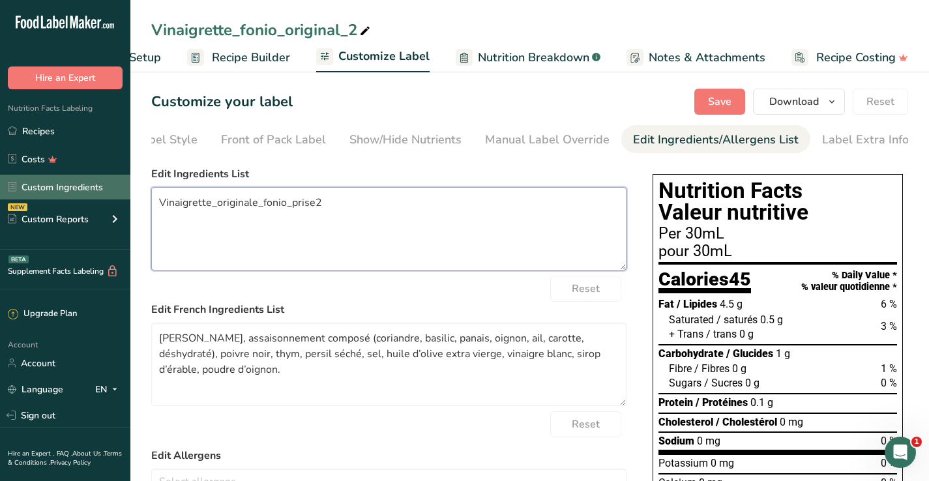
drag, startPoint x: 385, startPoint y: 207, endPoint x: 99, endPoint y: 199, distance: 286.4
click at [99, 199] on div ".a-20{fill:#fff;} Hire an Expert Nutrition Facts Labeling Recipes Costs Custom …" at bounding box center [464, 375] width 929 height 751
paste textarea "Fonio flour, mixed seasoning (coriander, basil, parsnip, onion, garlic, carrot,…"
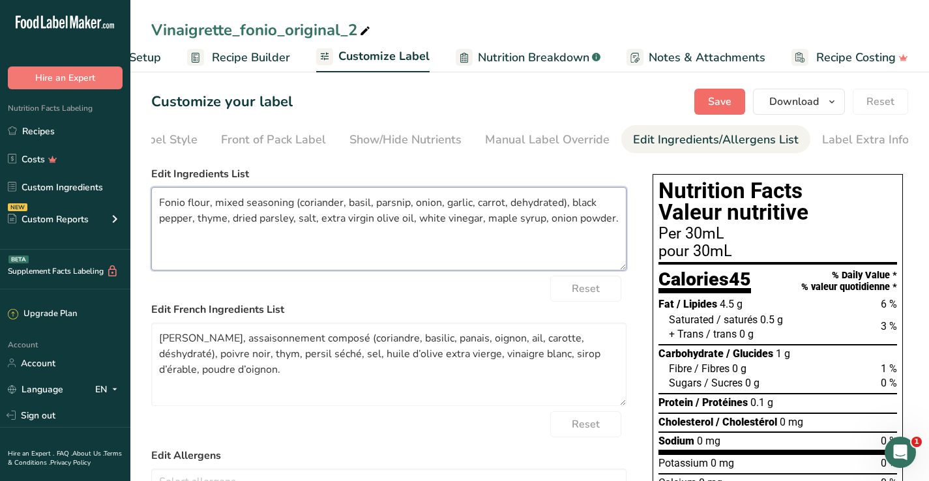
click at [728, 101] on span "Save" at bounding box center [719, 102] width 23 height 16
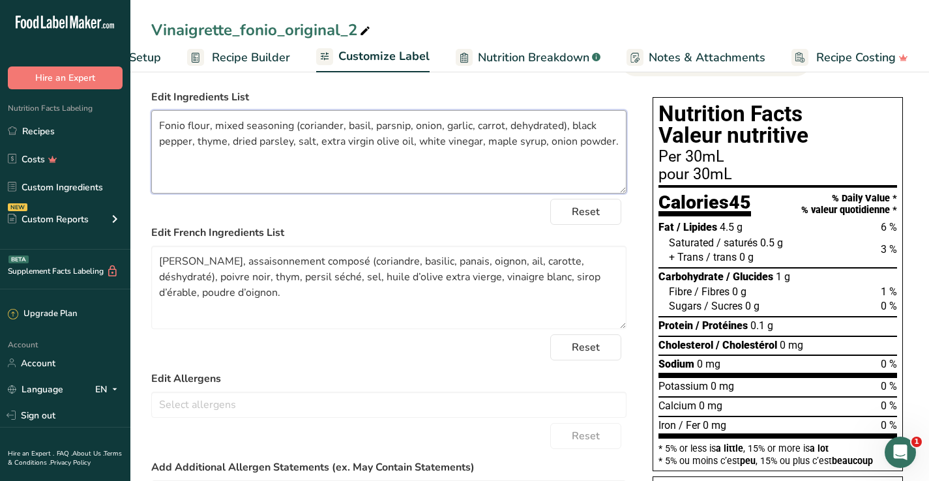
scroll to position [0, 0]
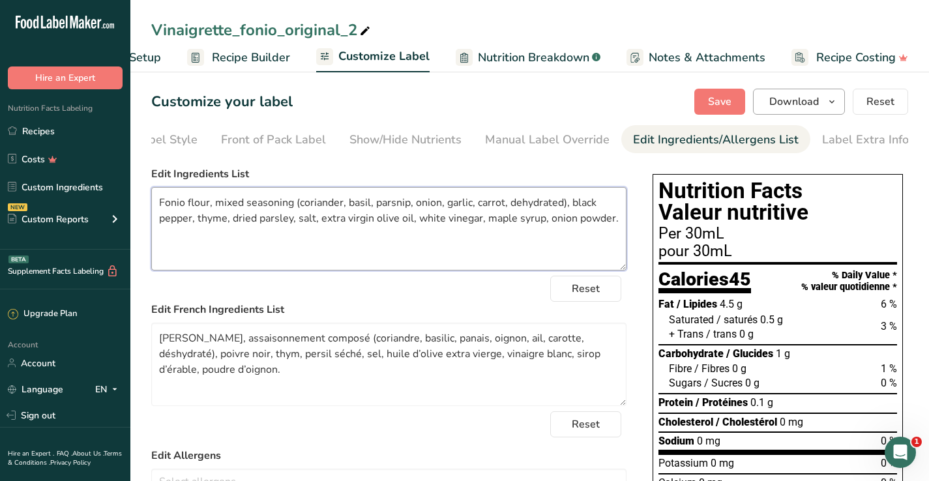
type textarea "Fonio flour, mixed seasoning (coriander, basil, parsnip, onion, garlic, carrot,…"
click at [831, 100] on icon "button" at bounding box center [832, 102] width 10 height 16
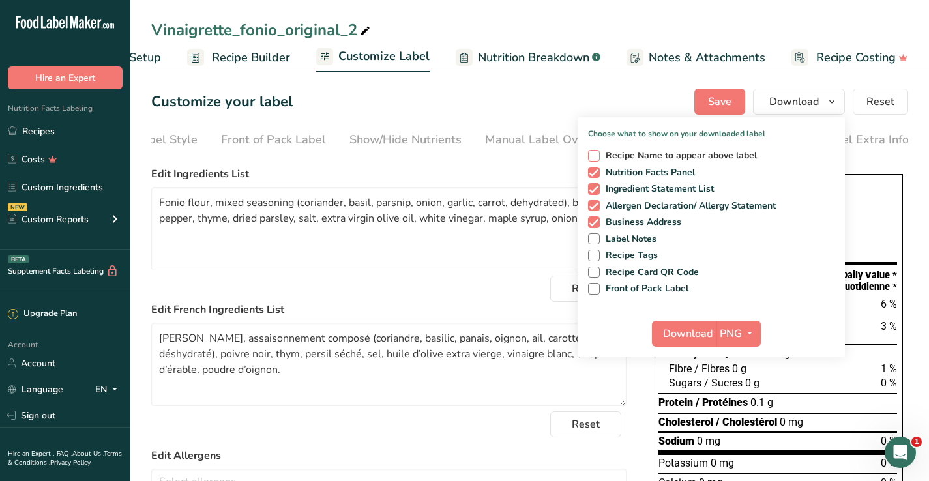
click at [606, 158] on span "Recipe Name to appear above label" at bounding box center [679, 156] width 158 height 12
click at [597, 158] on input "Recipe Name to appear above label" at bounding box center [592, 155] width 8 height 8
click at [601, 157] on span "Recipe Name to appear above label" at bounding box center [679, 156] width 158 height 12
click at [597, 157] on input "Recipe Name to appear above label" at bounding box center [592, 155] width 8 height 8
checkbox input "false"
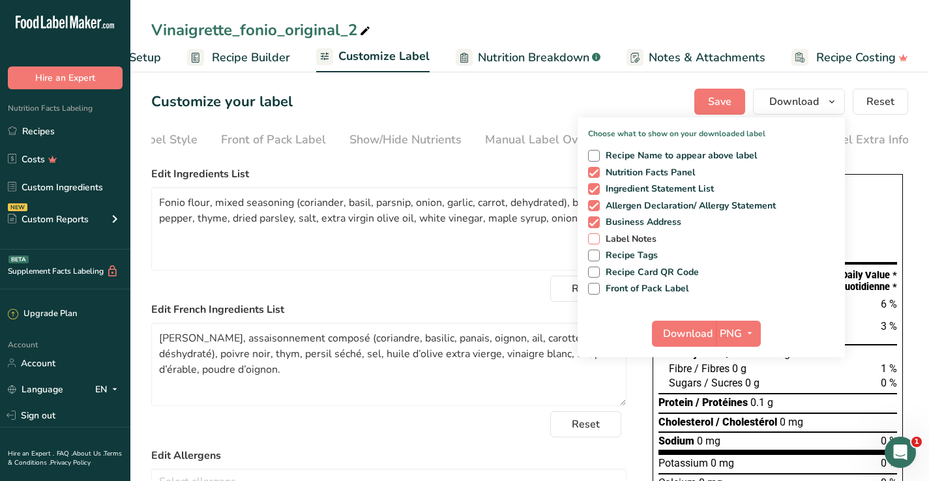
click at [599, 242] on span at bounding box center [594, 239] width 12 height 12
click at [597, 242] on input "Label Notes" at bounding box center [592, 239] width 8 height 8
checkbox input "true"
click at [693, 333] on span "Download" at bounding box center [688, 334] width 50 height 16
click at [54, 134] on link "Recipes" at bounding box center [65, 131] width 130 height 25
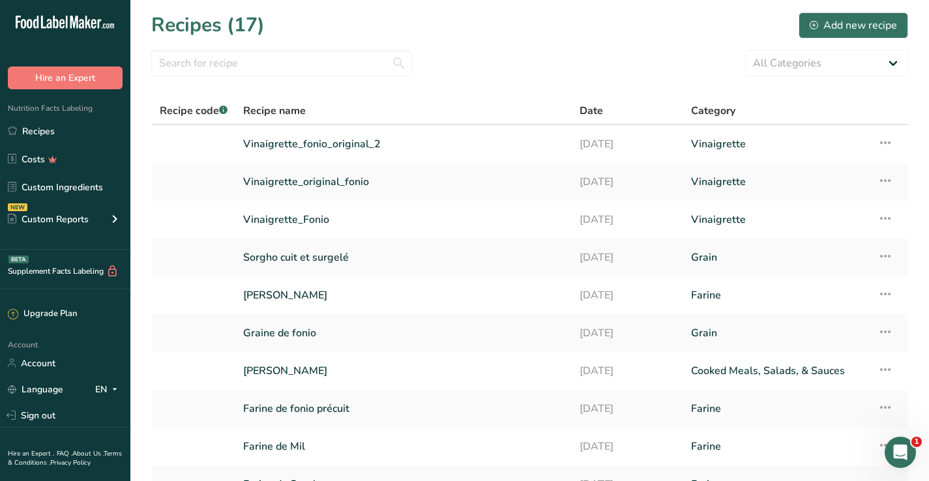
scroll to position [1, 0]
click at [265, 219] on link "Vinaigrette_Fonio" at bounding box center [403, 218] width 321 height 27
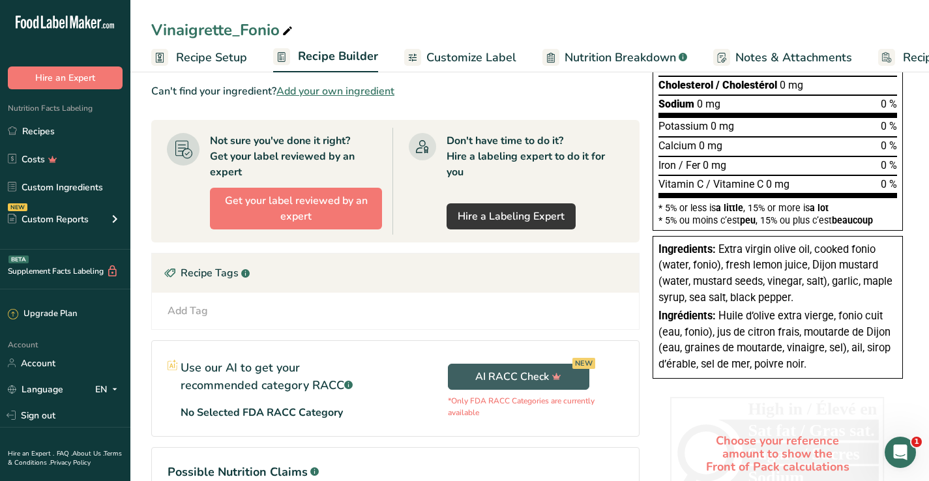
scroll to position [256, 0]
